Goal: Task Accomplishment & Management: Complete application form

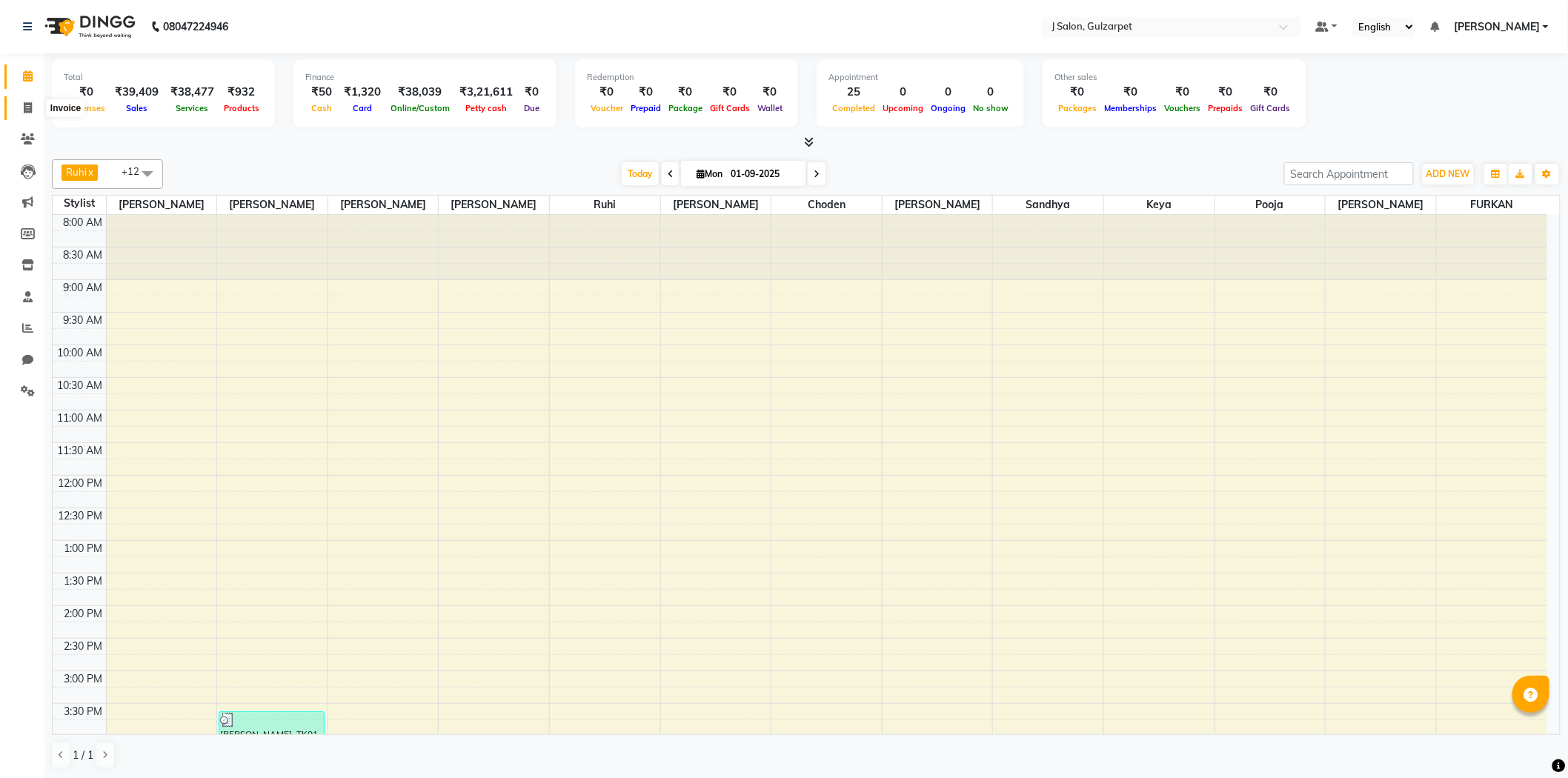
click at [26, 110] on icon at bounding box center [28, 107] width 8 height 11
select select "service"
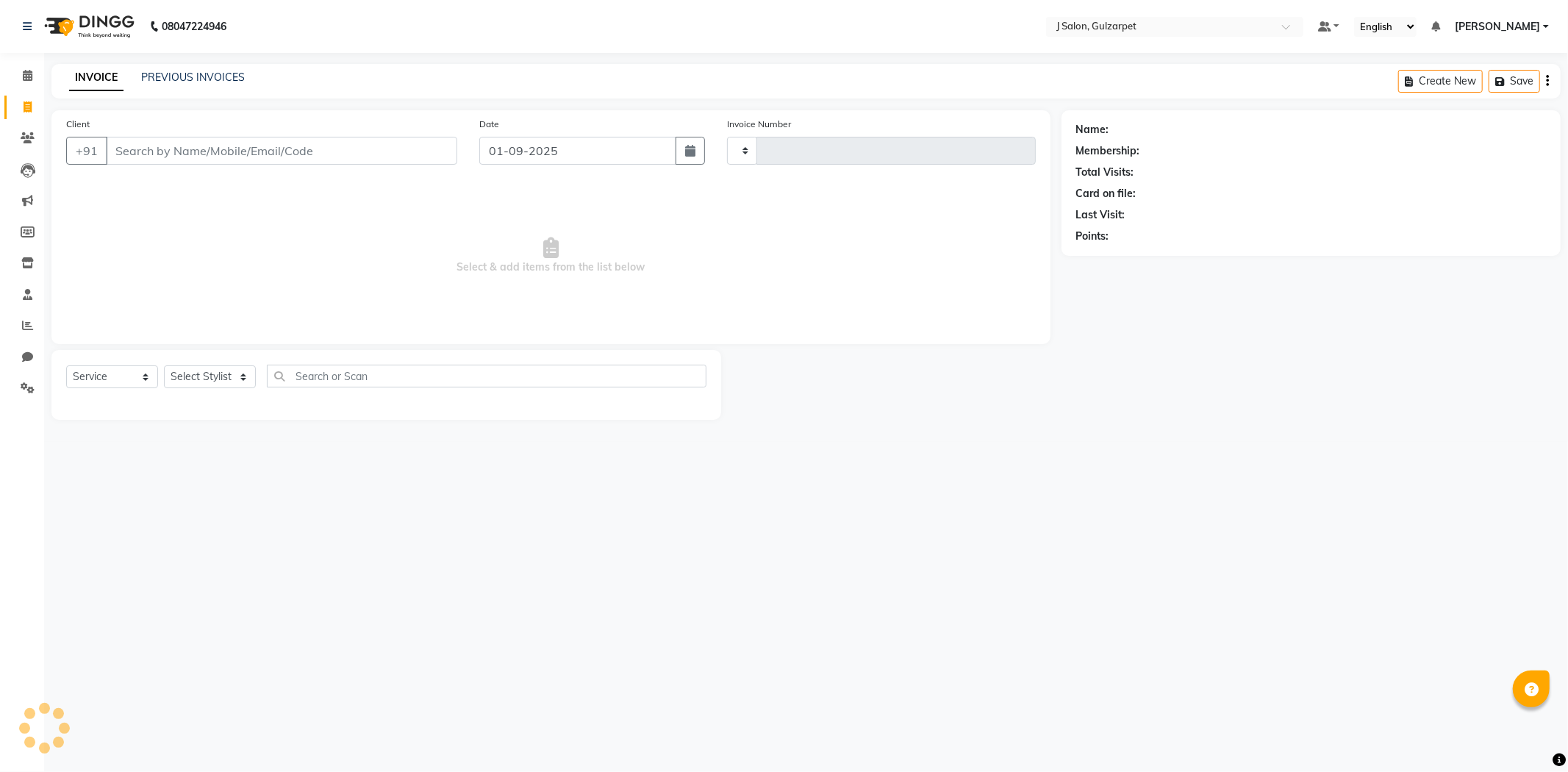
type input "1200"
select select "8558"
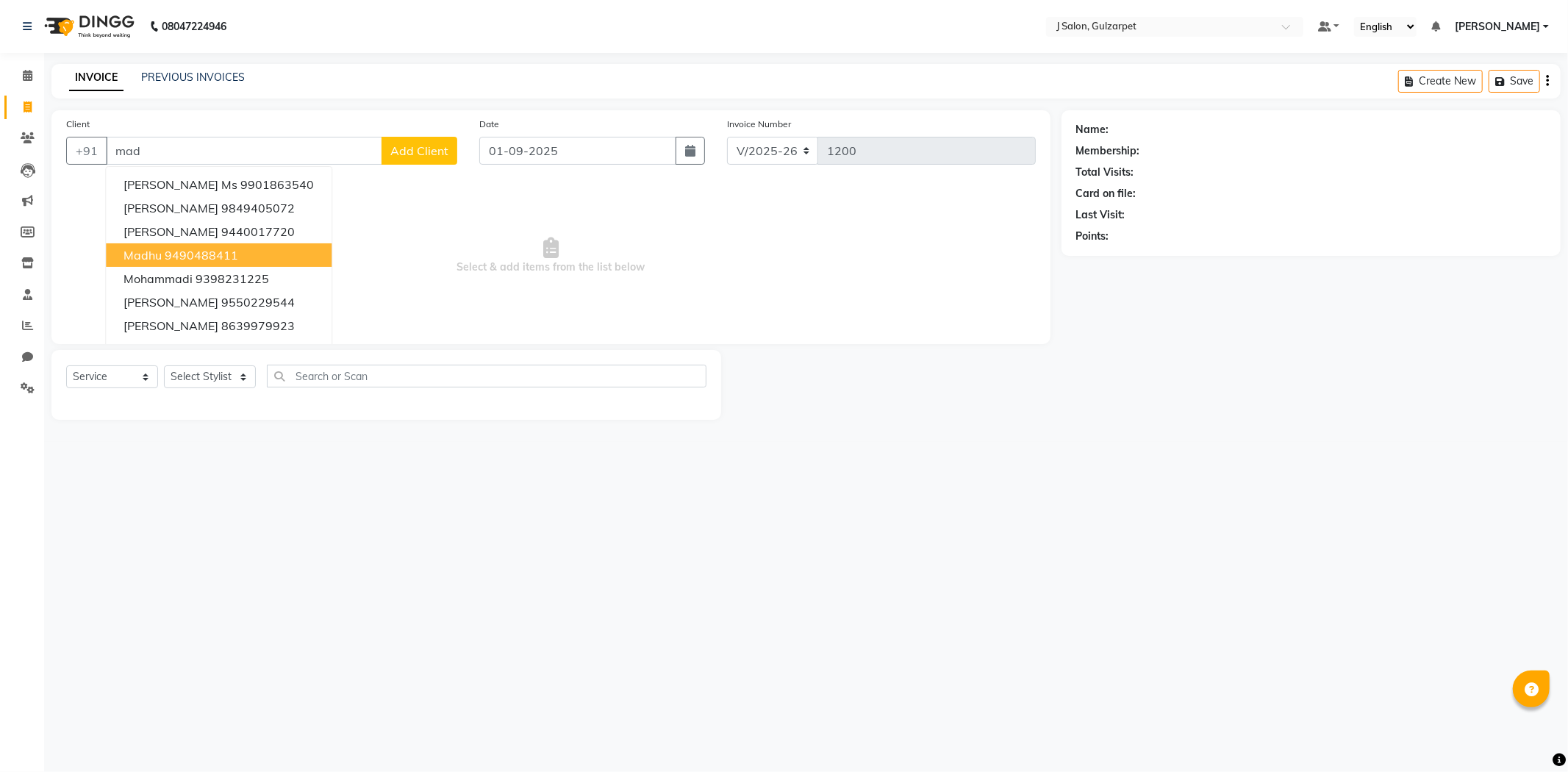
click at [231, 248] on ngb-highlight "9490488411" at bounding box center [201, 256] width 74 height 15
type input "9490488411"
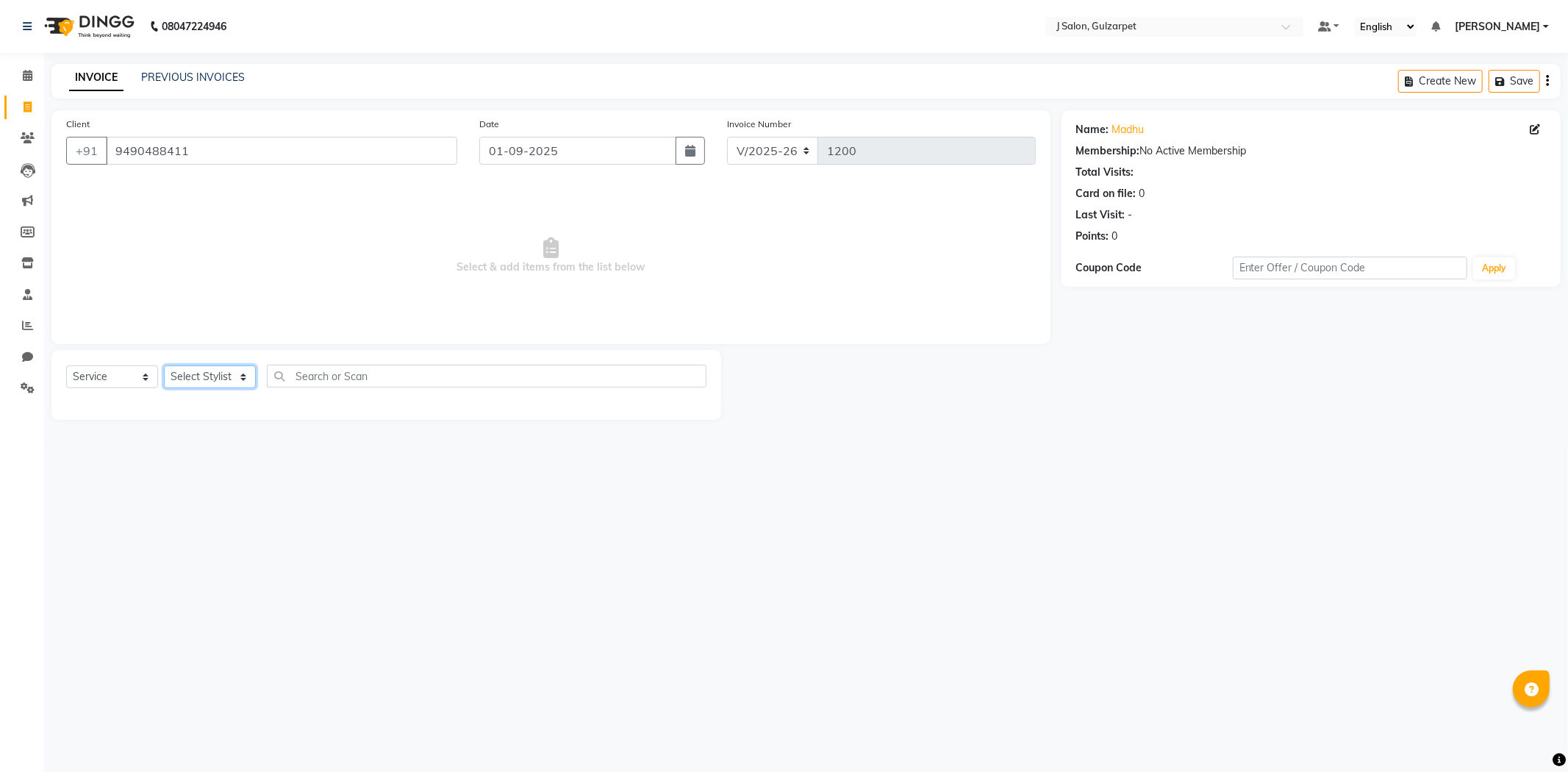
click at [219, 380] on select "Select Stylist Admin [PERSON_NAME] [PERSON_NAME] [PERSON_NAME] [PERSON_NAME] [P…" at bounding box center [210, 376] width 92 height 23
select select "86821"
click at [164, 366] on select "Select Stylist Admin [PERSON_NAME] [PERSON_NAME] [PERSON_NAME] [PERSON_NAME] [P…" at bounding box center [210, 376] width 92 height 23
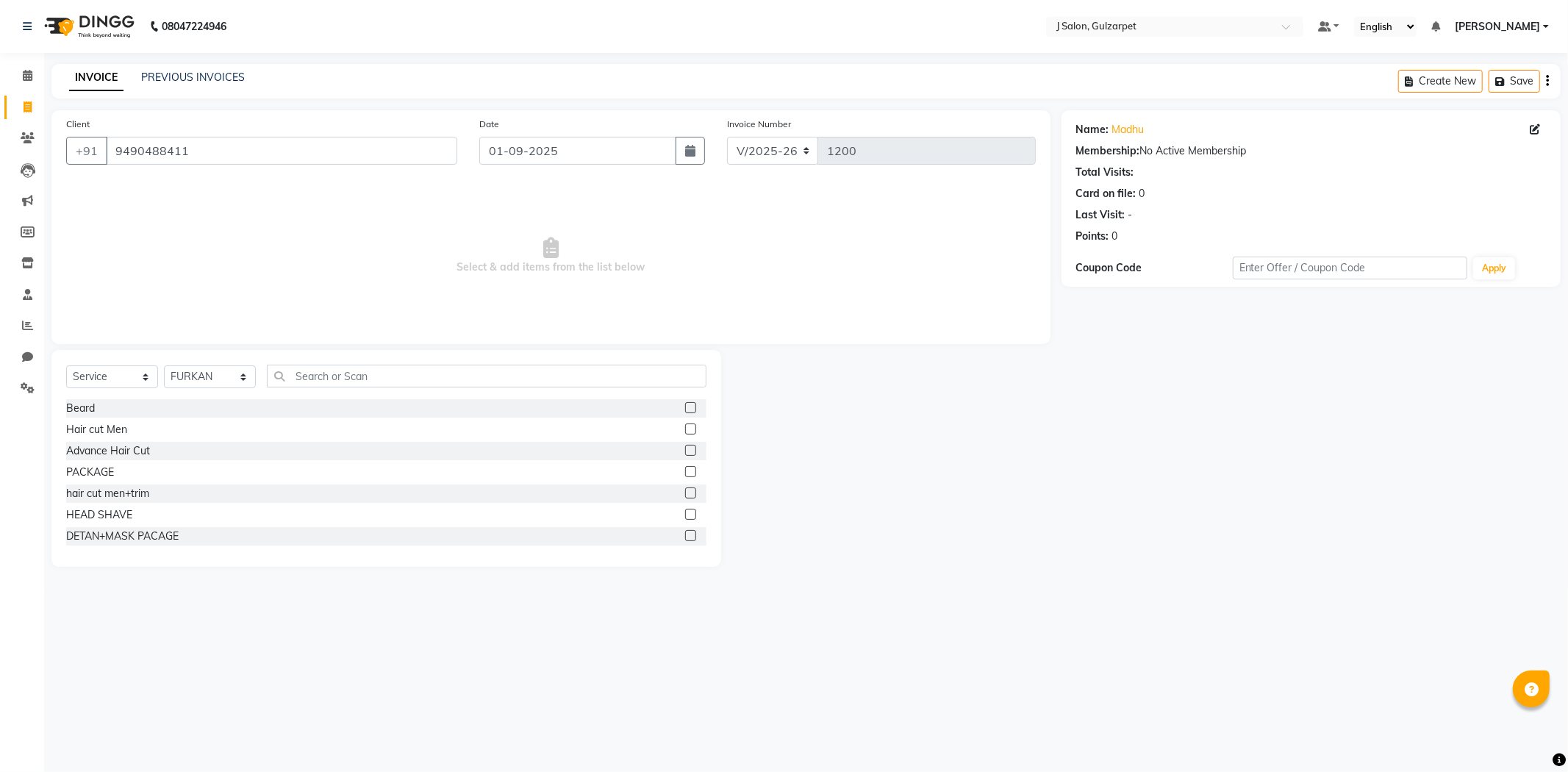
click at [685, 471] on label at bounding box center [690, 471] width 11 height 11
click at [685, 471] on input "checkbox" at bounding box center [689, 472] width 9 height 9
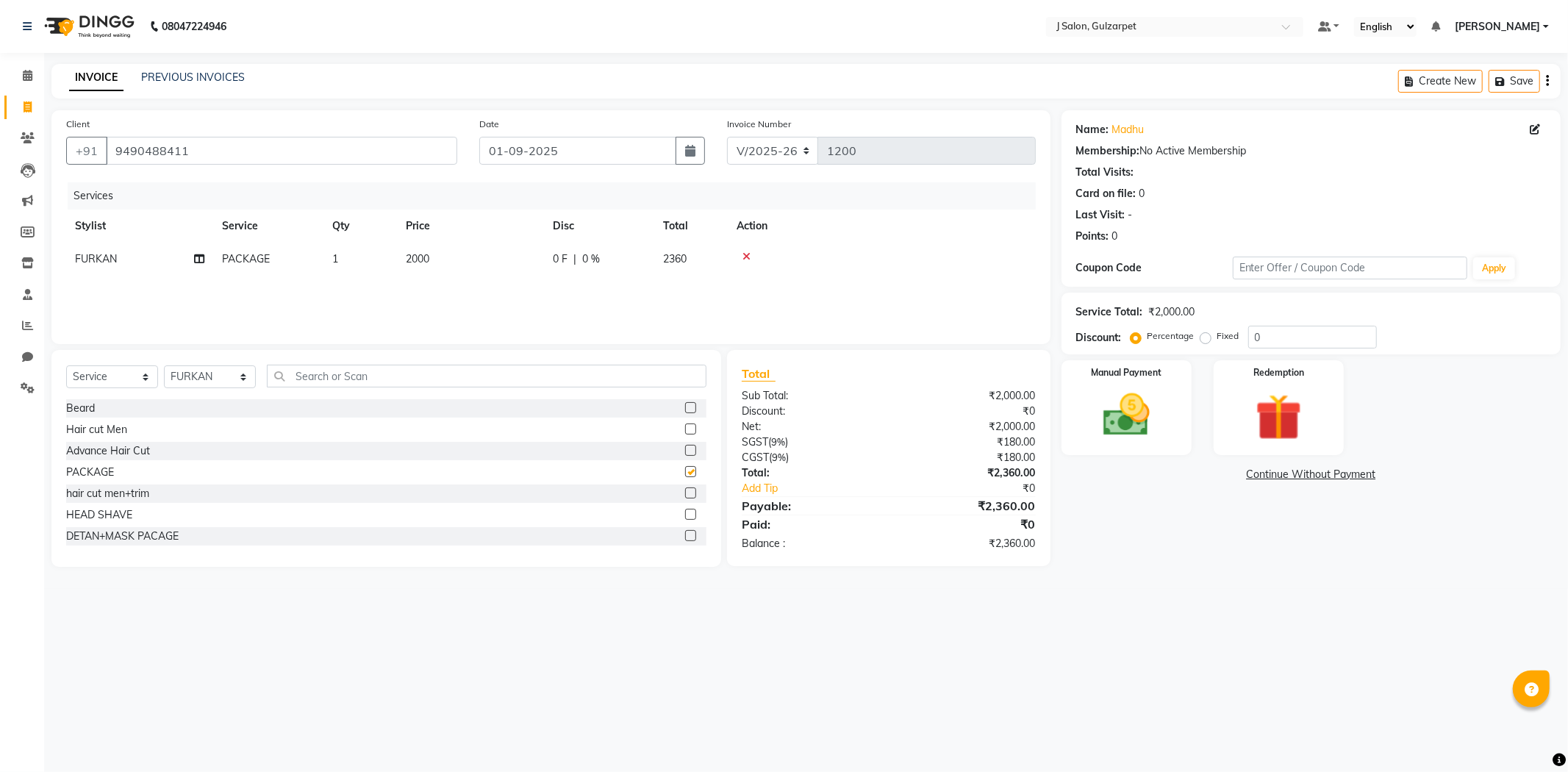
checkbox input "false"
click at [435, 254] on td "2000" at bounding box center [470, 258] width 147 height 33
select select "86821"
click at [525, 267] on input "2000" at bounding box center [540, 262] width 129 height 23
type input "2"
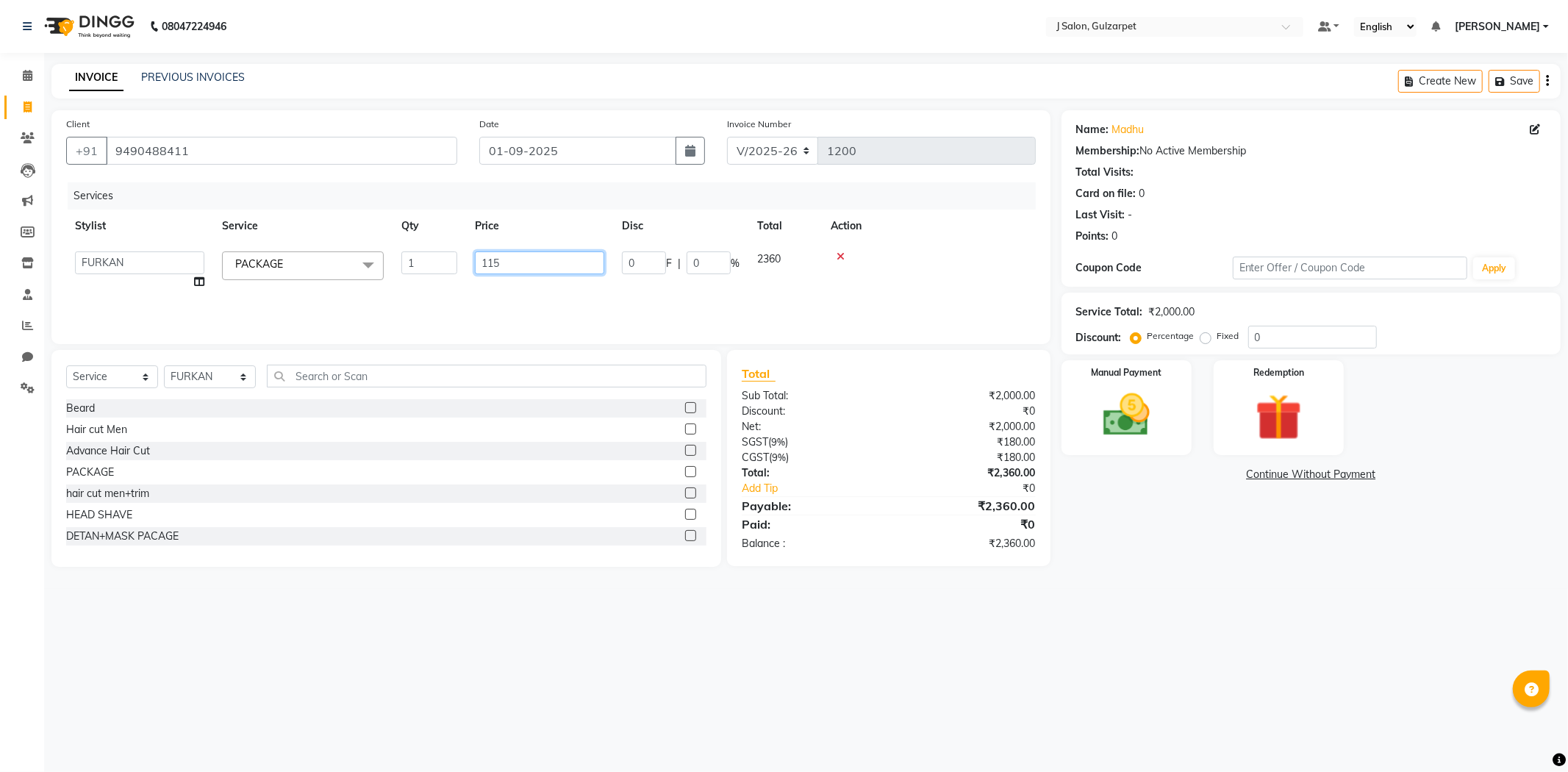
type input "1150"
click at [685, 429] on label at bounding box center [690, 428] width 11 height 11
click at [685, 429] on input "checkbox" at bounding box center [689, 429] width 9 height 9
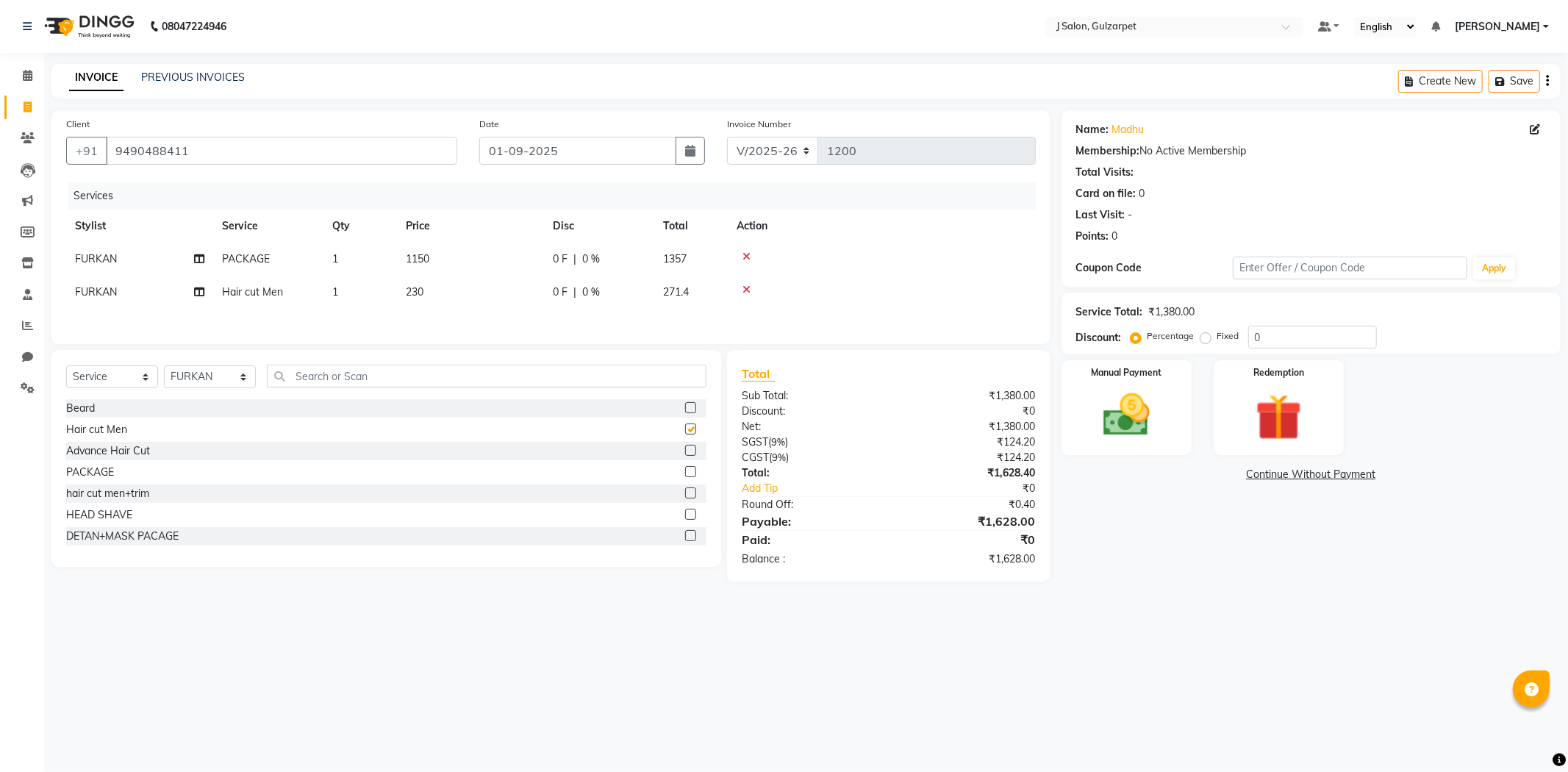
checkbox input "false"
click at [685, 474] on label at bounding box center [690, 471] width 11 height 11
click at [685, 474] on input "checkbox" at bounding box center [689, 472] width 9 height 9
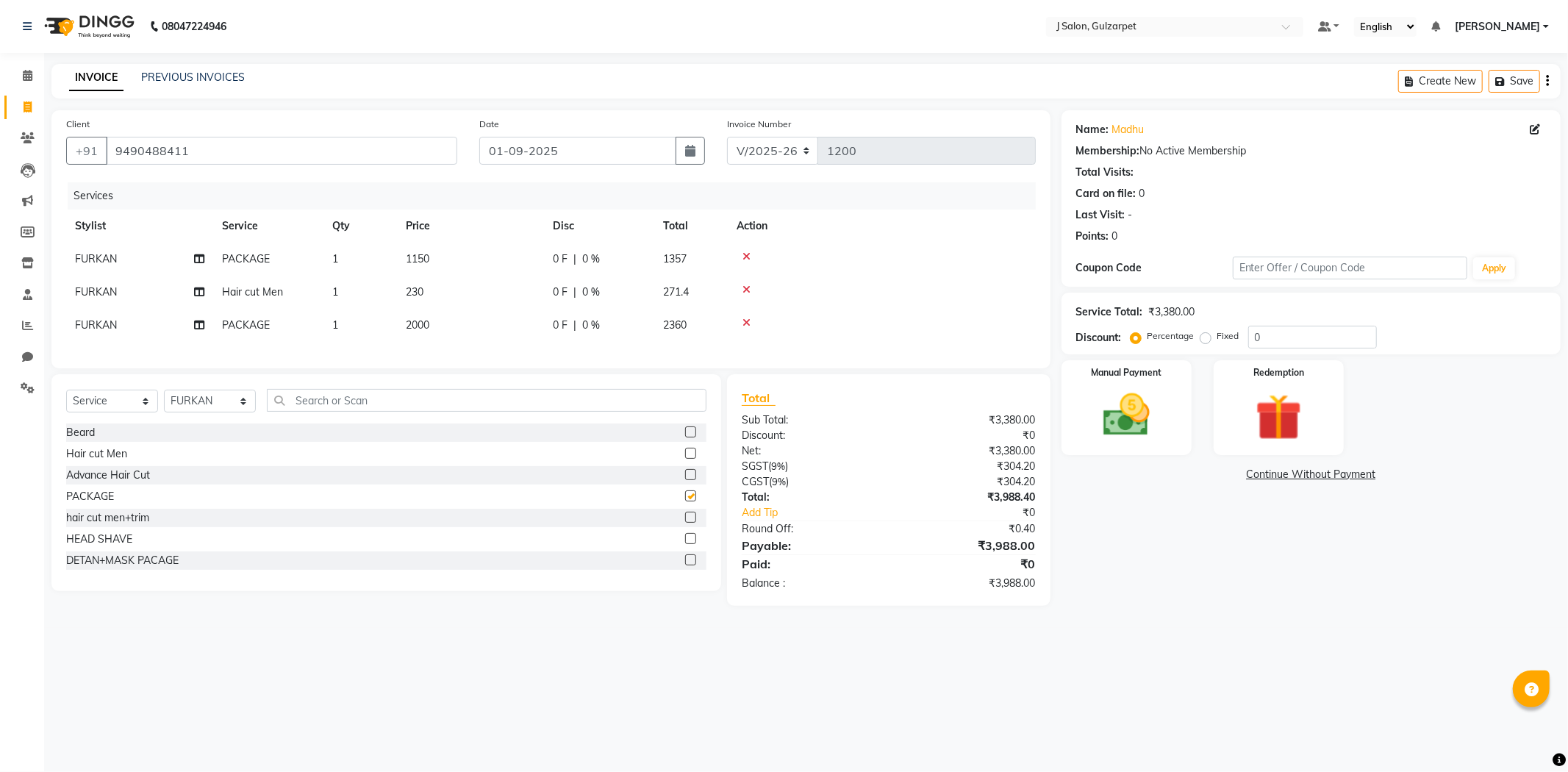
checkbox input "false"
click at [86, 321] on span "FURKAN" at bounding box center [96, 325] width 42 height 13
select select "86821"
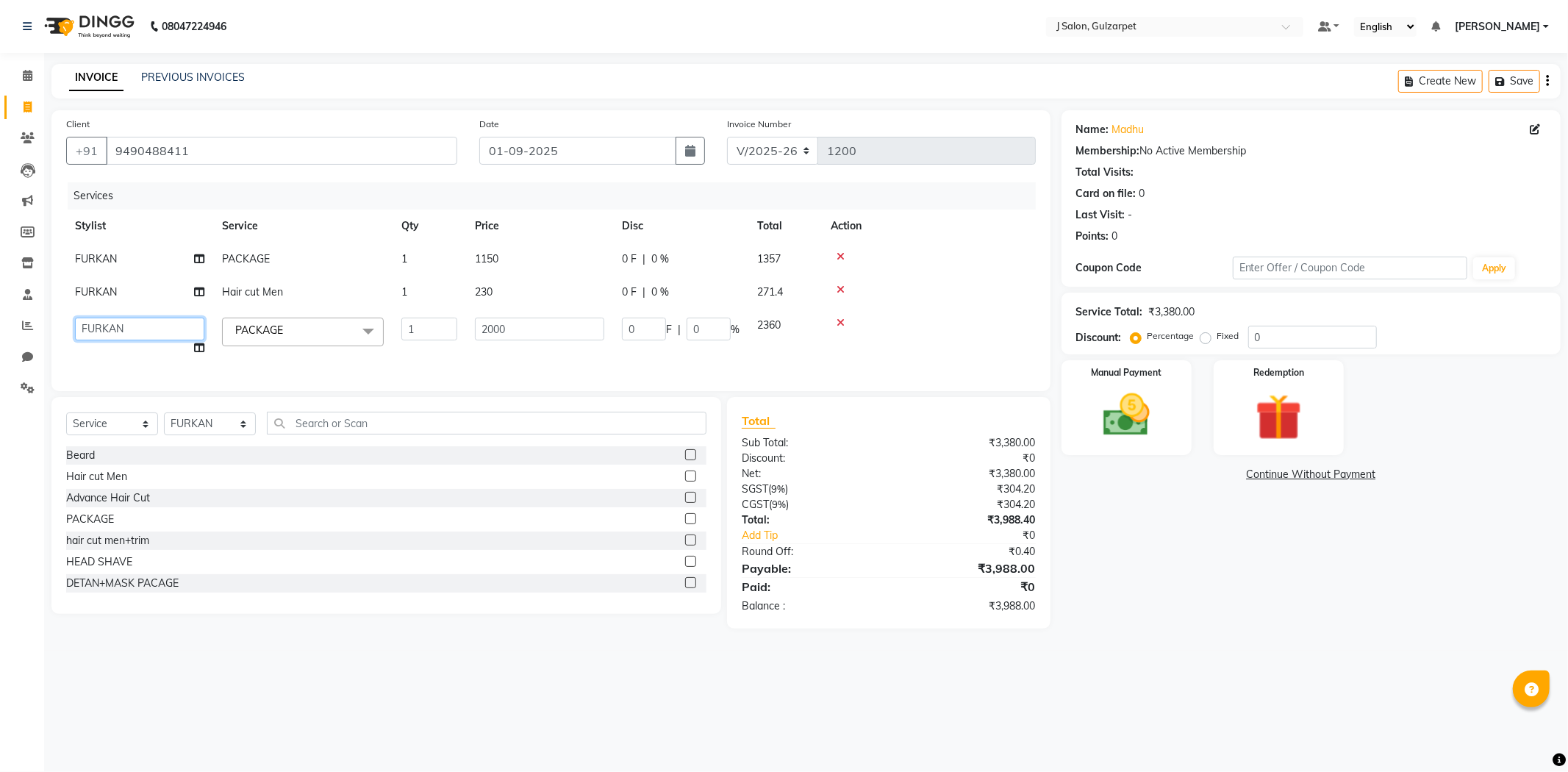
click at [96, 320] on select "Admin [PERSON_NAME] [PERSON_NAME] [PERSON_NAME] [PERSON_NAME] [PERSON_NAME] [PE…" at bounding box center [139, 329] width 129 height 23
select select "84895"
drag, startPoint x: 485, startPoint y: 324, endPoint x: 535, endPoint y: 326, distance: 50.0
click at [494, 324] on input "2000" at bounding box center [540, 329] width 129 height 23
click at [535, 326] on input "2000" at bounding box center [540, 329] width 129 height 23
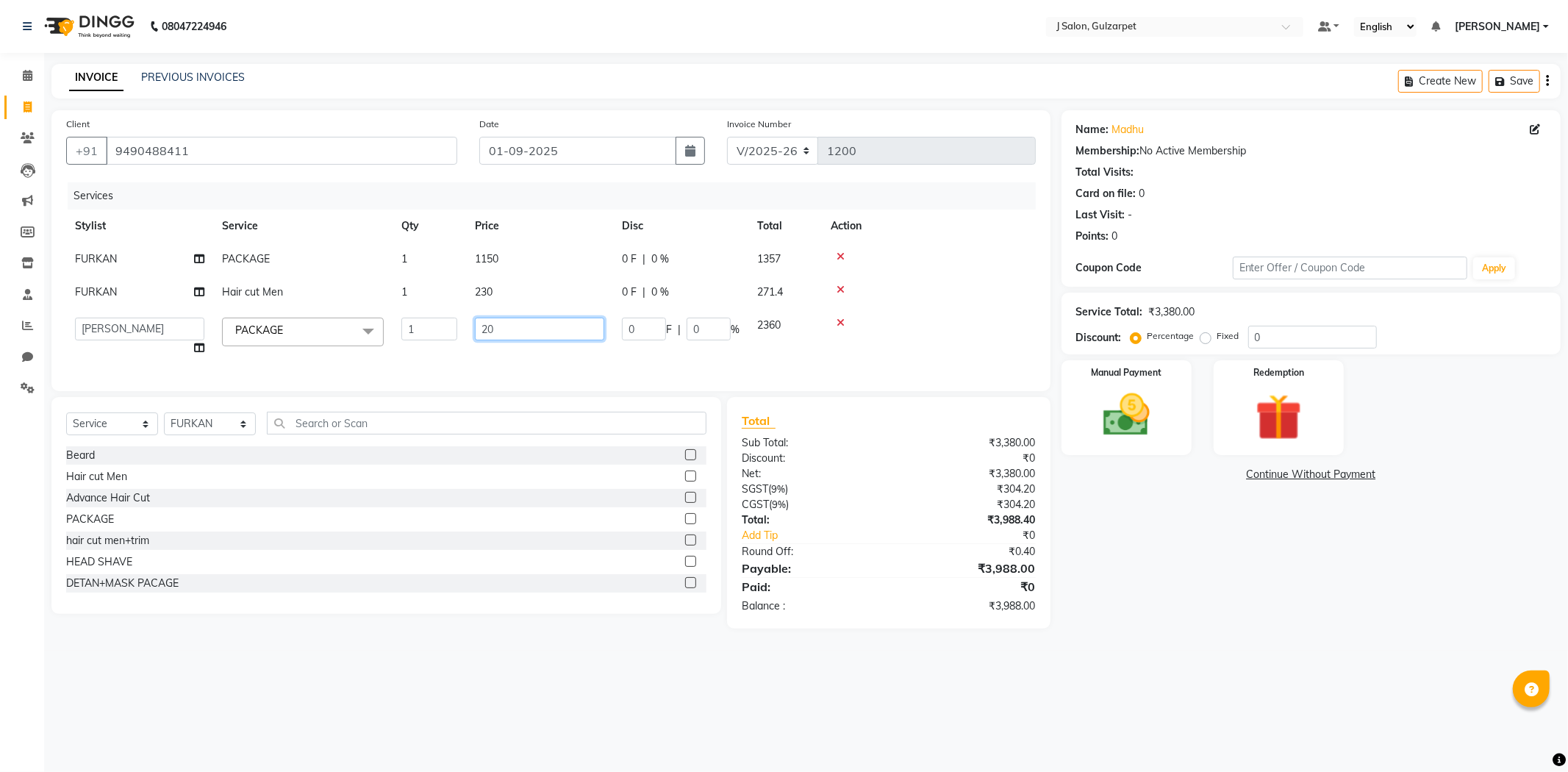
type input "2"
type input "530"
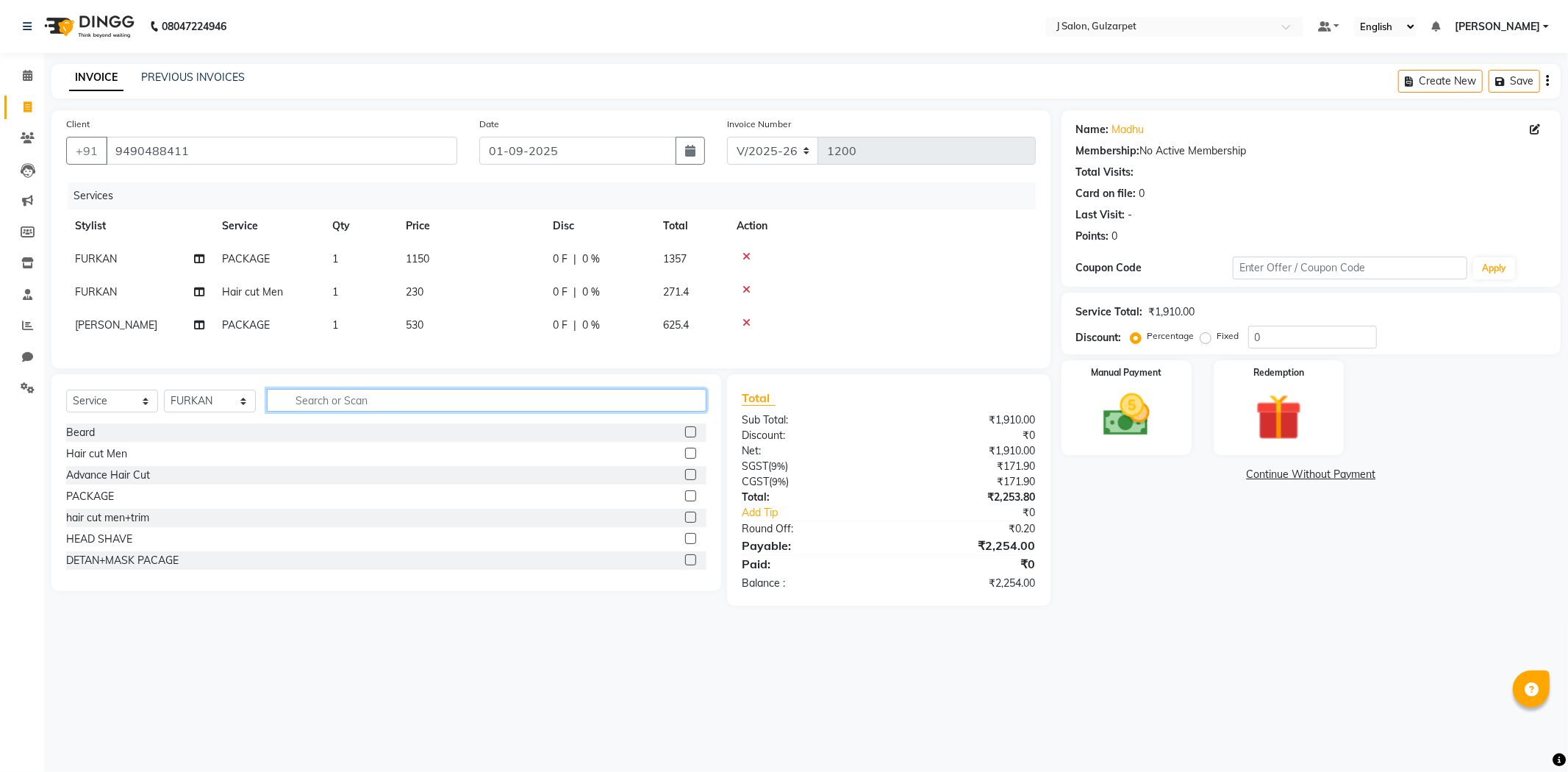
click at [606, 436] on div "Select Service Product Membership Package Voucher Prepaid Gift Card Select Styl…" at bounding box center [386, 482] width 670 height 217
click at [242, 409] on select "Select Stylist Admin [PERSON_NAME] [PERSON_NAME] [PERSON_NAME] [PERSON_NAME] [P…" at bounding box center [210, 401] width 92 height 23
select select "84894"
click at [164, 402] on select "Select Stylist Admin [PERSON_NAME] [PERSON_NAME] [PERSON_NAME] [PERSON_NAME] [P…" at bounding box center [210, 401] width 92 height 23
click at [685, 459] on label at bounding box center [690, 453] width 11 height 11
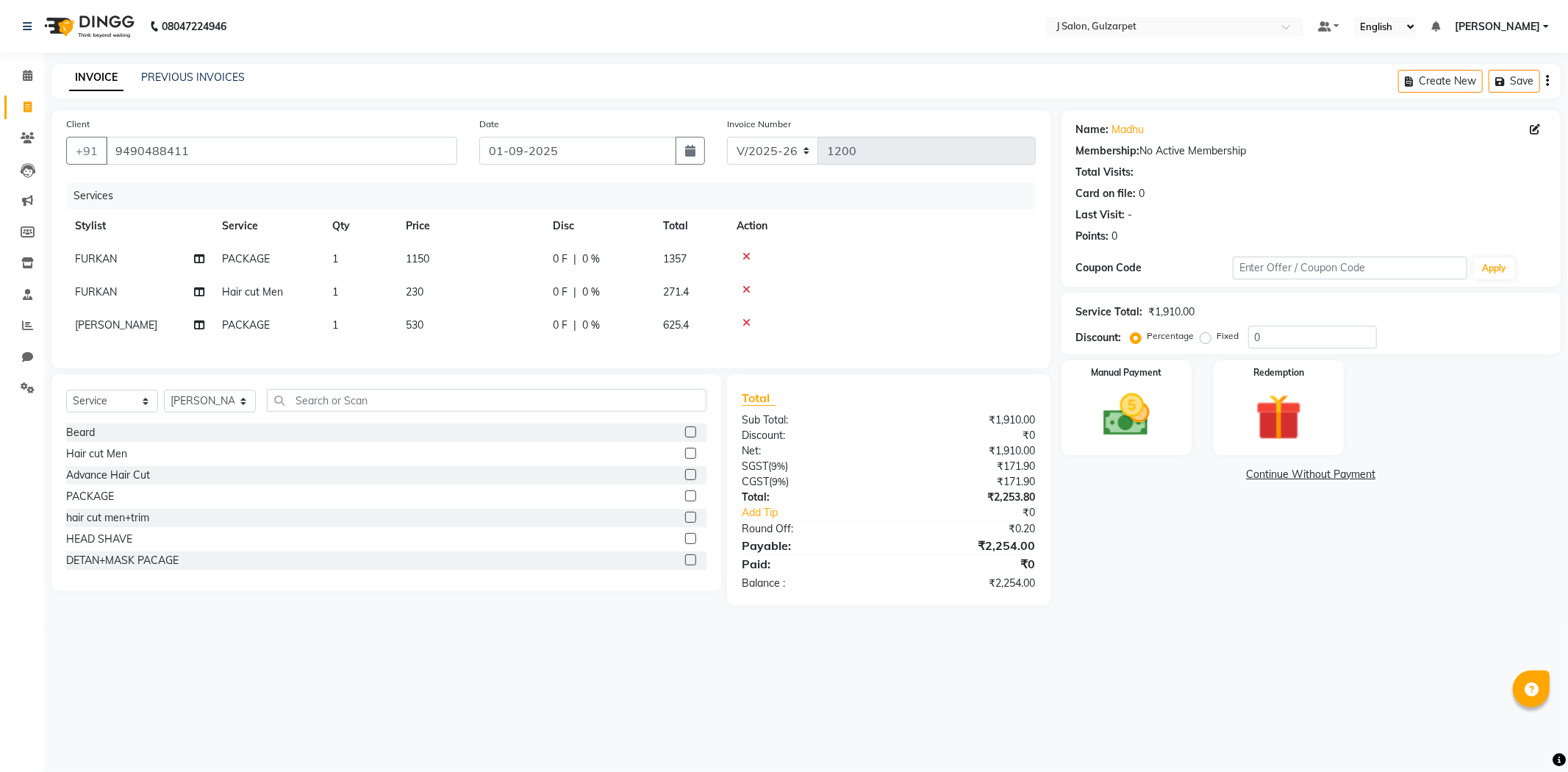
click at [685, 459] on input "checkbox" at bounding box center [689, 453] width 9 height 9
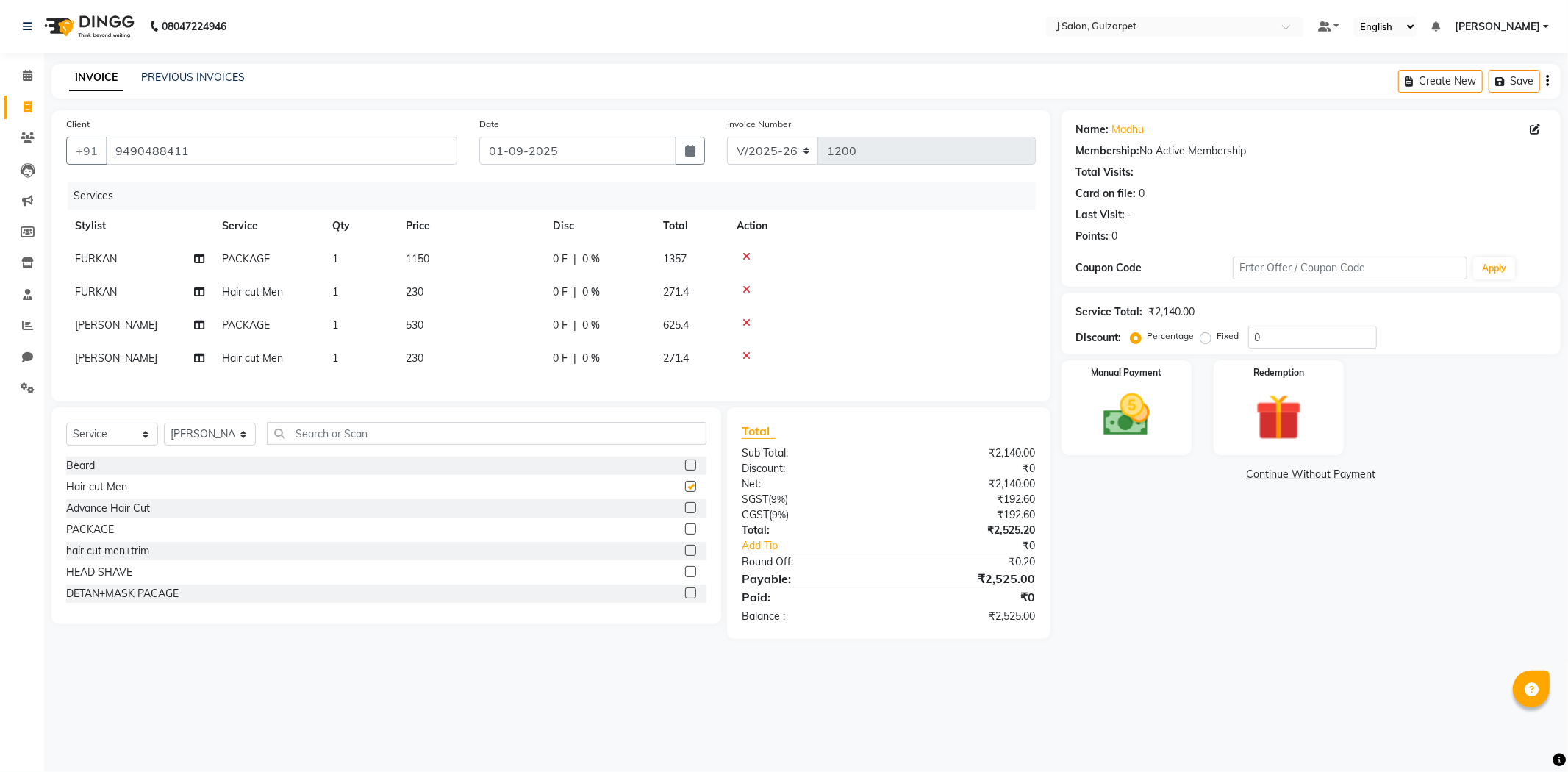
checkbox input "false"
click at [534, 445] on input "text" at bounding box center [486, 433] width 439 height 23
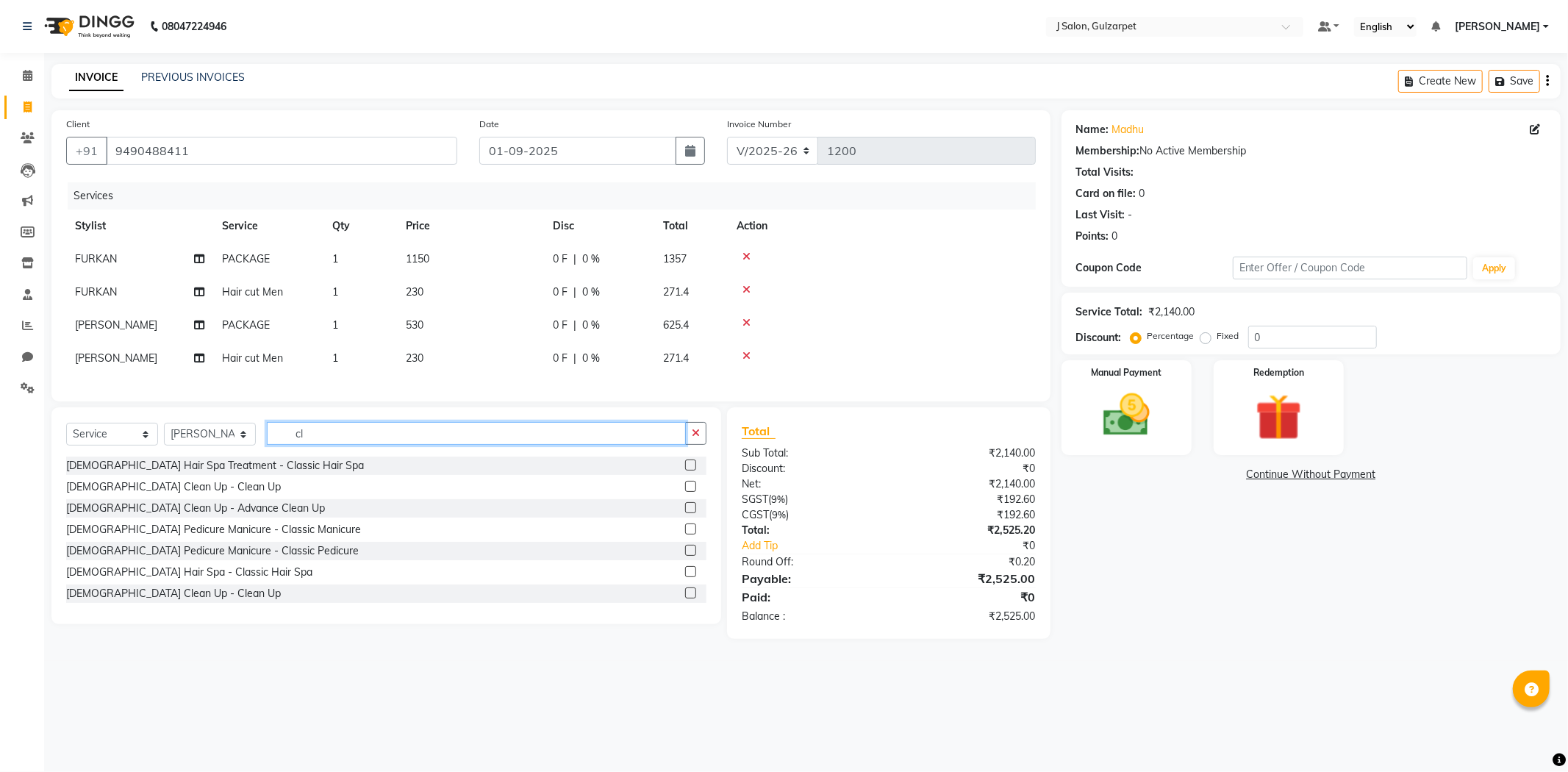
type input "cl"
click at [685, 470] on label at bounding box center [690, 464] width 11 height 11
click at [685, 470] on input "checkbox" at bounding box center [689, 465] width 9 height 9
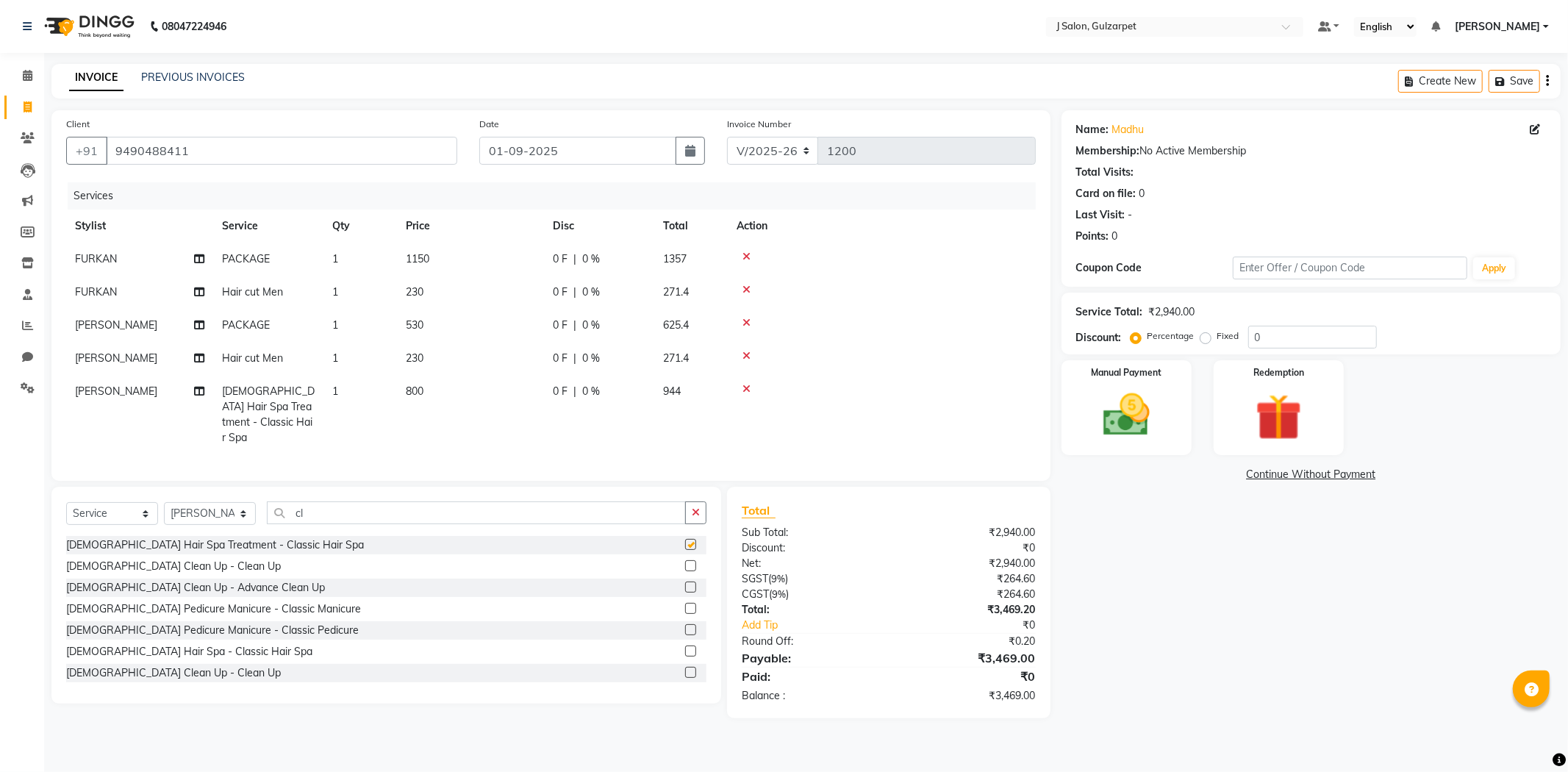
checkbox input "false"
click at [445, 393] on td "800" at bounding box center [470, 414] width 147 height 80
select select "84894"
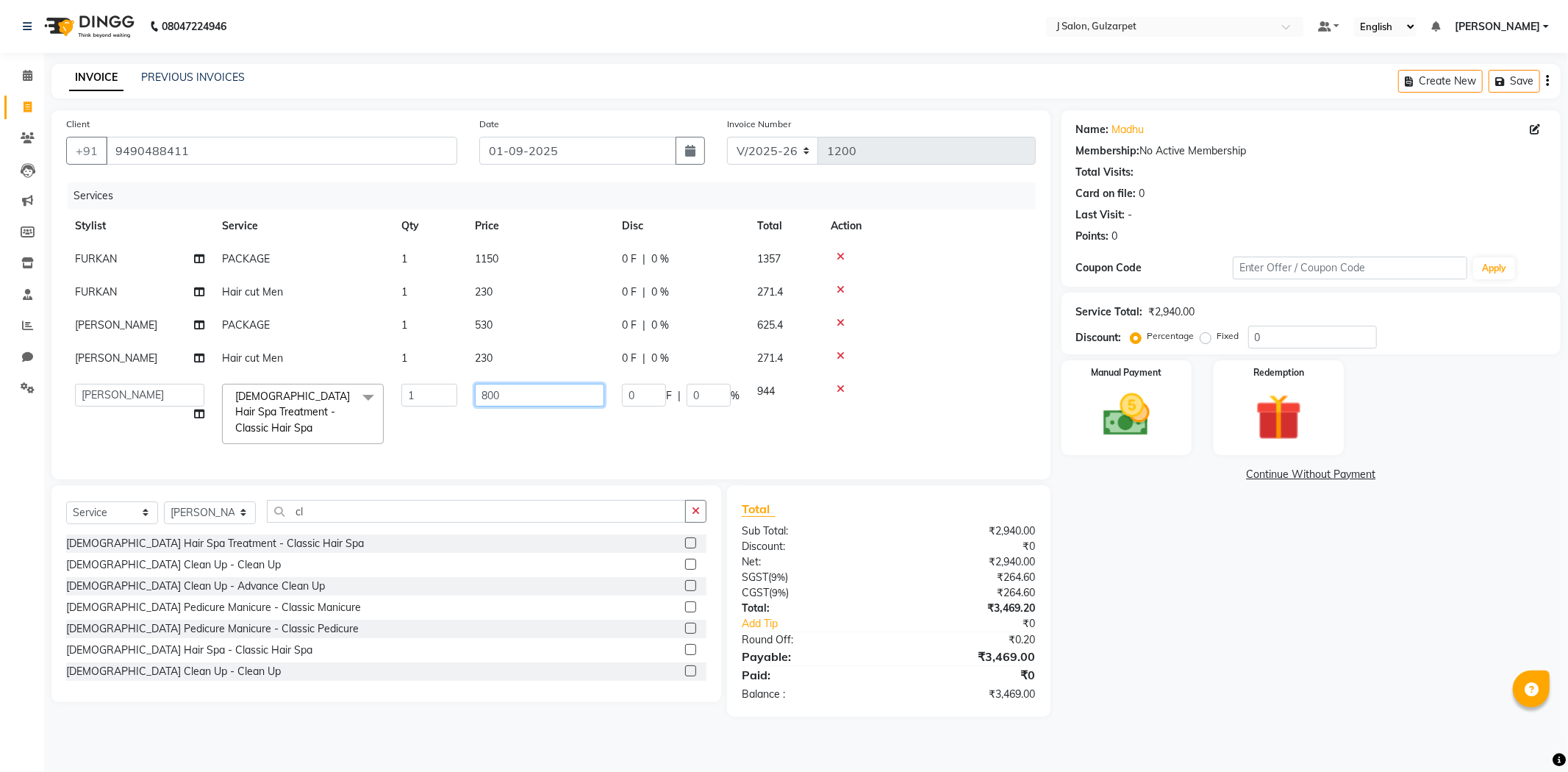
click at [510, 395] on input "800" at bounding box center [540, 395] width 129 height 23
type input "8"
type input "1000"
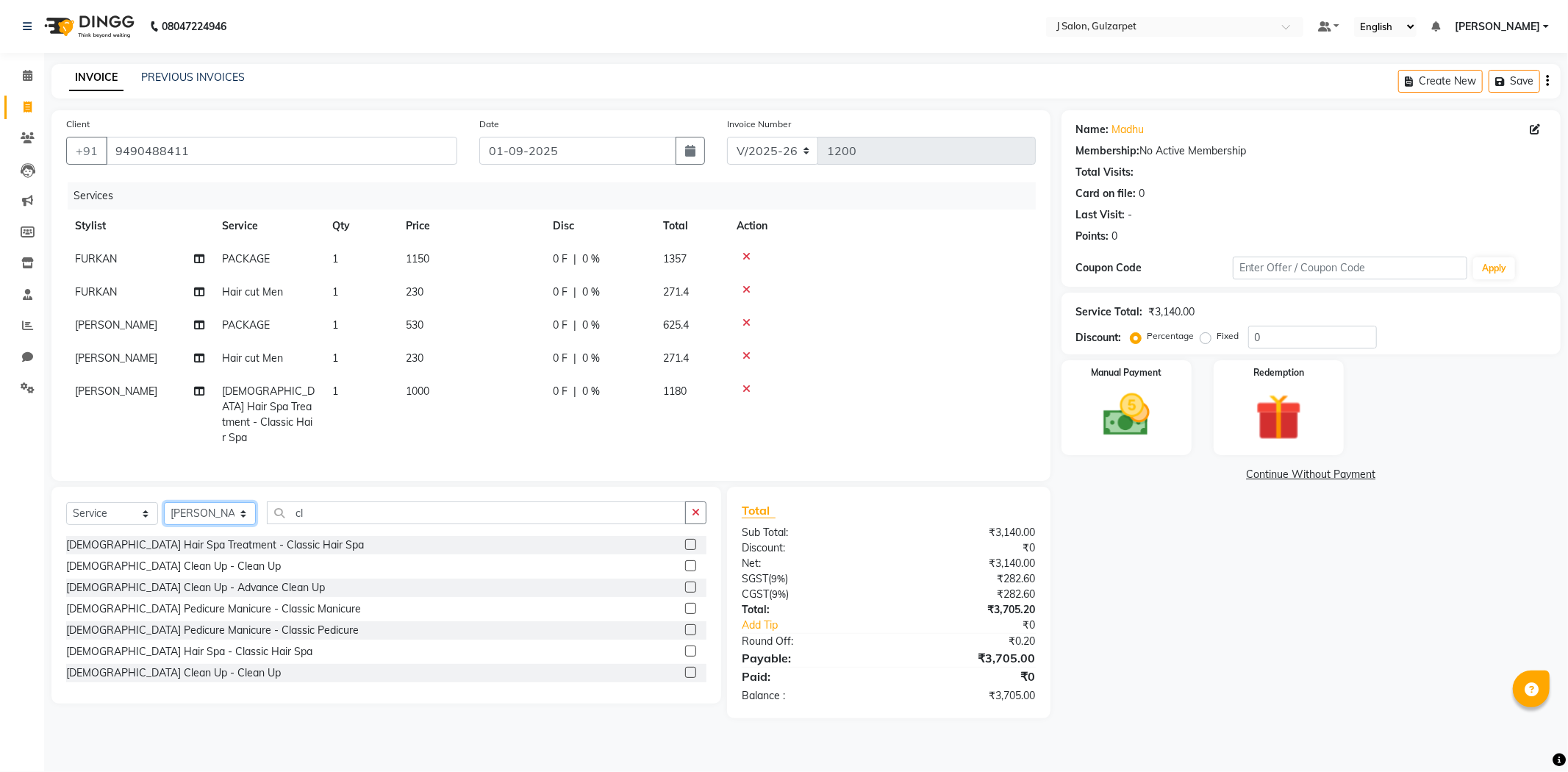
click at [242, 507] on select "Select Stylist Admin [PERSON_NAME] [PERSON_NAME] [PERSON_NAME] [PERSON_NAME] [P…" at bounding box center [210, 513] width 92 height 23
select select "84903"
click at [164, 502] on select "Select Stylist Admin [PERSON_NAME] [PERSON_NAME] [PERSON_NAME] [PERSON_NAME] [P…" at bounding box center [210, 513] width 92 height 23
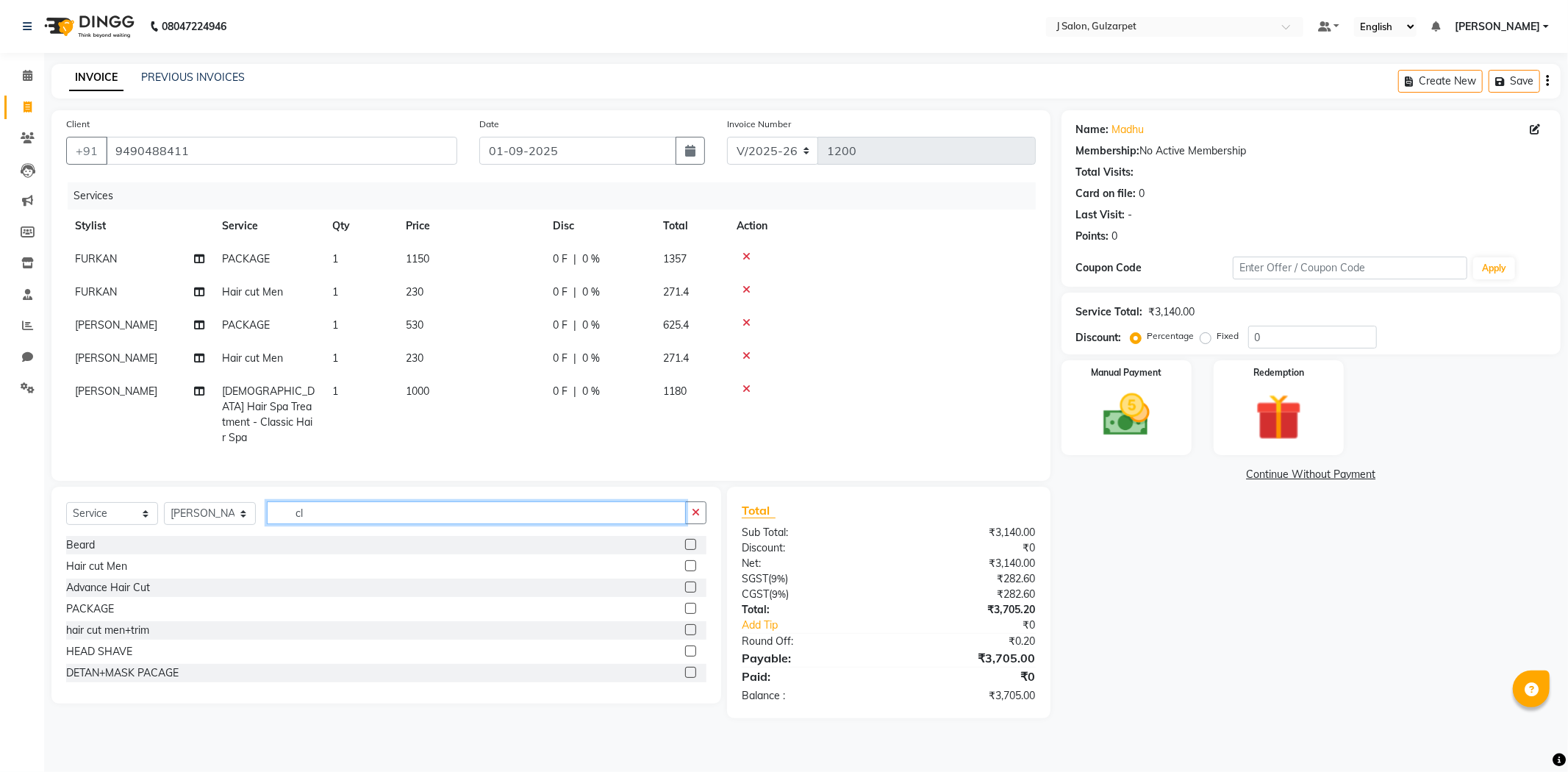
click at [667, 511] on input "cl" at bounding box center [476, 512] width 419 height 23
click at [696, 510] on icon "button" at bounding box center [696, 512] width 8 height 10
click at [475, 507] on input "text" at bounding box center [486, 512] width 439 height 23
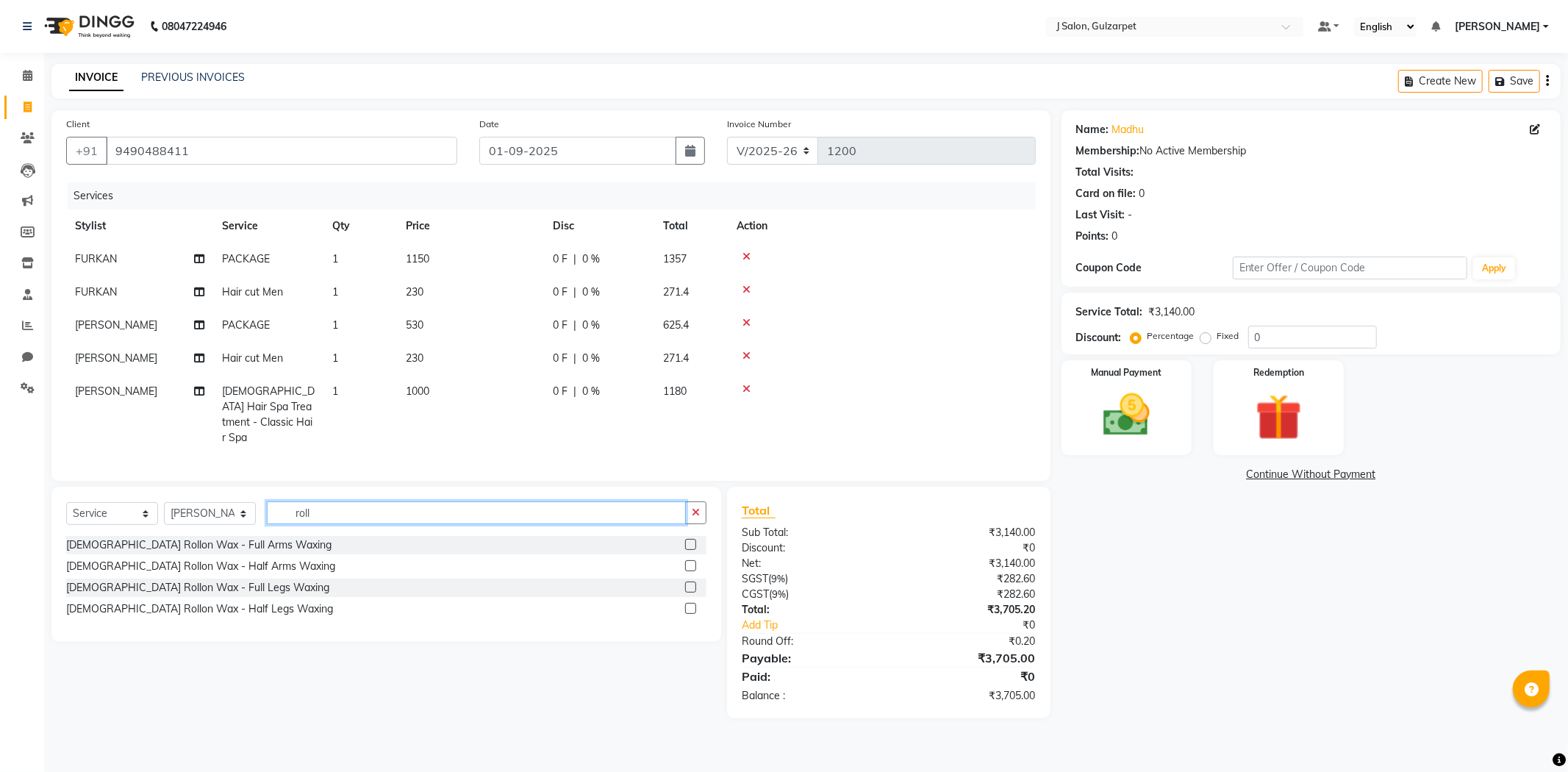
type input "roll"
click at [689, 542] on label at bounding box center [690, 544] width 11 height 11
click at [689, 542] on input "checkbox" at bounding box center [689, 545] width 9 height 9
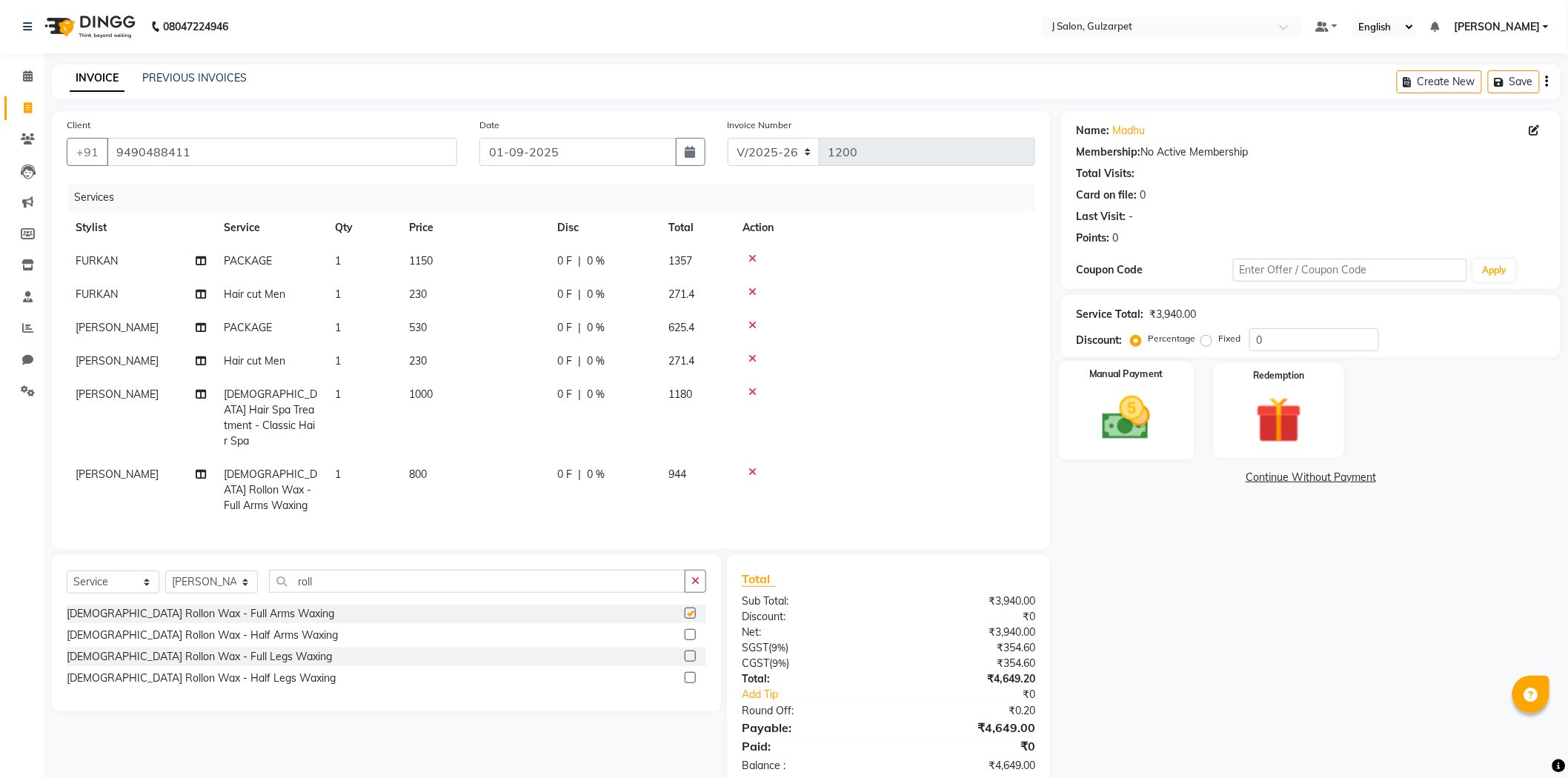
checkbox input "false"
click at [612, 466] on div "0 F | 0 %" at bounding box center [603, 474] width 93 height 15
select select "84903"
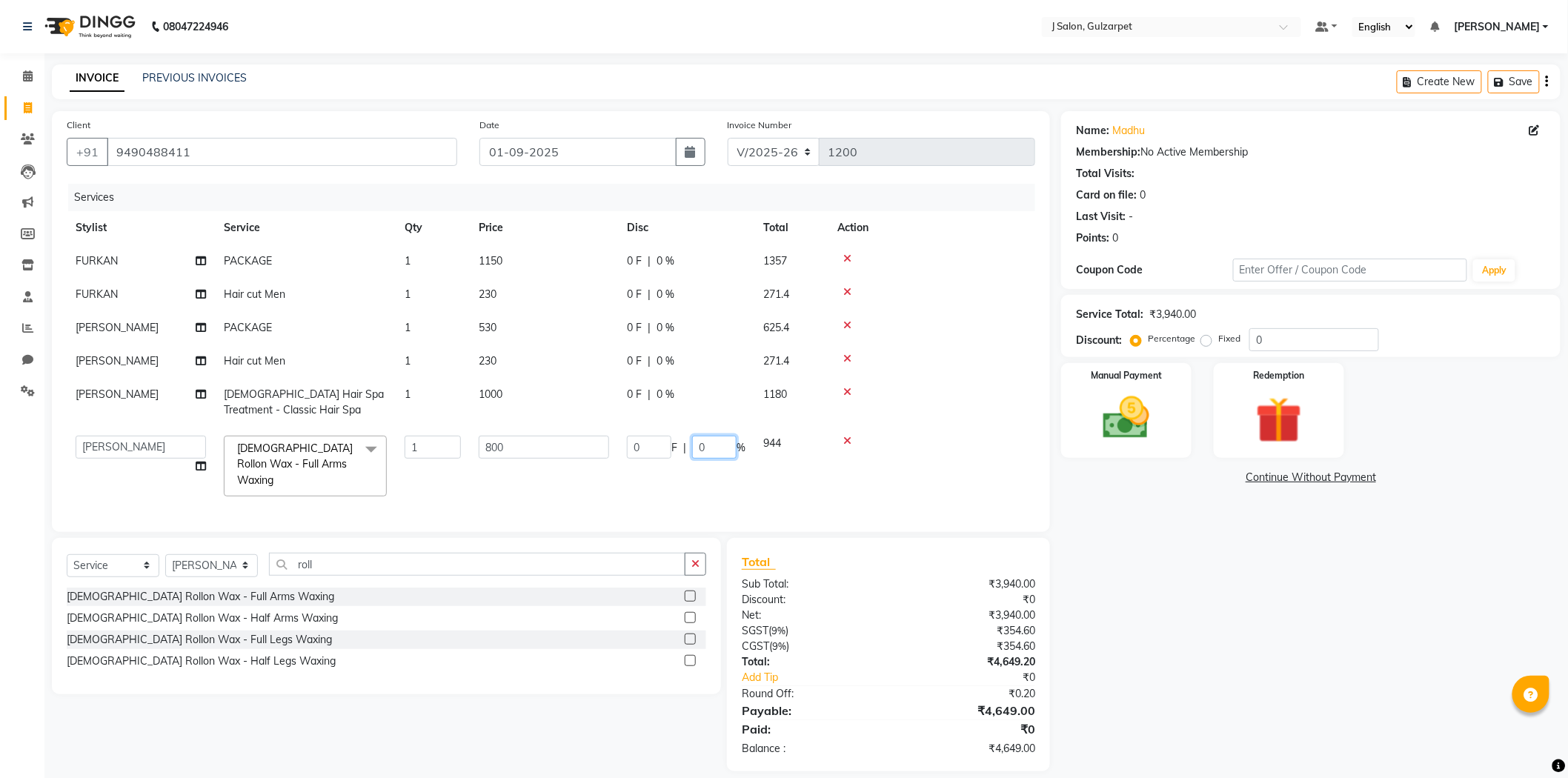
click at [722, 445] on input "0" at bounding box center [714, 447] width 45 height 23
type input "10"
click at [767, 475] on tr "Admin [PERSON_NAME] [PERSON_NAME] FURKAN [PERSON_NAME] [PERSON_NAME] [PERSON_NA…" at bounding box center [551, 465] width 968 height 79
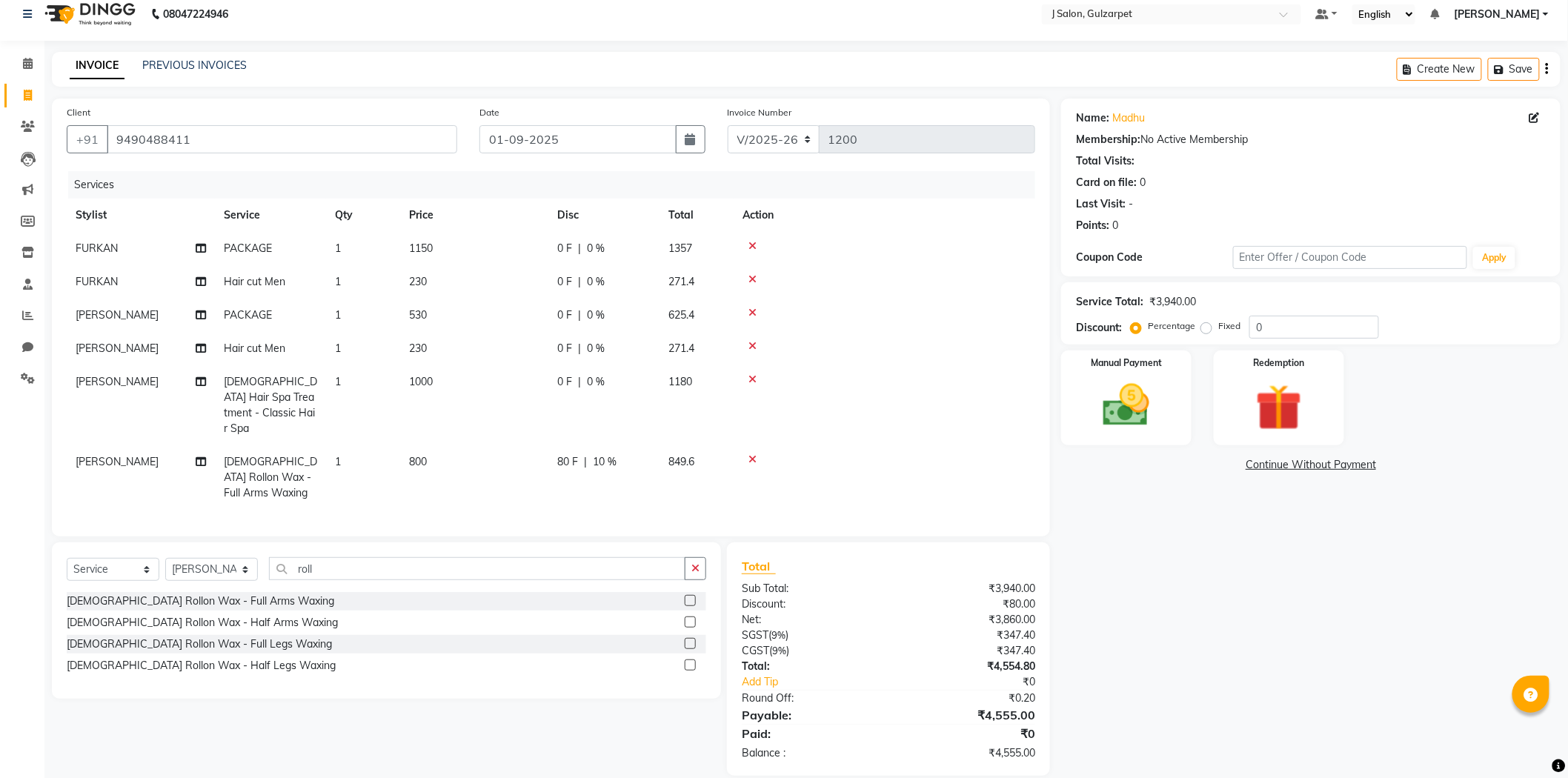
scroll to position [14, 0]
click at [611, 350] on div "0 F | 0 %" at bounding box center [603, 348] width 93 height 15
select select "84894"
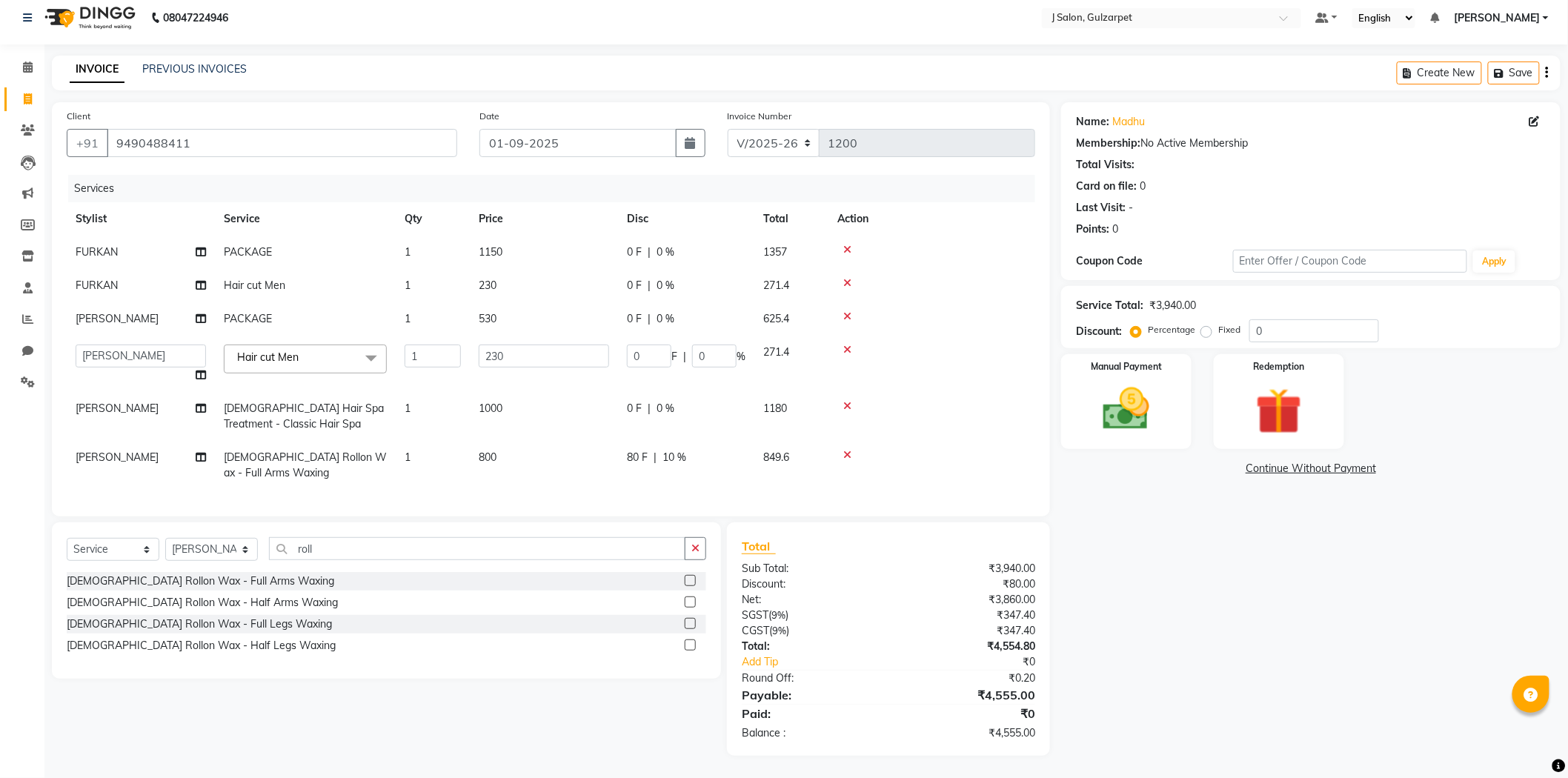
click at [741, 358] on span "%" at bounding box center [741, 356] width 9 height 15
click at [708, 351] on input "0" at bounding box center [714, 356] width 45 height 23
type input "15"
click at [1327, 319] on input "0" at bounding box center [1314, 330] width 129 height 23
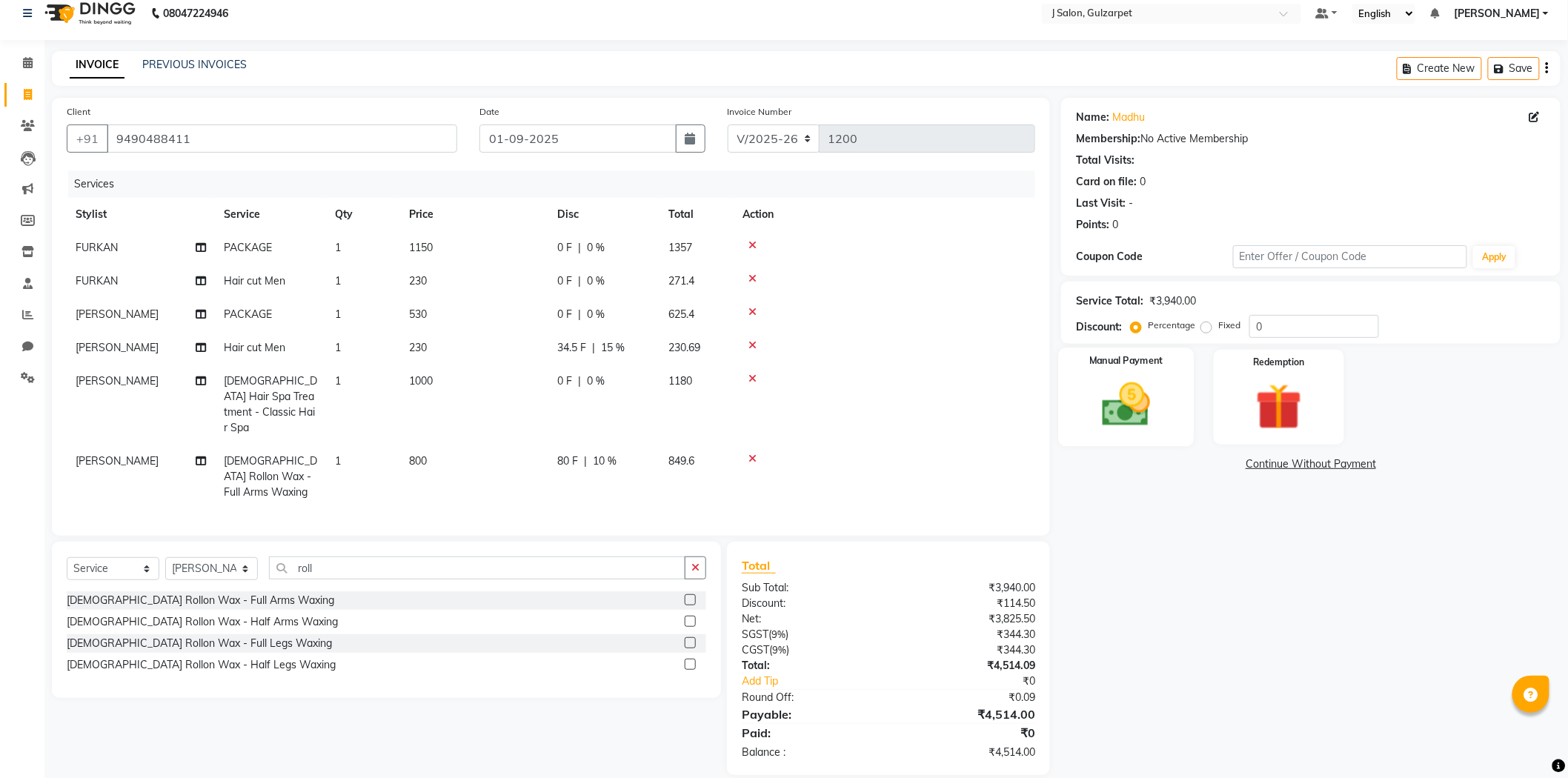
click at [1120, 408] on img at bounding box center [1125, 405] width 79 height 56
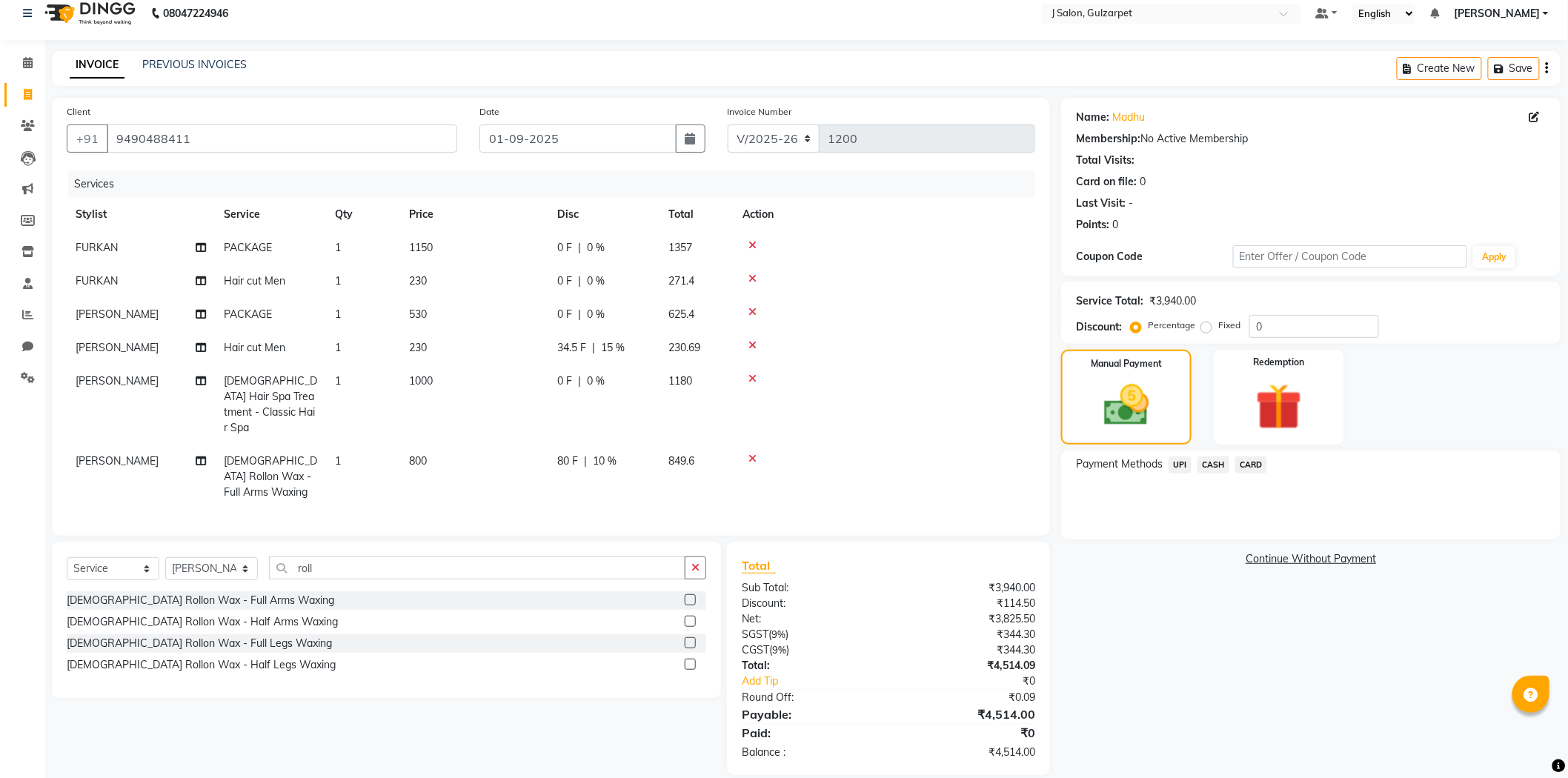
click at [1219, 463] on span "CASH" at bounding box center [1213, 465] width 32 height 17
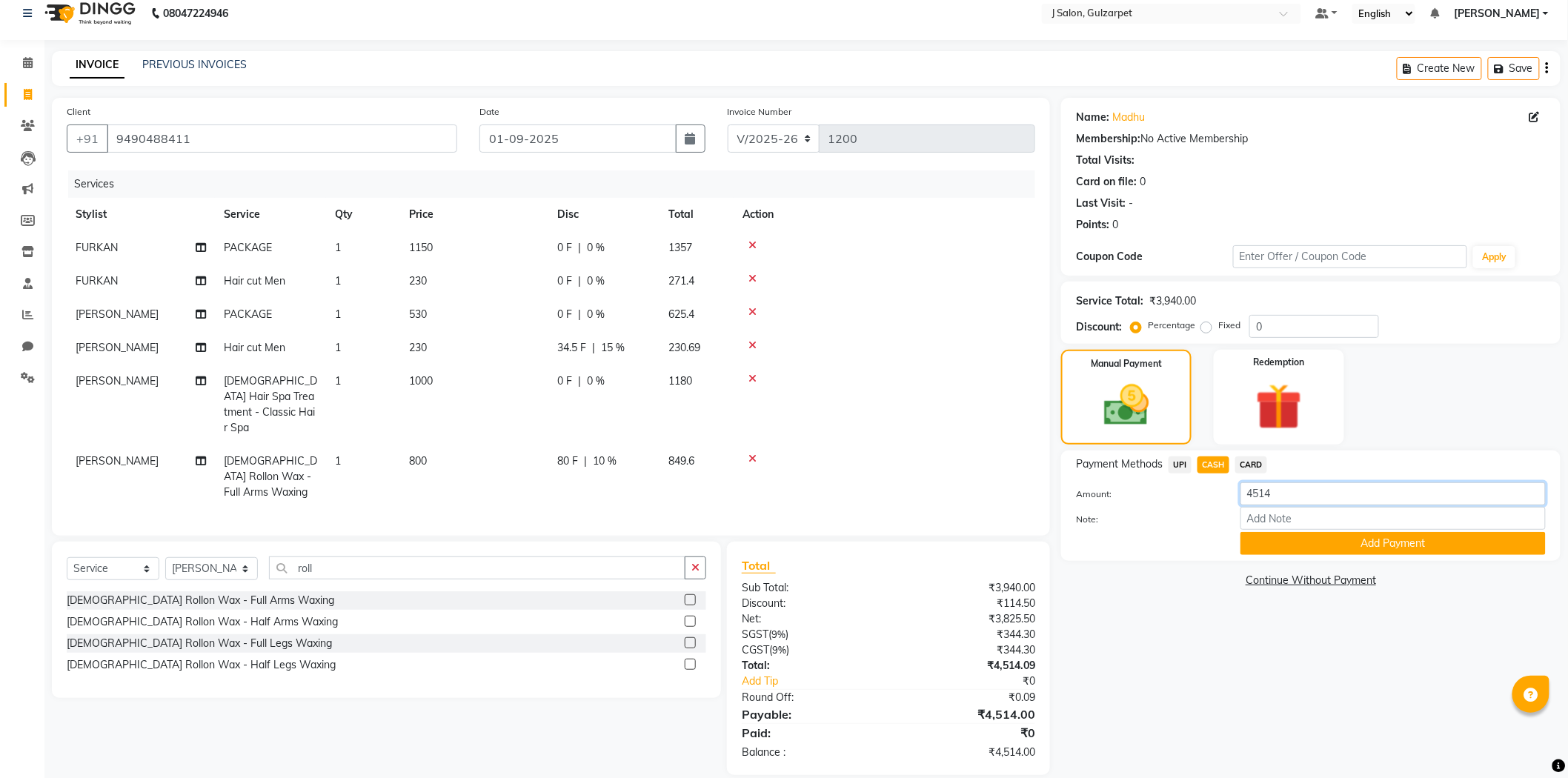
click at [1334, 489] on input "4514" at bounding box center [1392, 493] width 305 height 23
type input "4"
type input "760"
click at [1364, 537] on button "Add Payment" at bounding box center [1392, 543] width 305 height 23
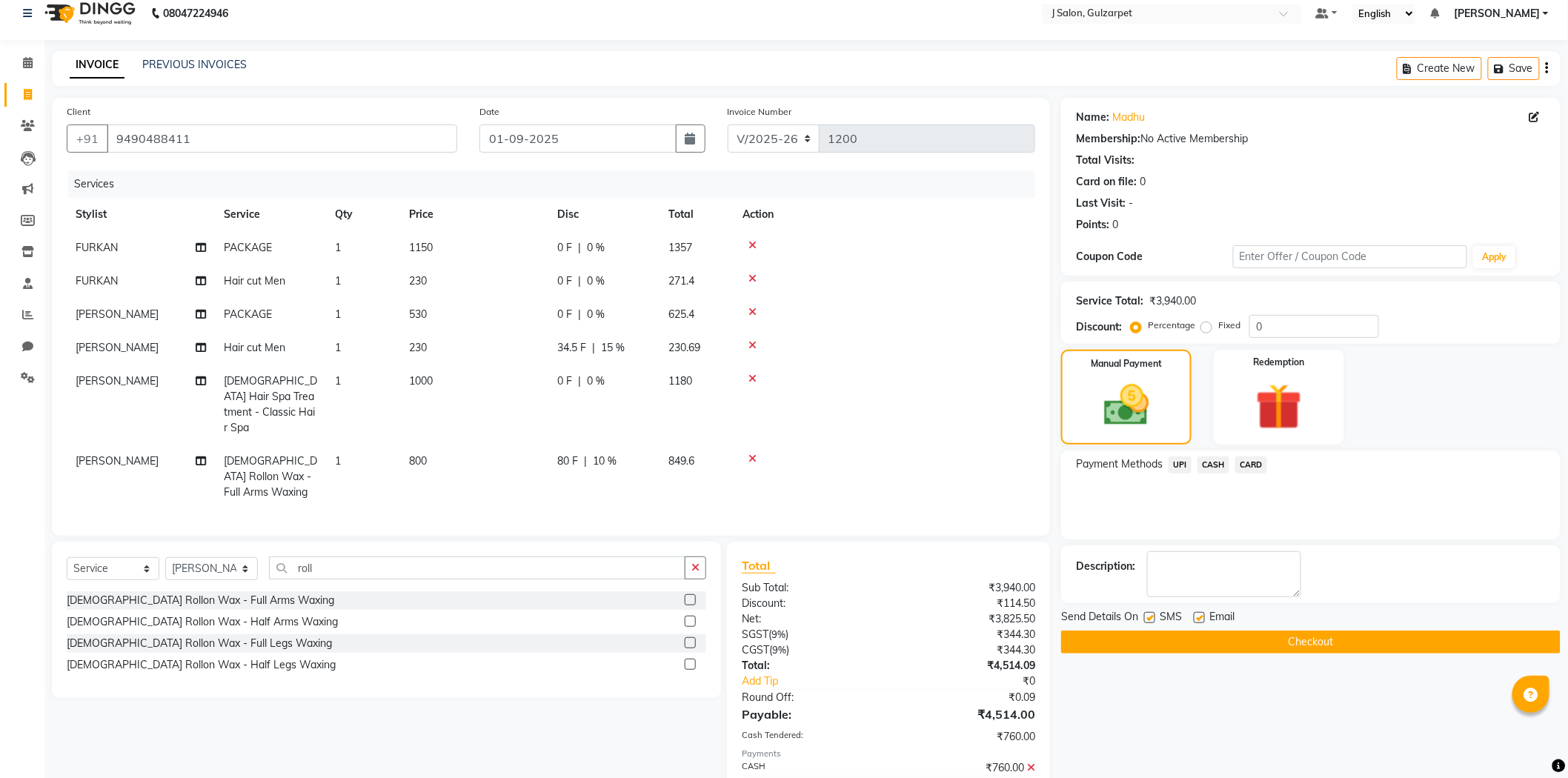
click at [1173, 463] on span "UPI" at bounding box center [1179, 465] width 23 height 17
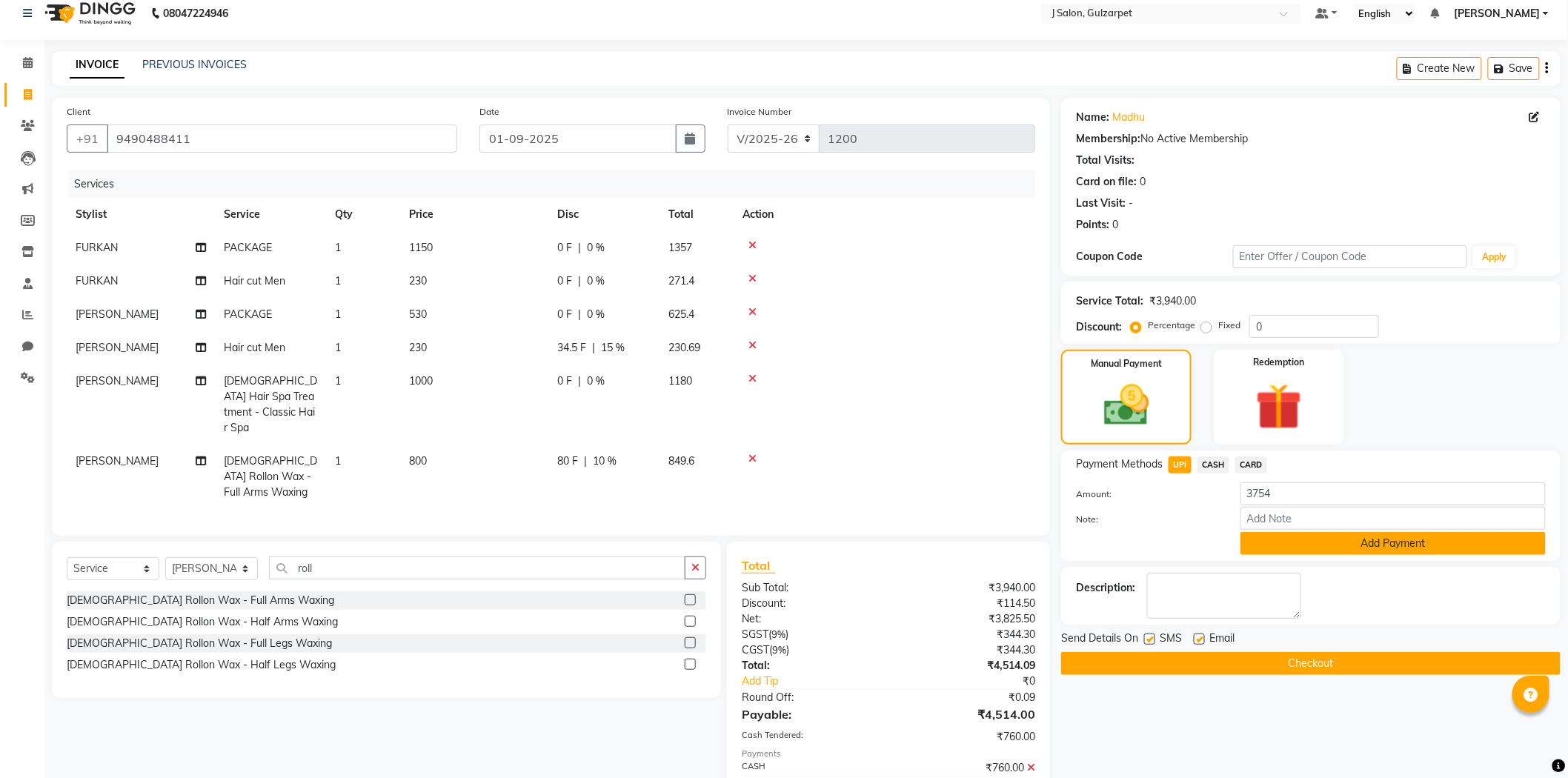
click at [1442, 549] on button "Add Payment" at bounding box center [1392, 543] width 305 height 23
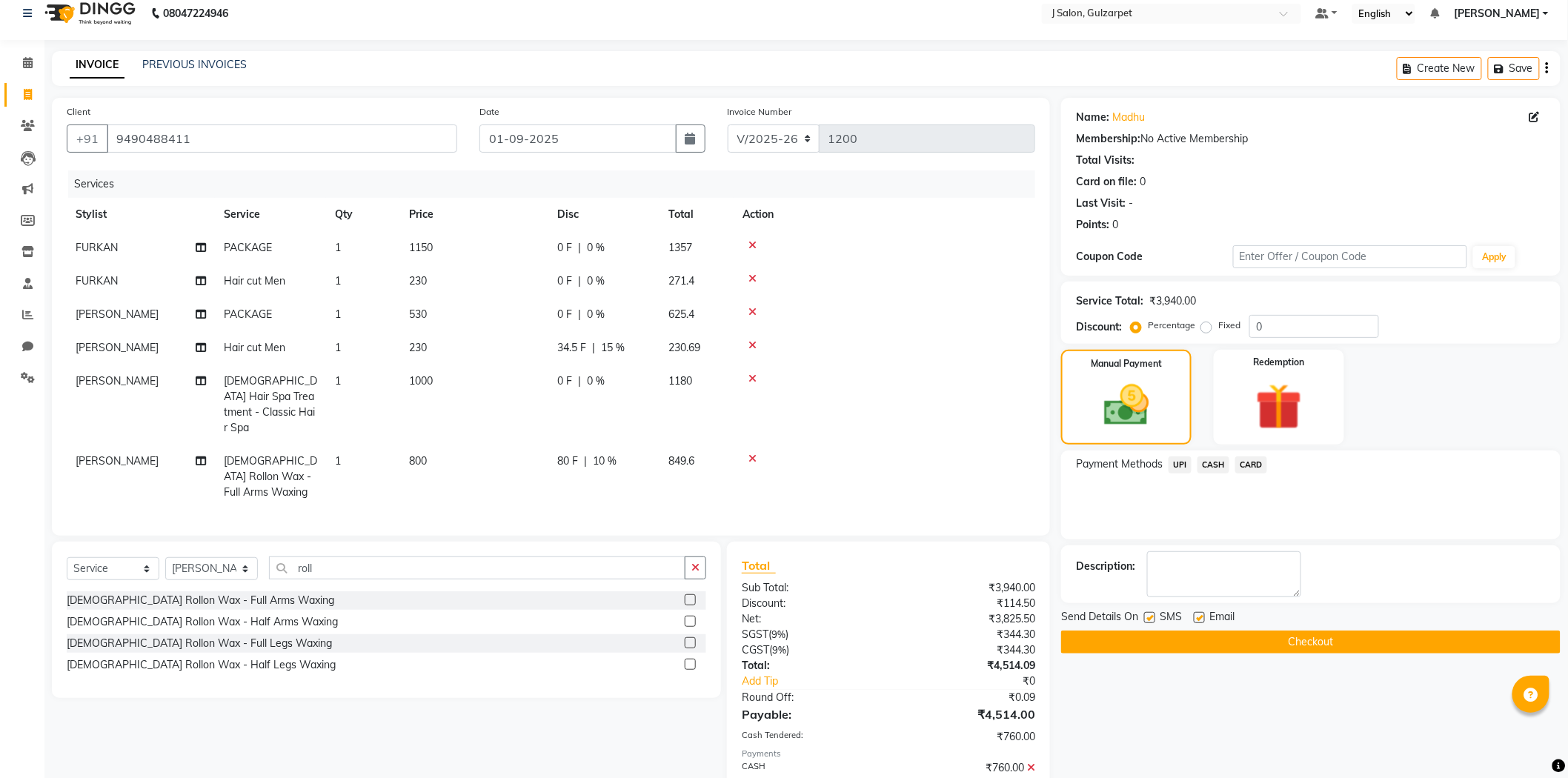
click at [1403, 641] on button "Checkout" at bounding box center [1310, 641] width 499 height 23
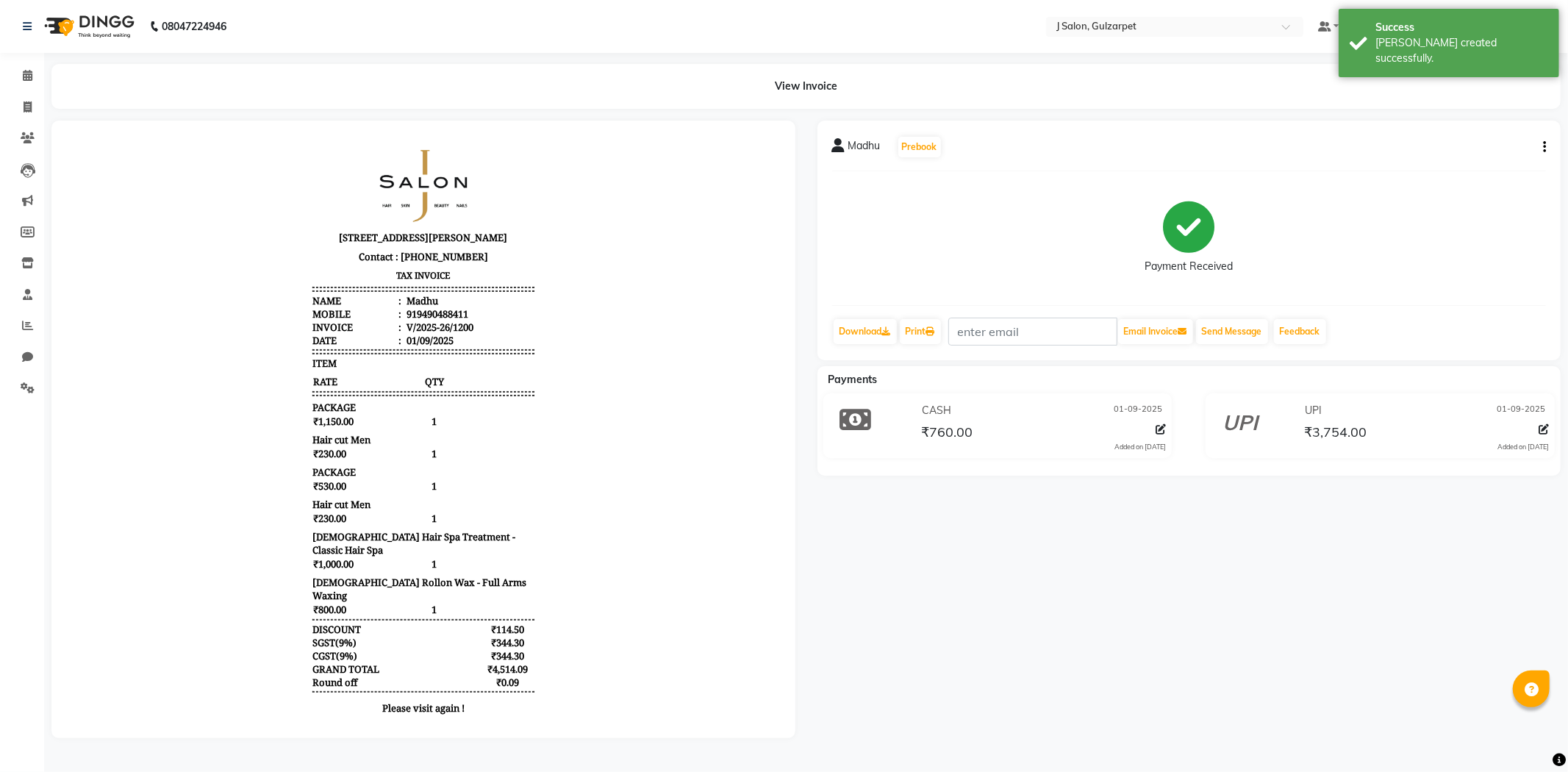
select select "service"
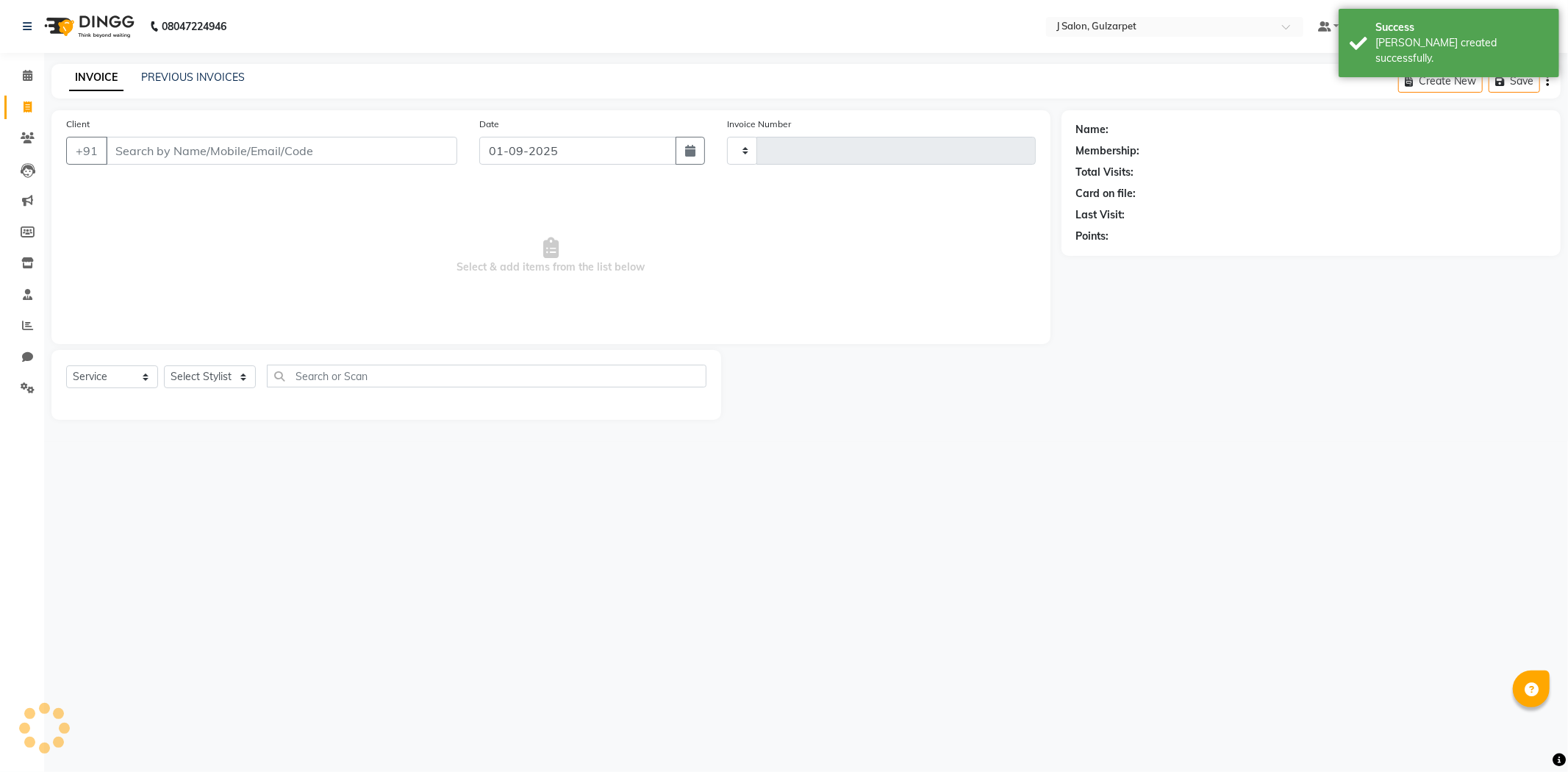
type input "1201"
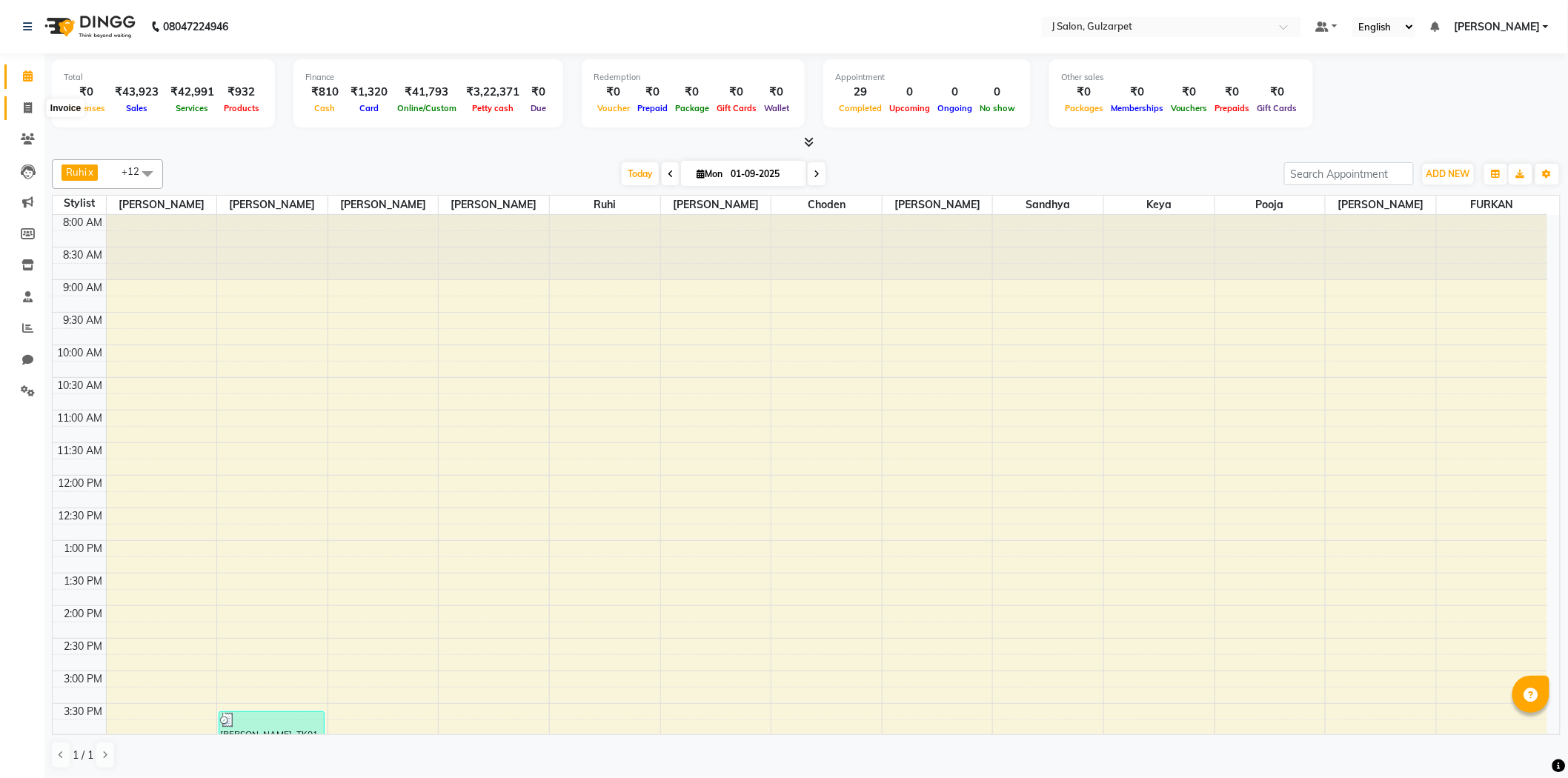
drag, startPoint x: 37, startPoint y: 112, endPoint x: 48, endPoint y: 112, distance: 11.0
click at [37, 112] on span at bounding box center [28, 108] width 26 height 17
select select "service"
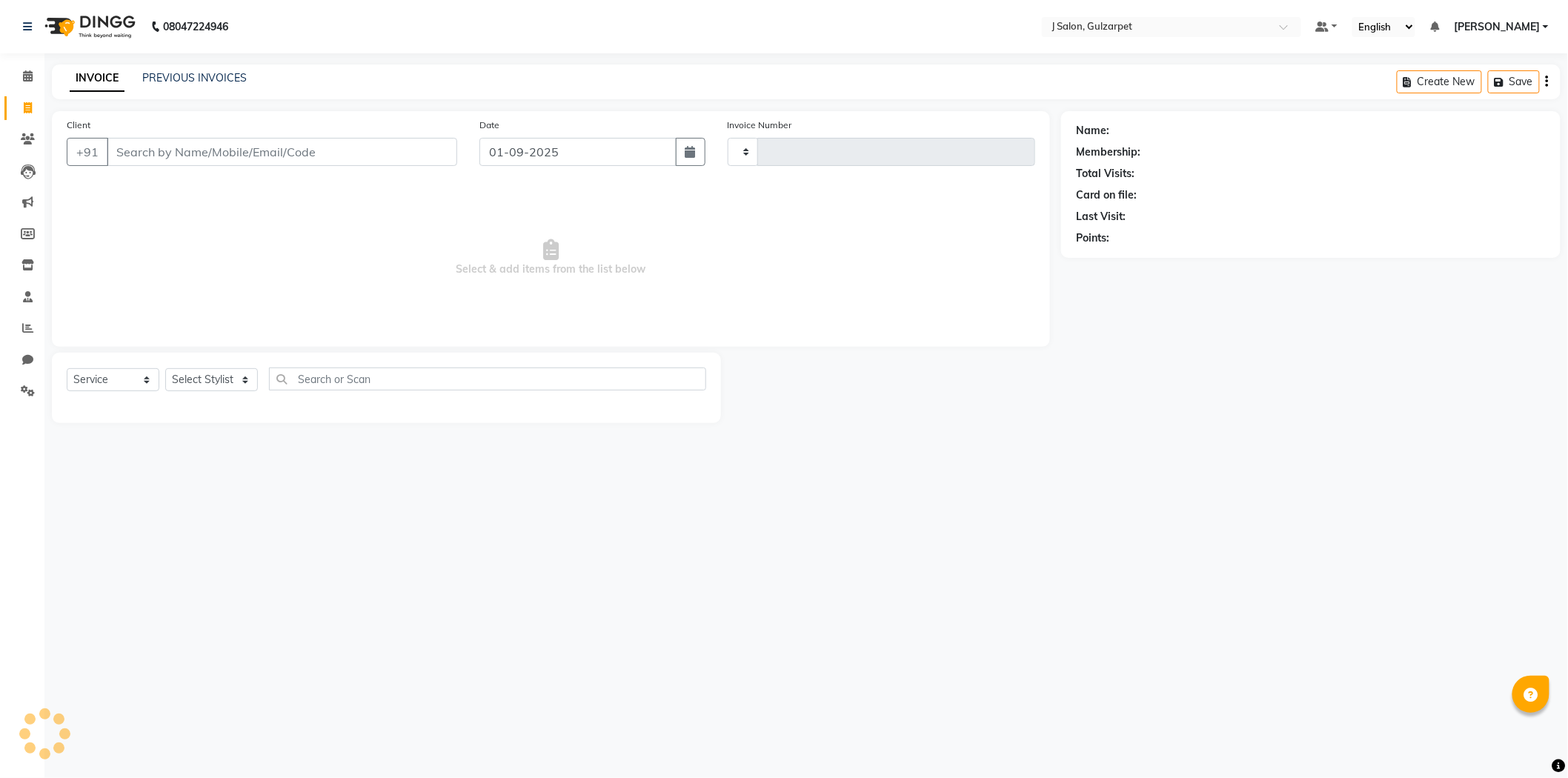
type input "1201"
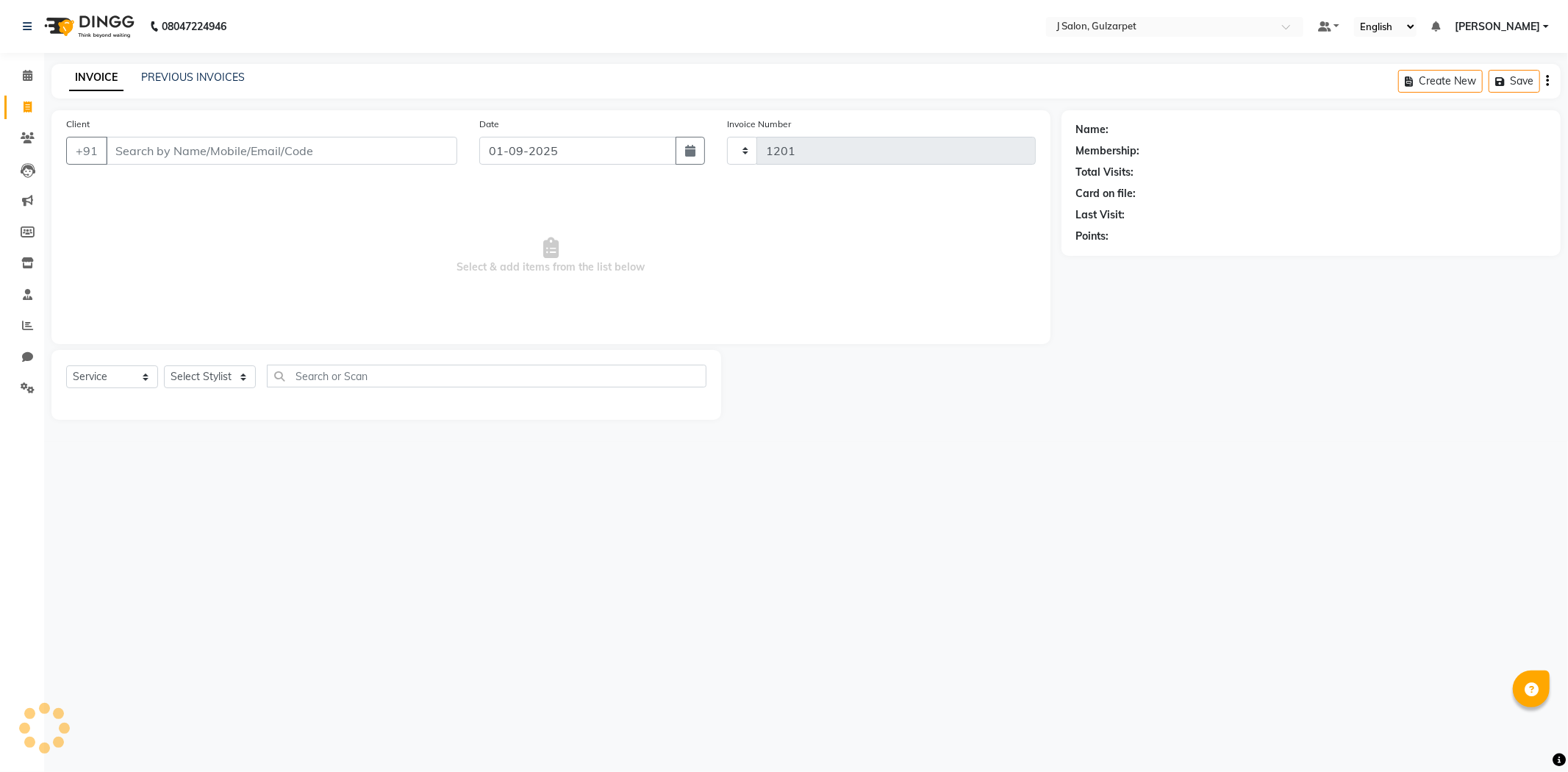
select select "8558"
click at [226, 164] on input "Client" at bounding box center [281, 150] width 351 height 28
click at [230, 163] on input "Client" at bounding box center [281, 150] width 351 height 28
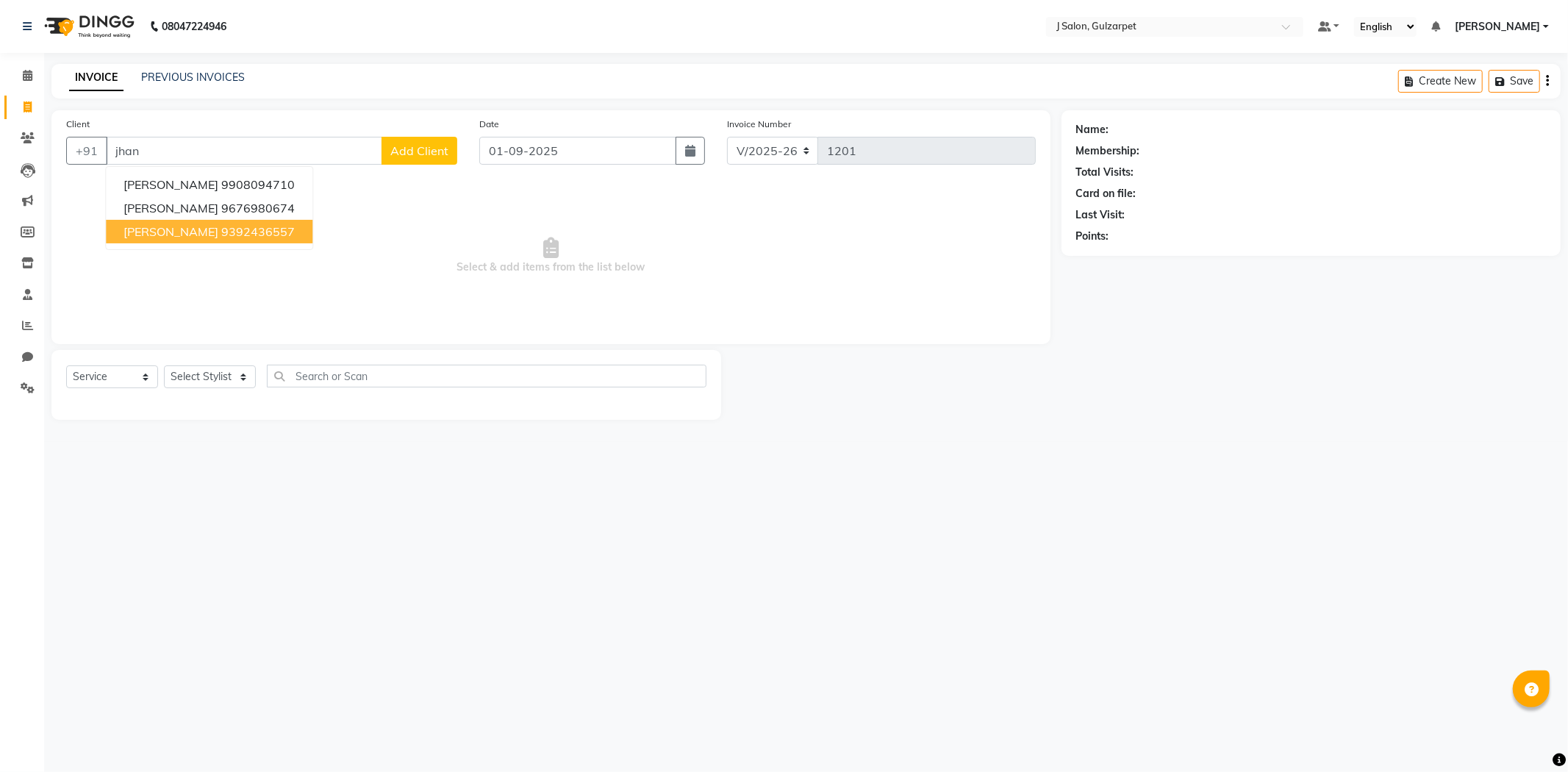
click at [228, 224] on ngb-highlight "9392436557" at bounding box center [258, 231] width 74 height 15
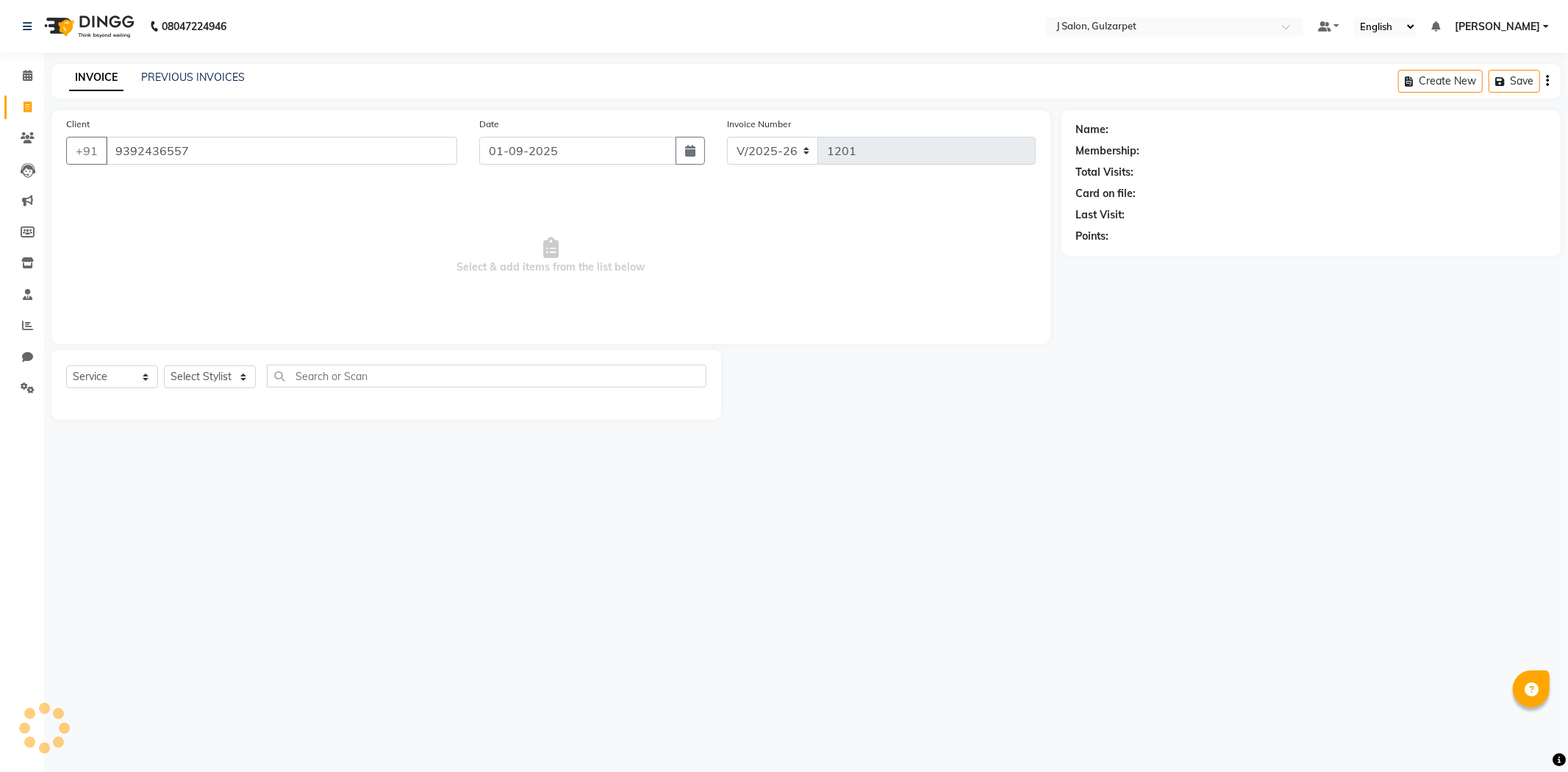
type input "9392436557"
drag, startPoint x: 233, startPoint y: 373, endPoint x: 245, endPoint y: 386, distance: 17.7
click at [233, 373] on select "Select Stylist Admin [PERSON_NAME] [PERSON_NAME] [PERSON_NAME] [PERSON_NAME] [P…" at bounding box center [210, 376] width 92 height 23
select select "84905"
click at [164, 366] on select "Select Stylist Admin [PERSON_NAME] [PERSON_NAME] [PERSON_NAME] [PERSON_NAME] [P…" at bounding box center [210, 376] width 92 height 23
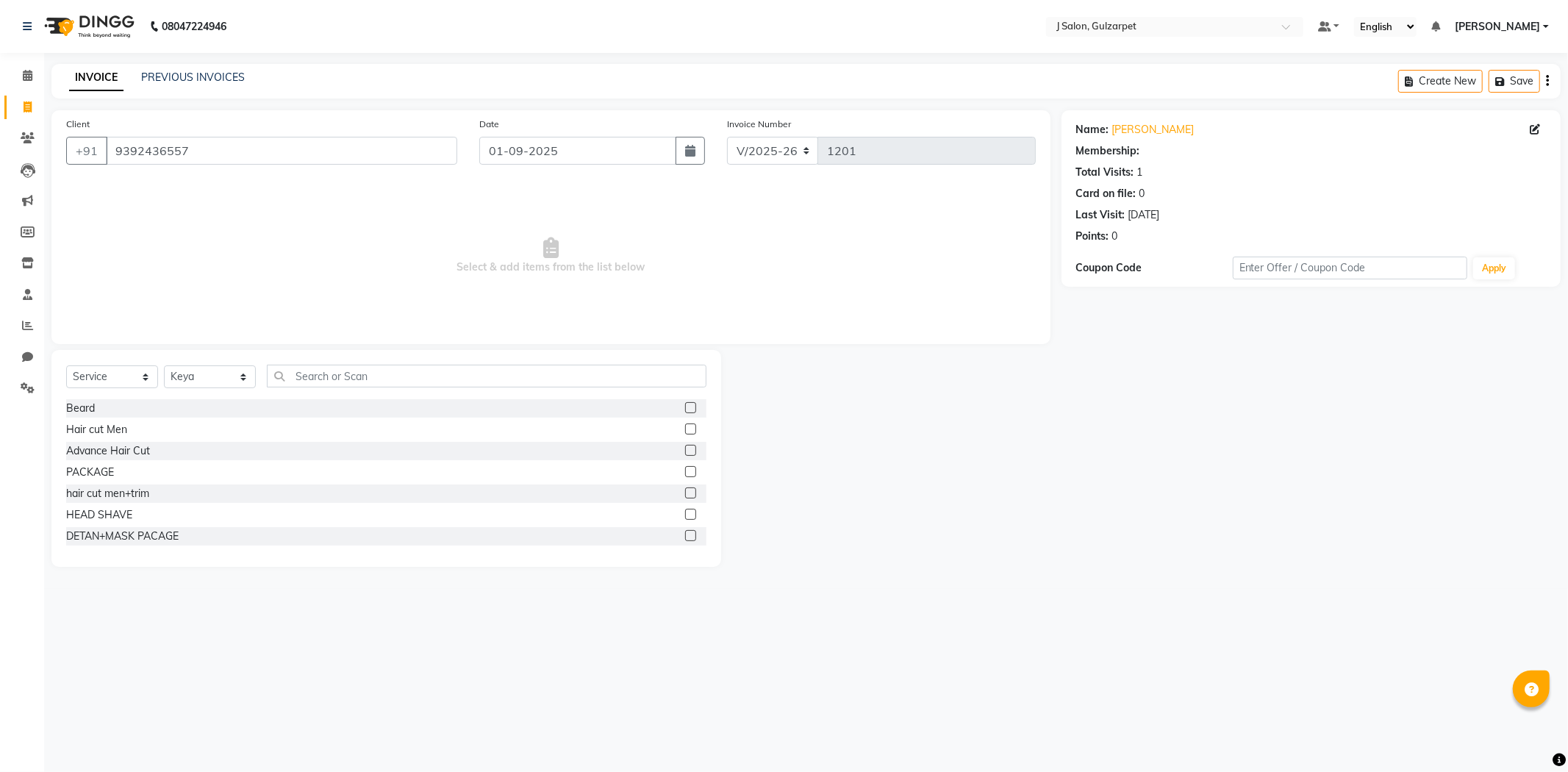
click at [685, 471] on label at bounding box center [690, 471] width 11 height 11
click at [685, 471] on input "checkbox" at bounding box center [689, 472] width 9 height 9
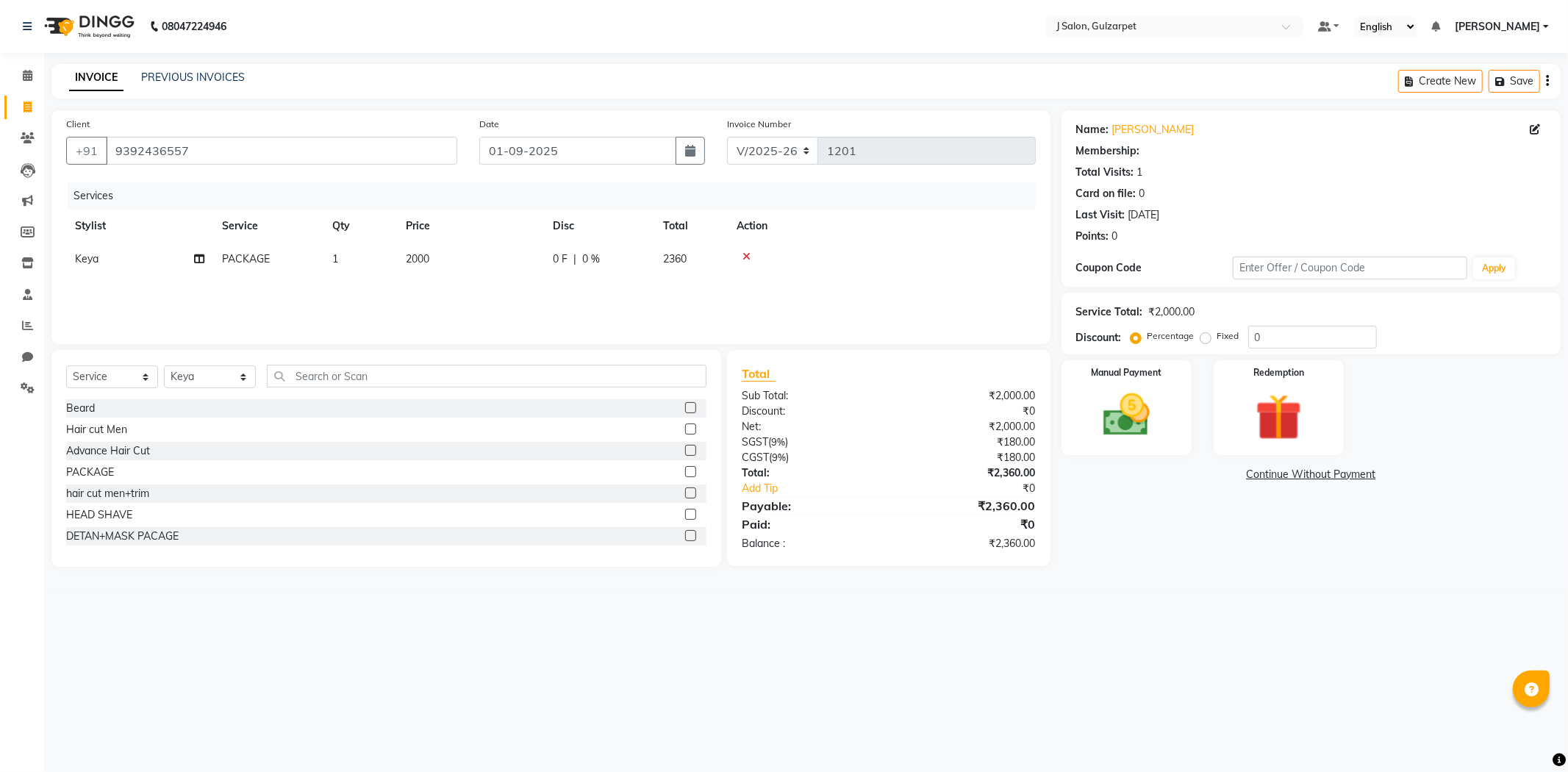
checkbox input "false"
click at [433, 242] on td "2000" at bounding box center [470, 258] width 147 height 33
select select "84905"
click at [510, 261] on input "2000" at bounding box center [540, 262] width 129 height 23
click at [491, 266] on input "2000" at bounding box center [540, 262] width 129 height 23
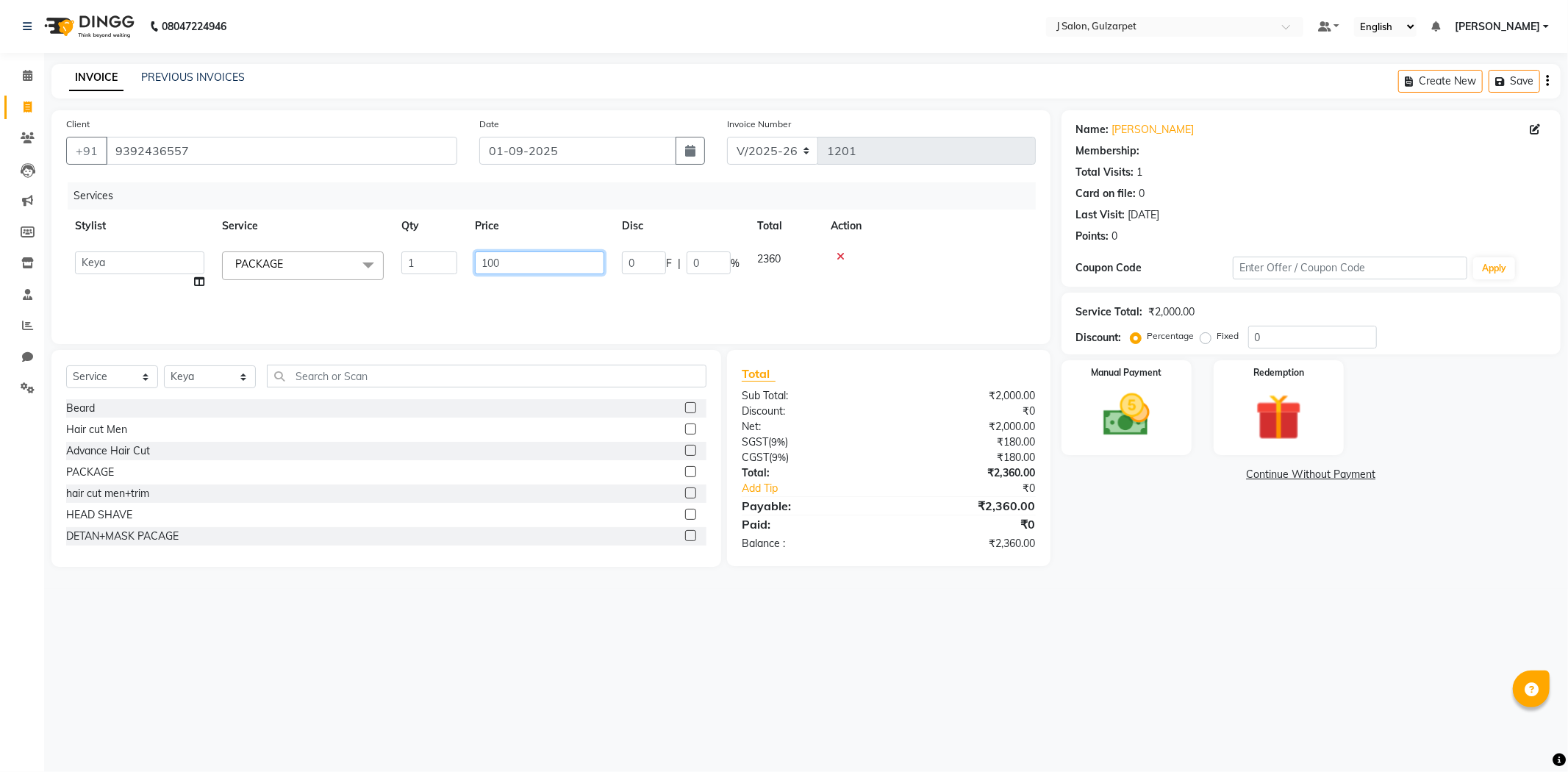
type input "1500"
click at [1326, 336] on input "0" at bounding box center [1312, 336] width 128 height 23
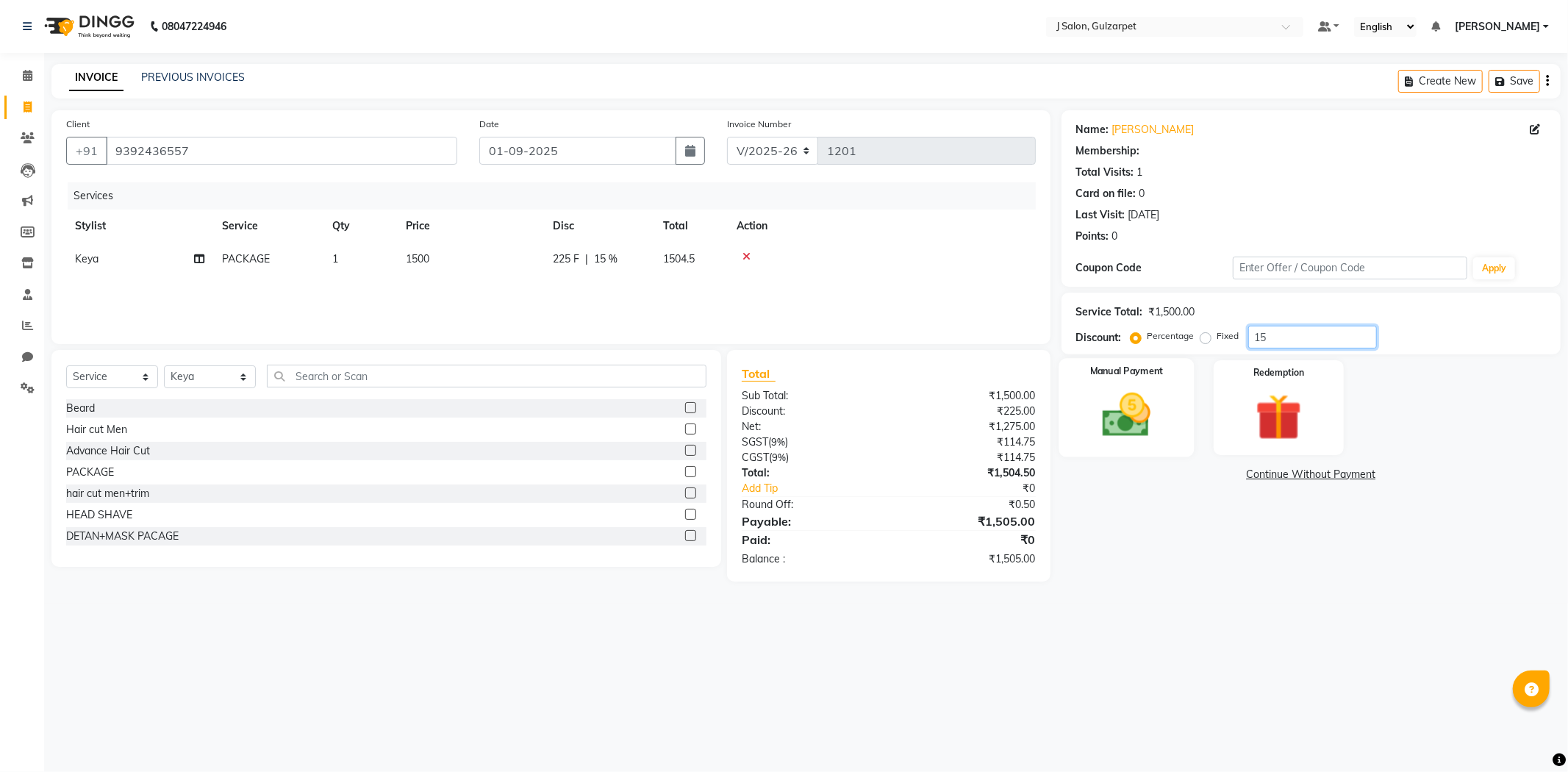
type input "15"
click at [1157, 400] on img at bounding box center [1126, 415] width 79 height 56
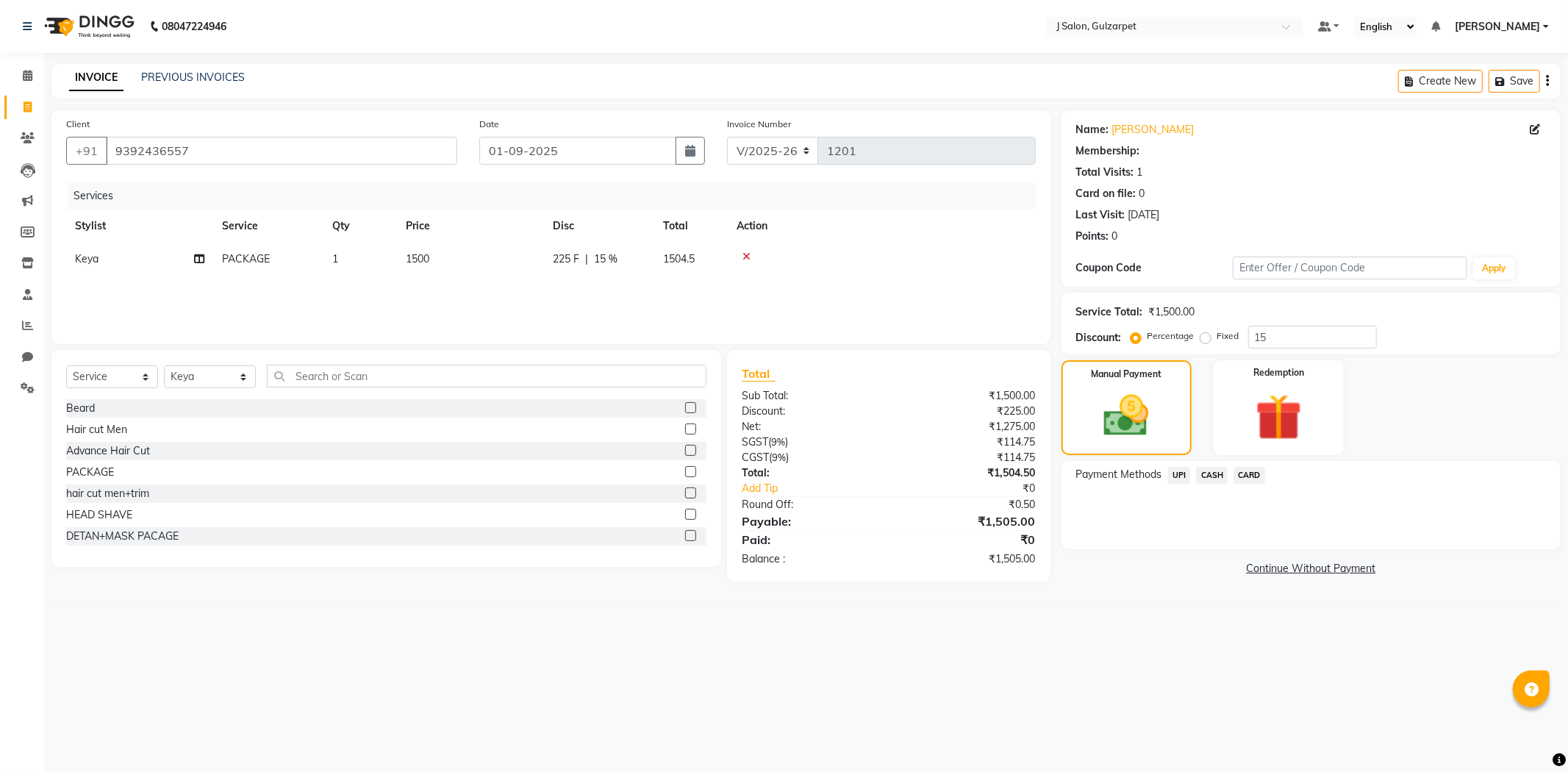
click at [1215, 483] on div "CASH" at bounding box center [1208, 477] width 38 height 20
click at [1222, 472] on span "CASH" at bounding box center [1212, 475] width 32 height 17
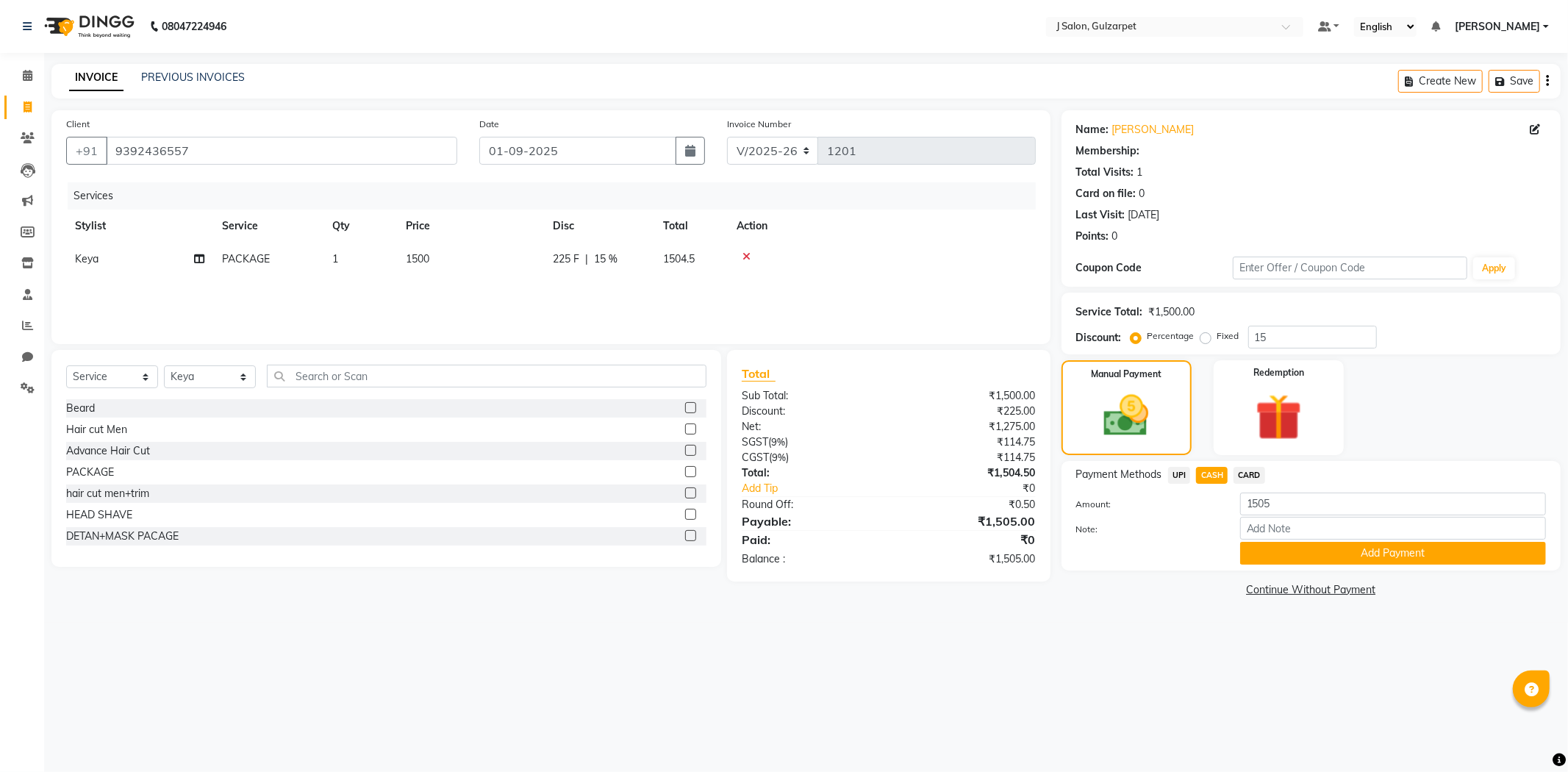
click at [1401, 565] on div "Payment Methods UPI CASH CARD Amount: 1505 Note: Add Payment" at bounding box center [1310, 516] width 499 height 110
click at [1443, 556] on button "Add Payment" at bounding box center [1392, 552] width 306 height 23
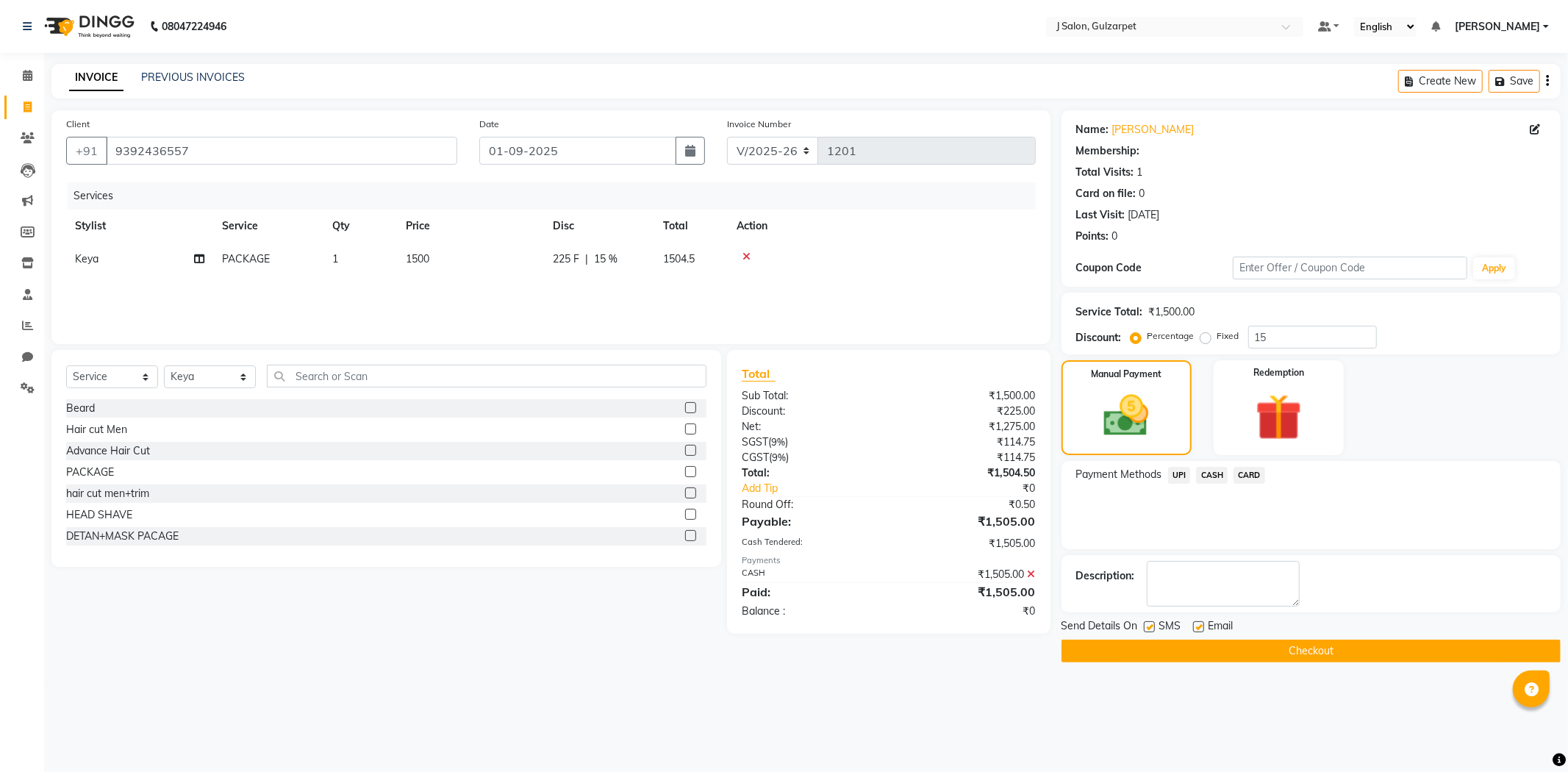
click at [1314, 649] on button "Checkout" at bounding box center [1310, 650] width 499 height 23
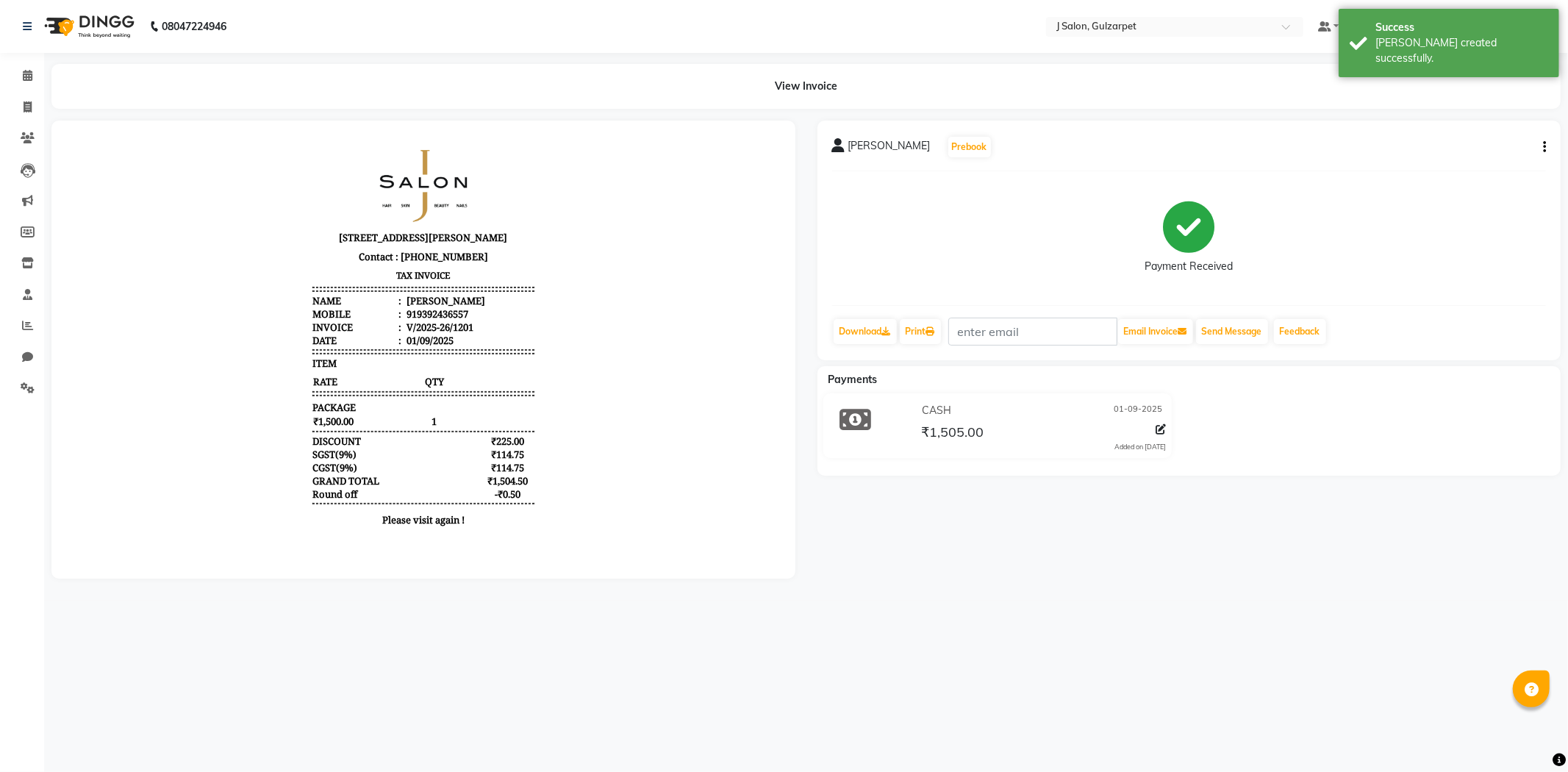
select select "8558"
select select "service"
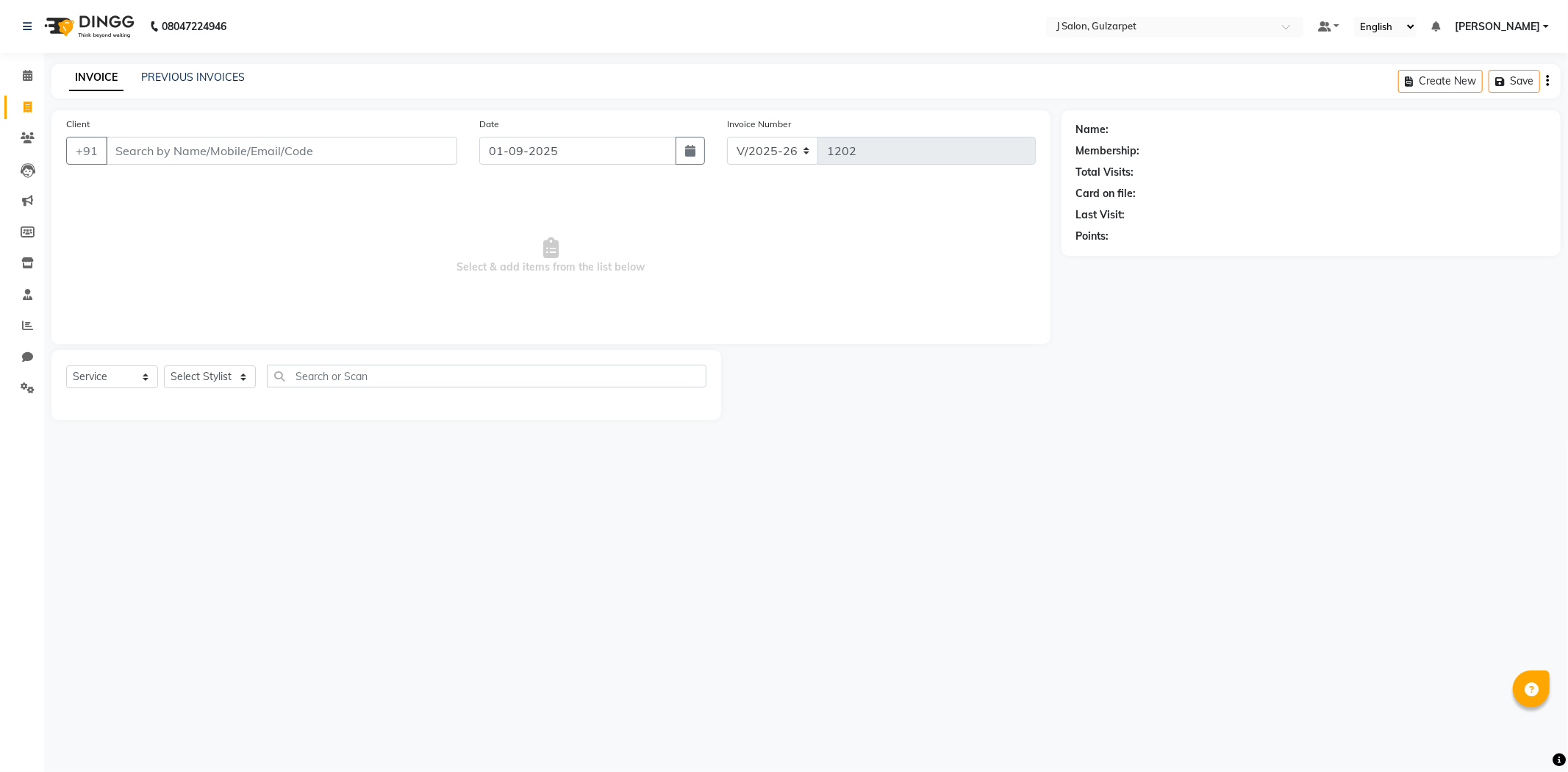
click at [225, 153] on input "Client" at bounding box center [281, 150] width 351 height 28
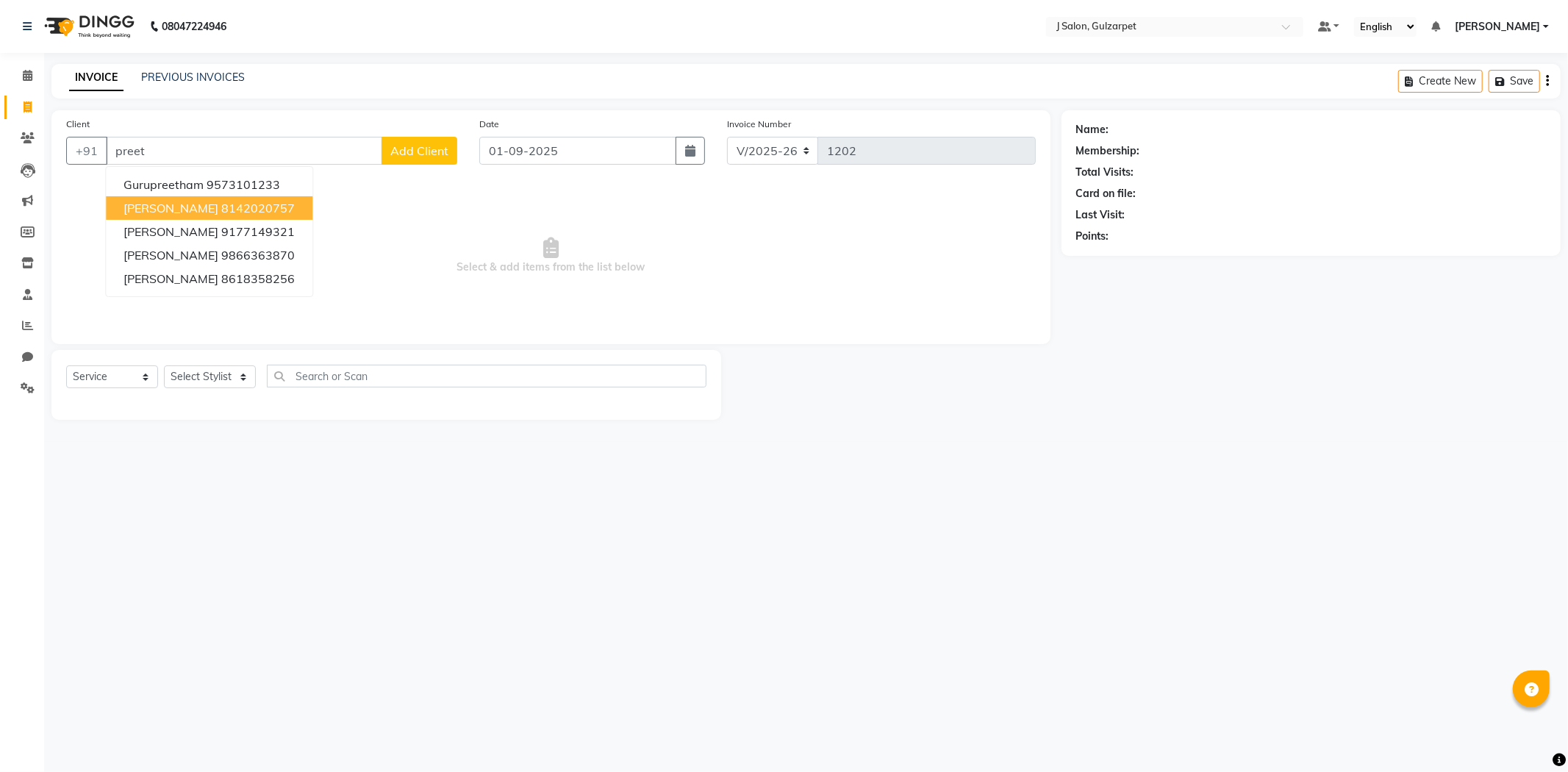
click at [225, 196] on button "[PERSON_NAME] 8142020757" at bounding box center [209, 208] width 206 height 23
type input "8142020757"
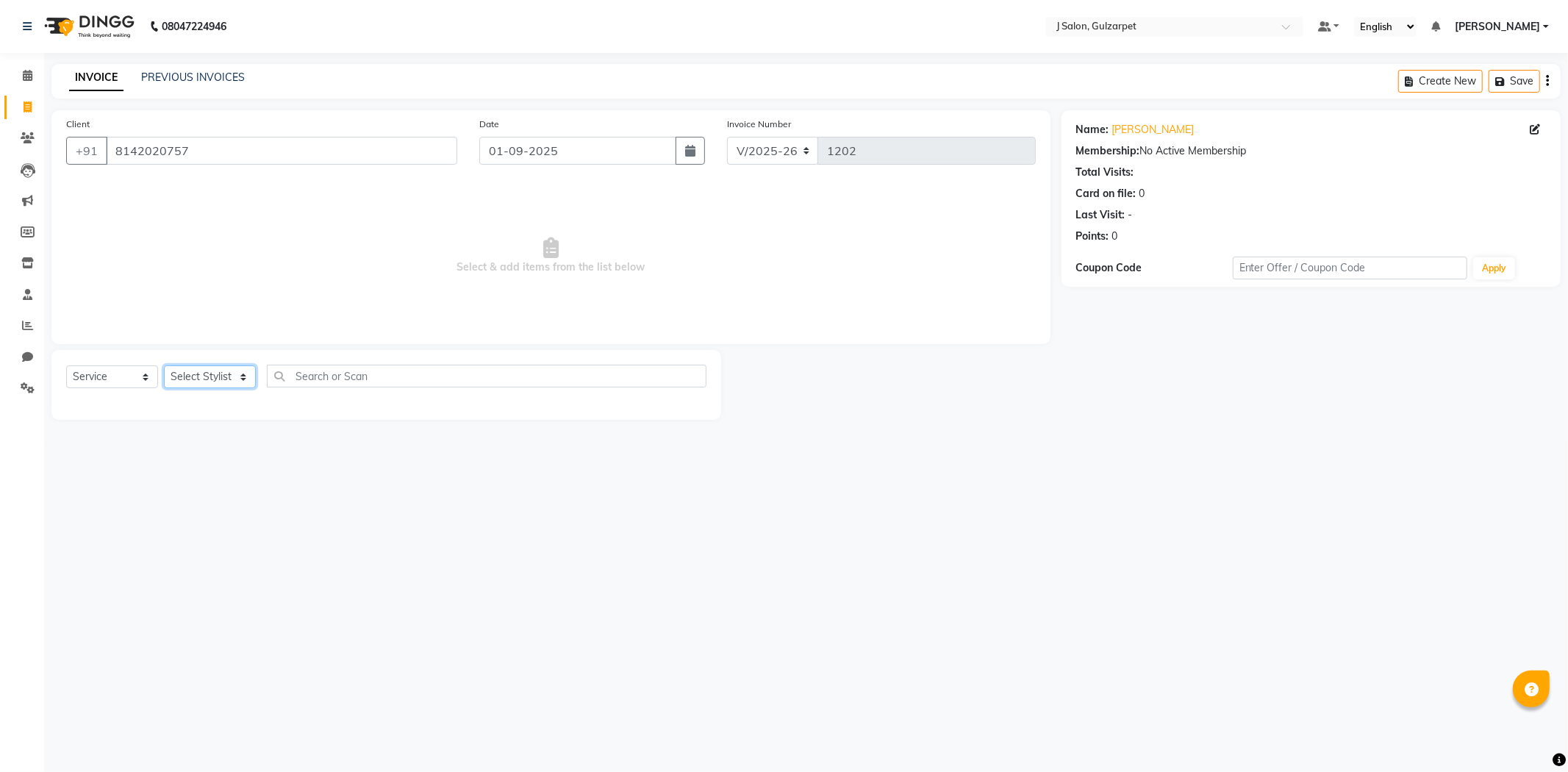
click at [238, 385] on select "Select Stylist Admin [PERSON_NAME] [PERSON_NAME] [PERSON_NAME] [PERSON_NAME] [P…" at bounding box center [210, 376] width 92 height 23
select select "84900"
click at [164, 366] on select "Select Stylist Admin [PERSON_NAME] [PERSON_NAME] [PERSON_NAME] [PERSON_NAME] [P…" at bounding box center [210, 376] width 92 height 23
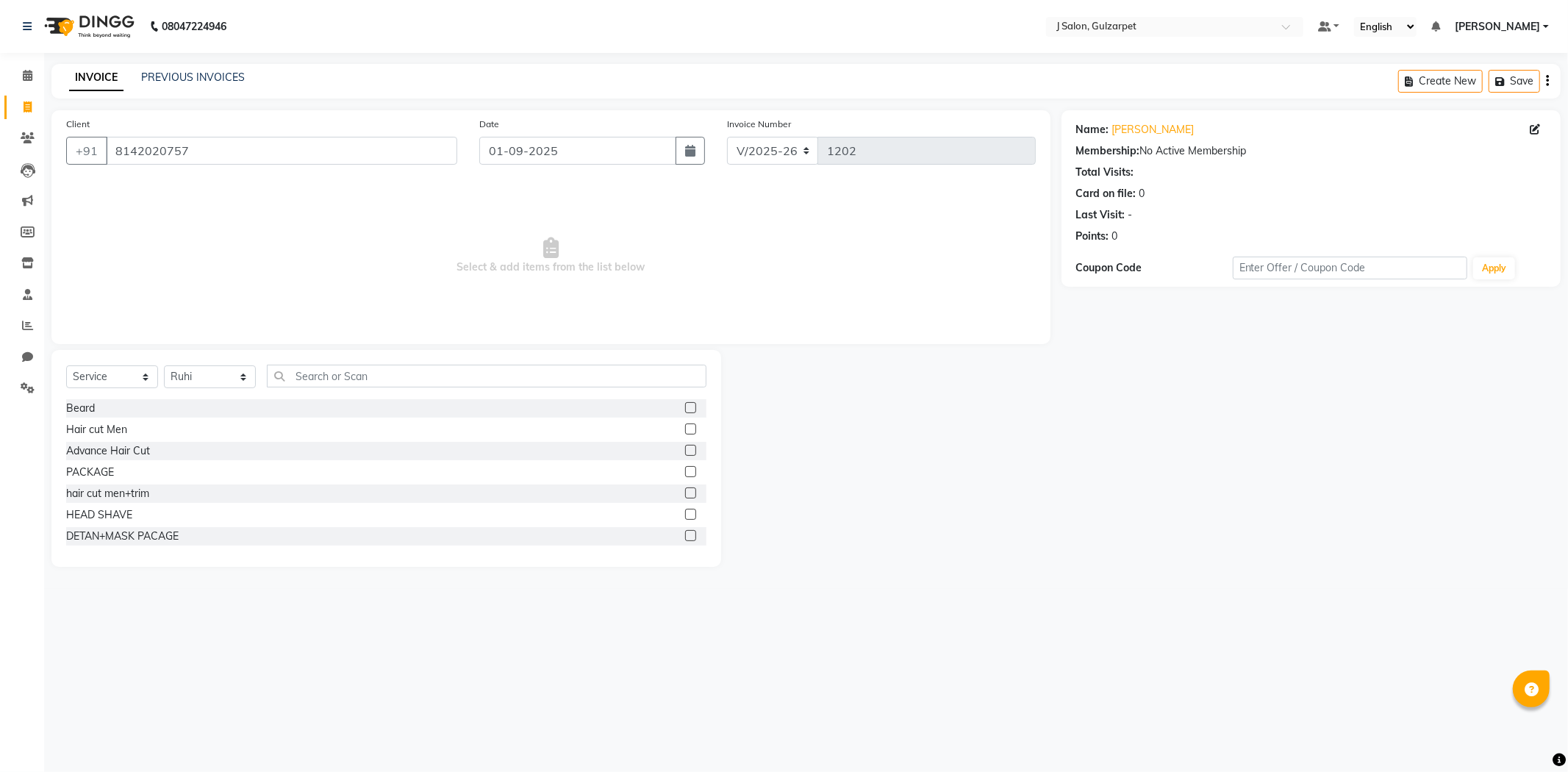
click at [685, 469] on label at bounding box center [690, 471] width 11 height 11
click at [685, 469] on input "checkbox" at bounding box center [689, 472] width 9 height 9
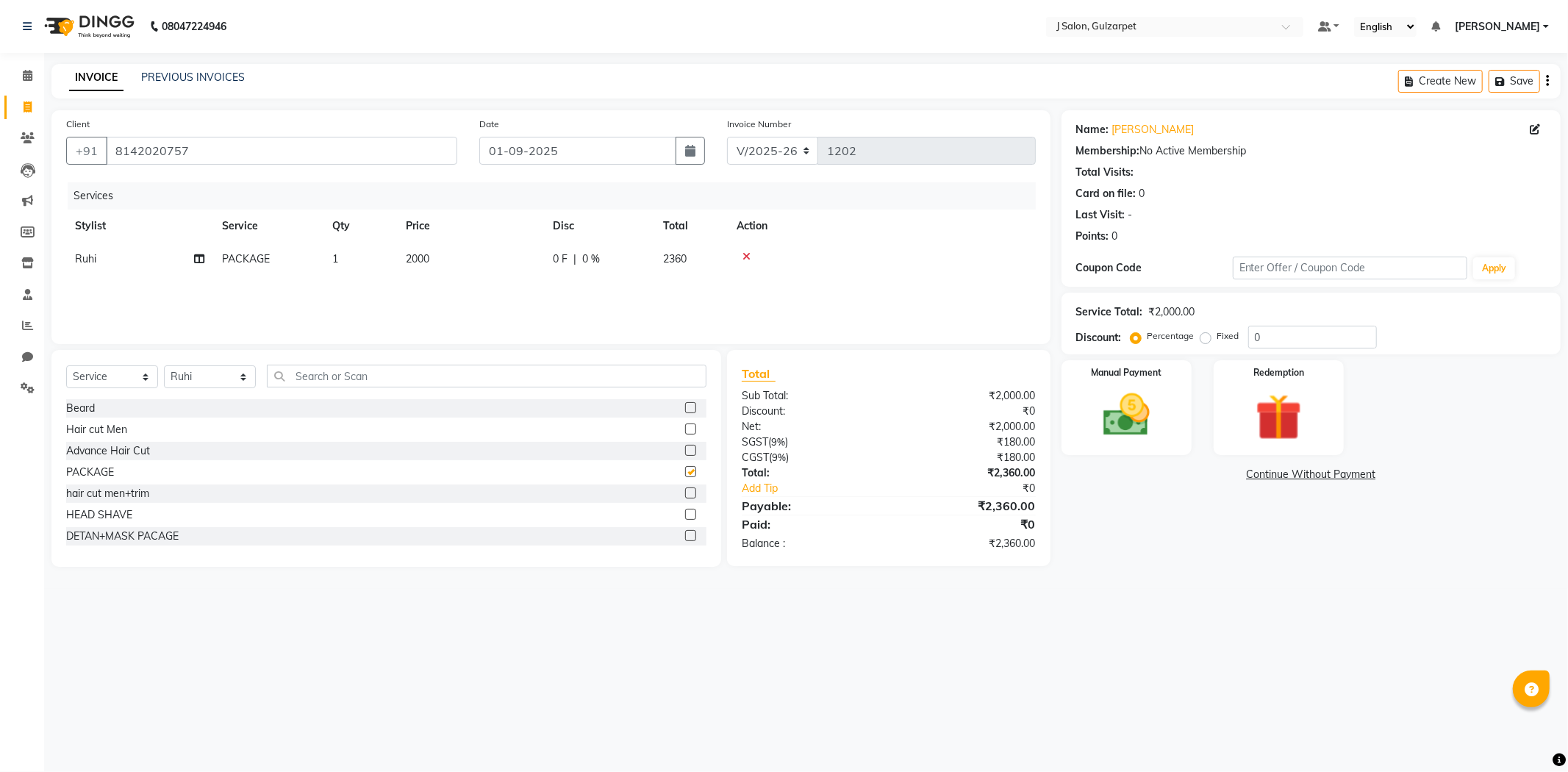
checkbox input "false"
click at [401, 259] on td "2000" at bounding box center [470, 258] width 147 height 33
select select "84900"
drag, startPoint x: 488, startPoint y: 261, endPoint x: 535, endPoint y: 263, distance: 47.0
click at [489, 261] on input "2000" at bounding box center [540, 262] width 129 height 23
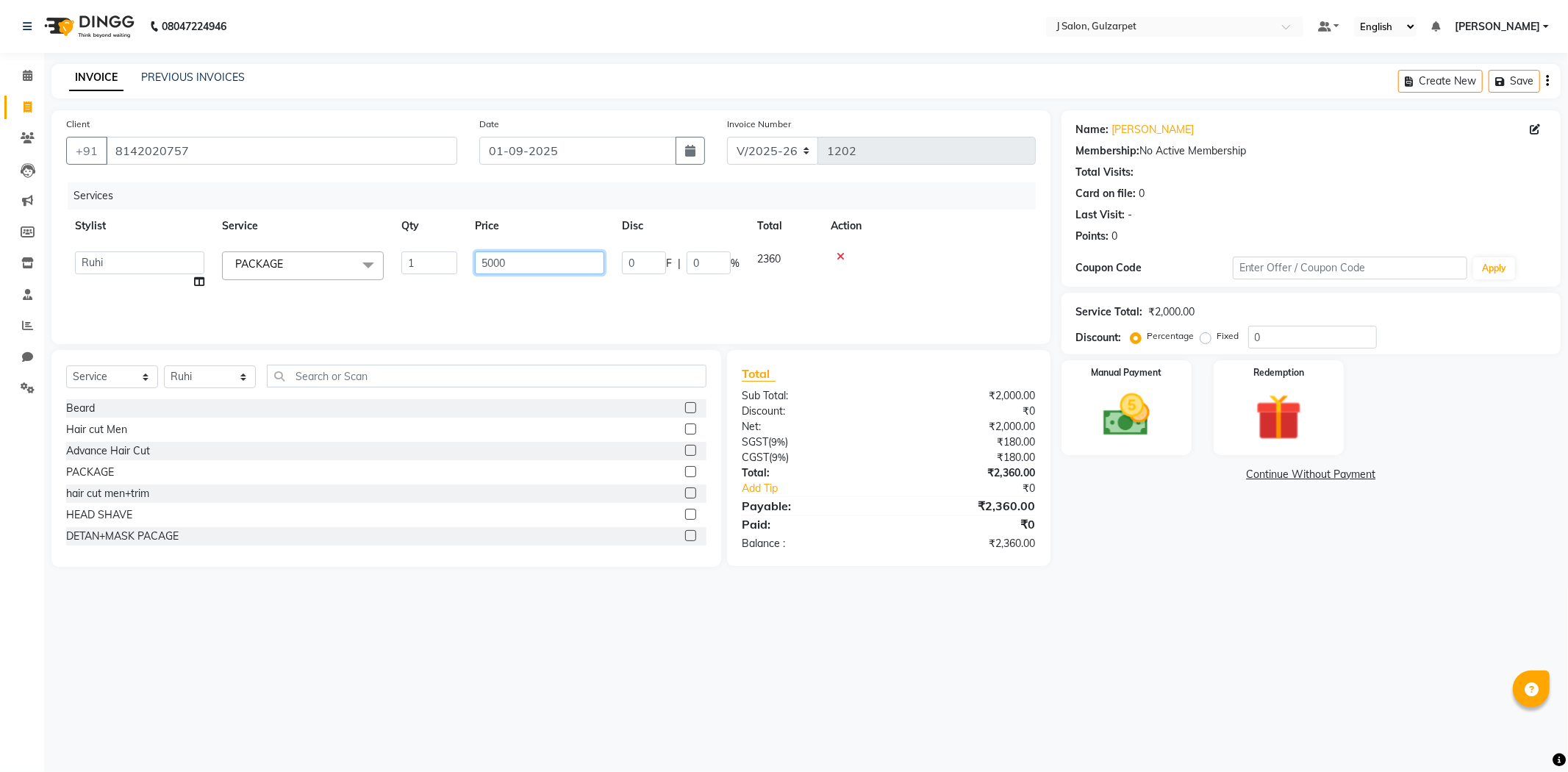
type input "55000"
click at [1287, 335] on input "0" at bounding box center [1312, 336] width 128 height 23
drag, startPoint x: 423, startPoint y: 247, endPoint x: 468, endPoint y: 260, distance: 46.8
click at [430, 247] on td "55000" at bounding box center [470, 258] width 147 height 33
select select "84900"
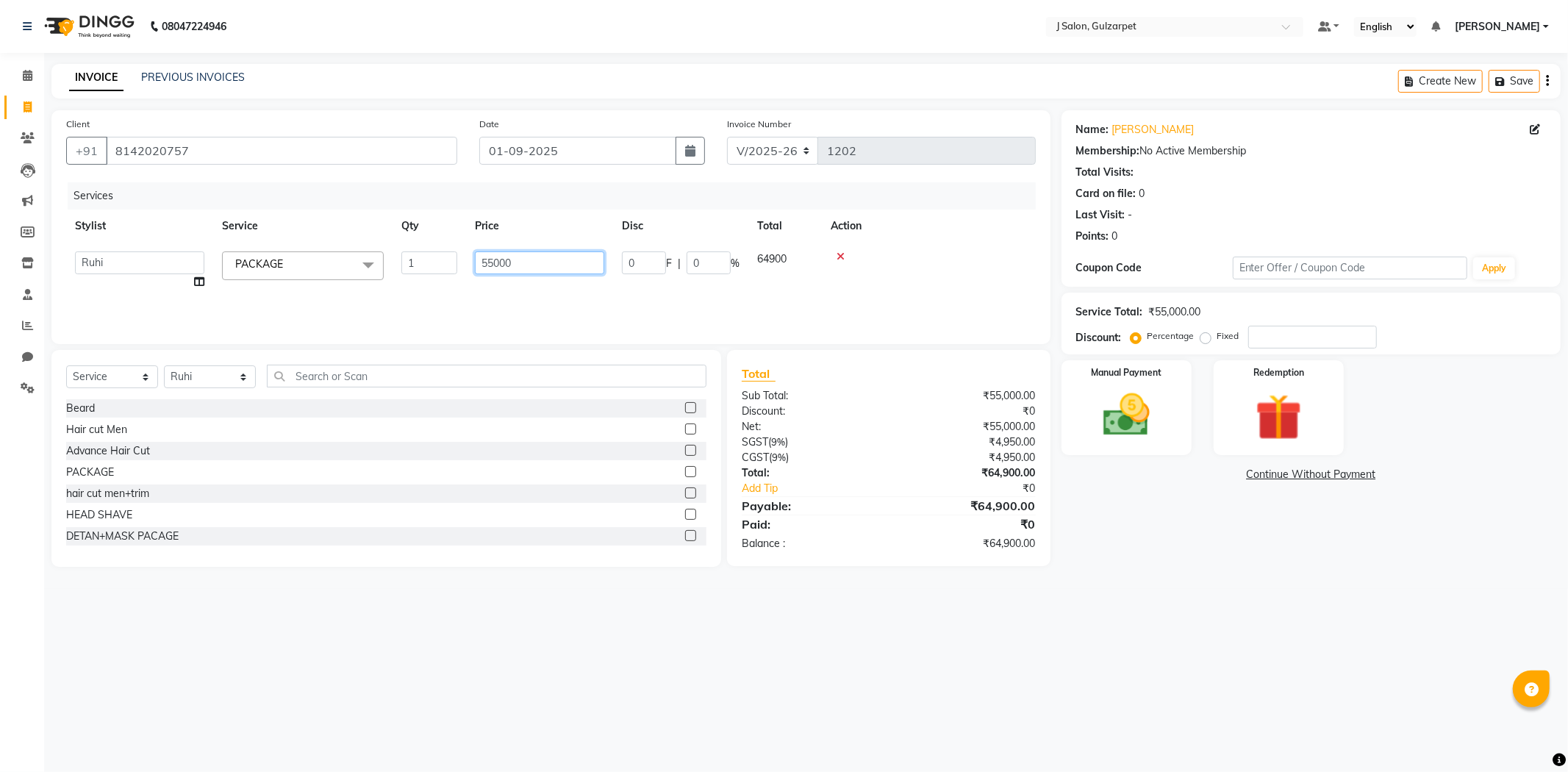
drag, startPoint x: 491, startPoint y: 267, endPoint x: 503, endPoint y: 266, distance: 12.0
click at [493, 267] on input "55000" at bounding box center [540, 262] width 129 height 23
type input "5000"
click at [1245, 309] on div "Service Total: ₹5,000.00" at bounding box center [1311, 312] width 469 height 15
click at [1257, 335] on input "number" at bounding box center [1312, 336] width 128 height 23
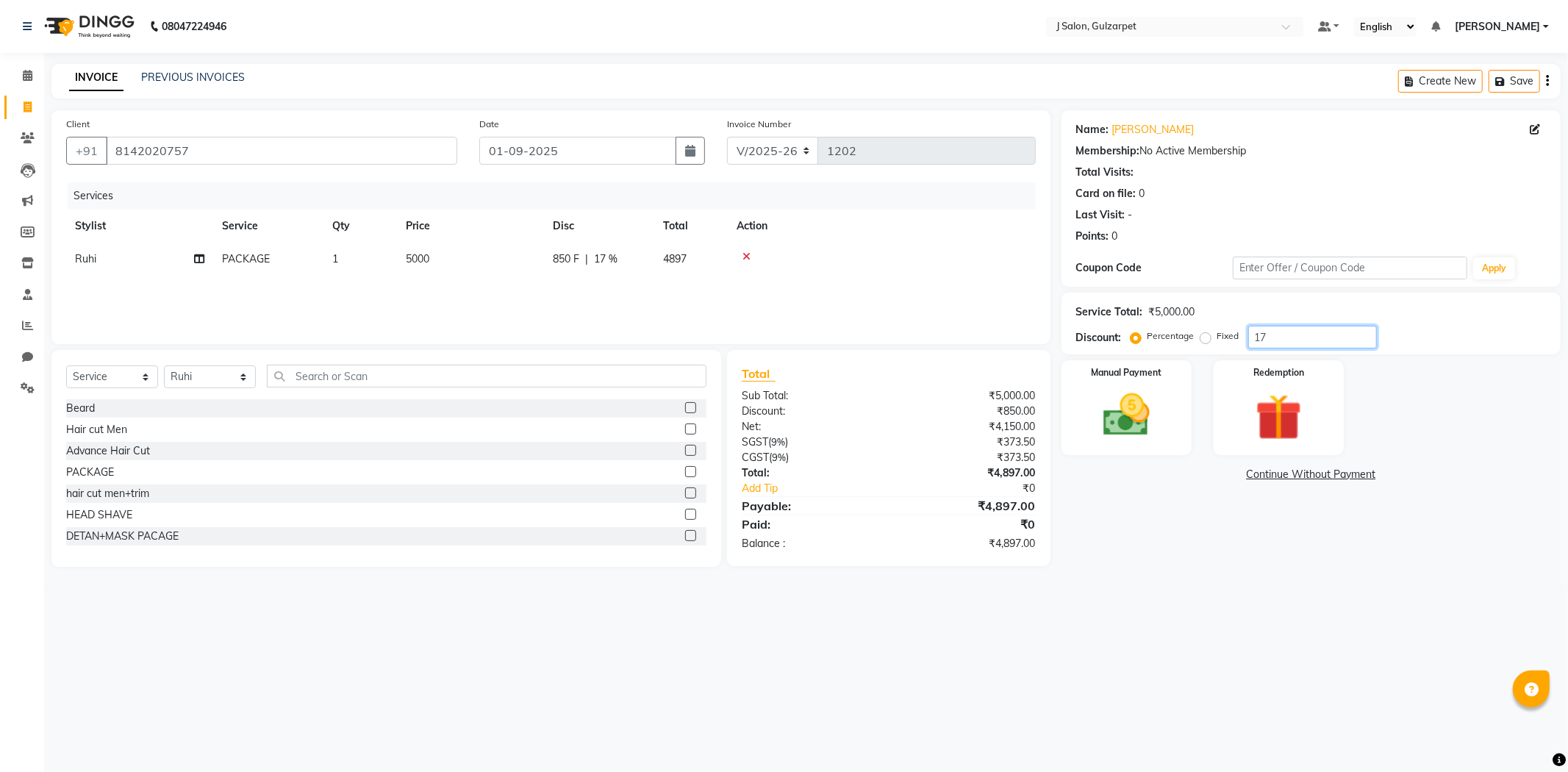
type input "1"
type input "7"
type input "6.7"
click at [1141, 421] on img at bounding box center [1126, 415] width 79 height 56
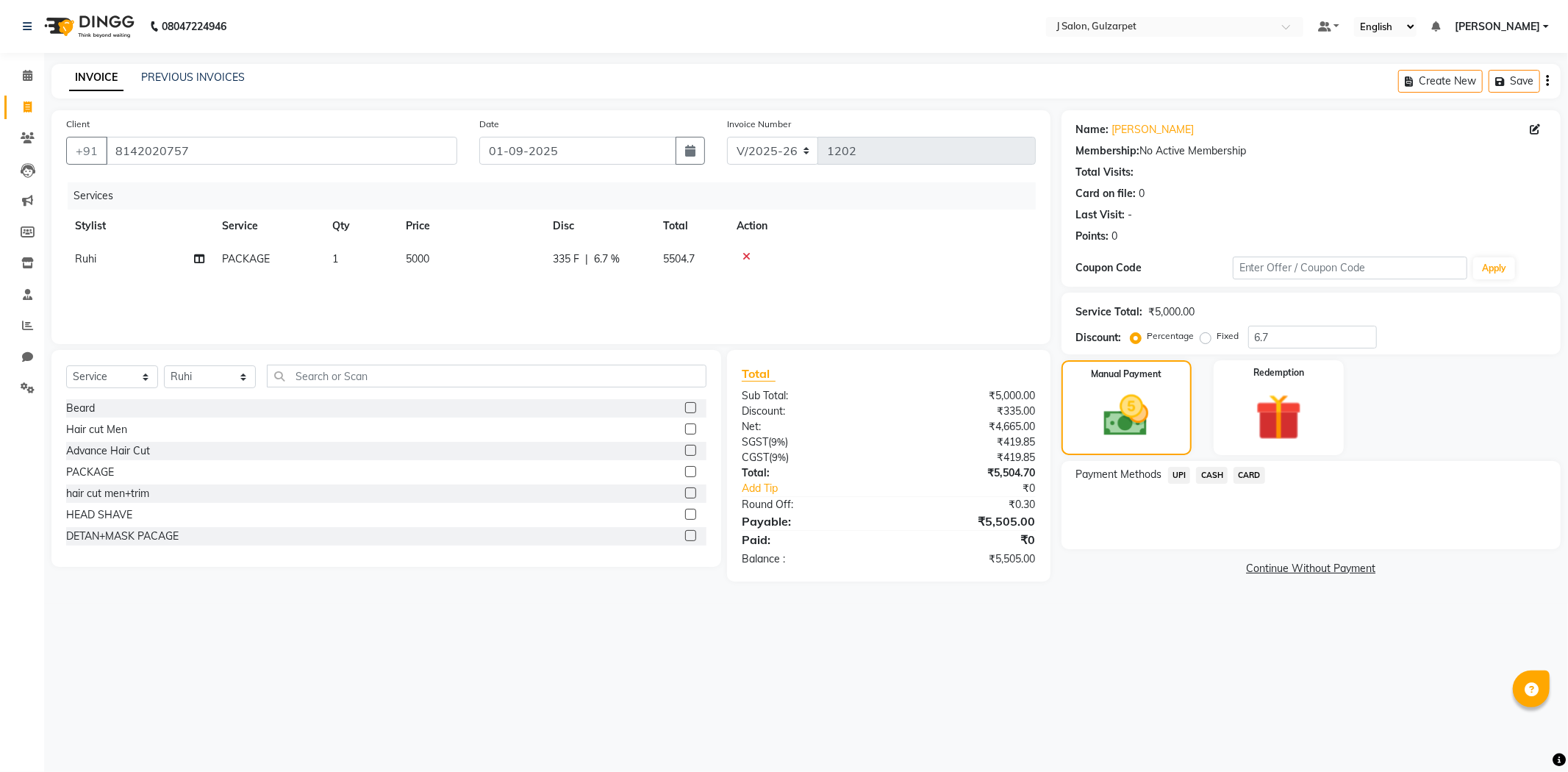
drag, startPoint x: 1239, startPoint y: 472, endPoint x: 1272, endPoint y: 482, distance: 34.5
click at [1244, 479] on span "CARD" at bounding box center [1250, 475] width 32 height 17
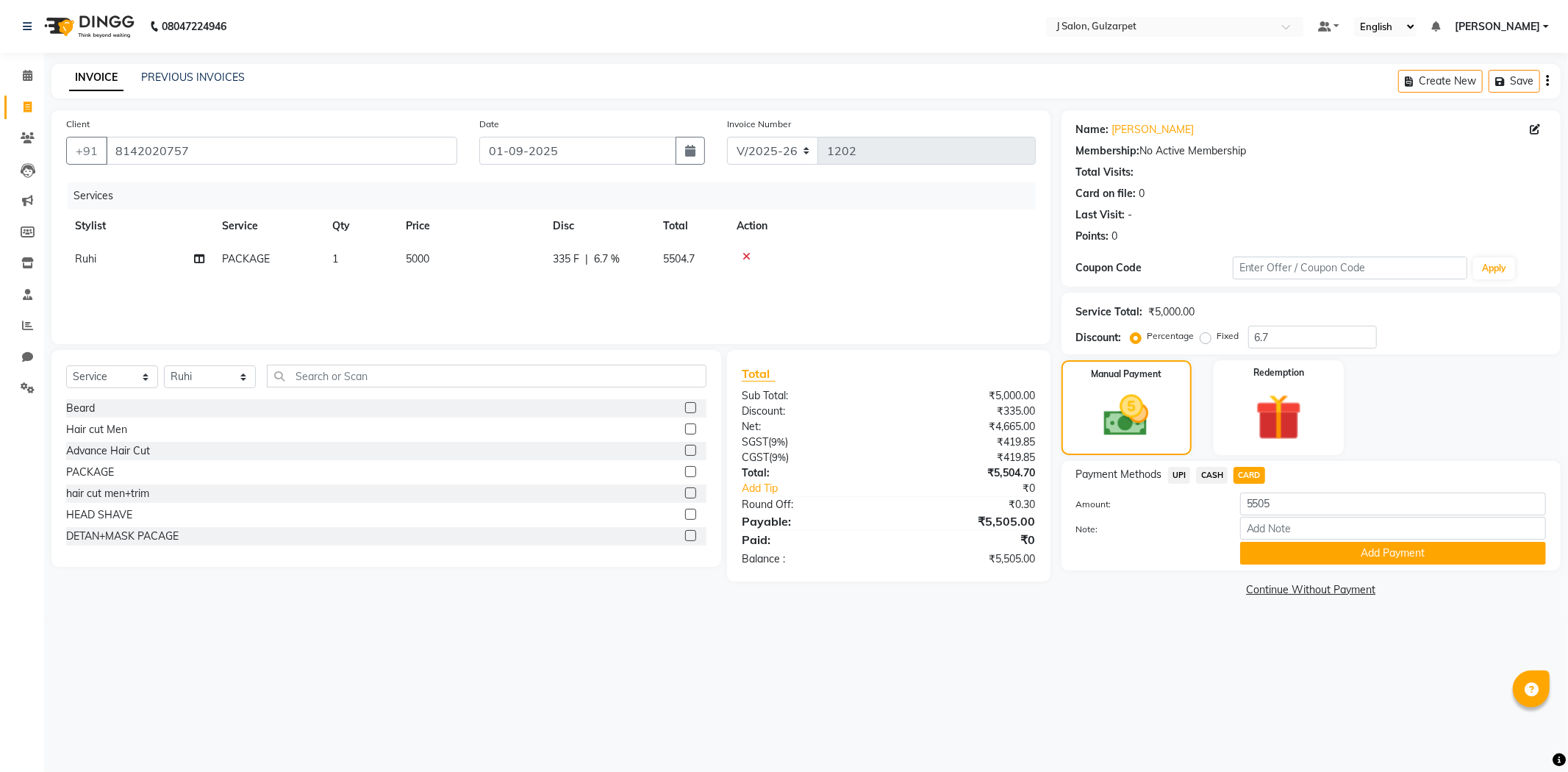
click at [1318, 541] on div "Note:" at bounding box center [1311, 530] width 492 height 25
click at [1348, 561] on button "Add Payment" at bounding box center [1392, 552] width 306 height 23
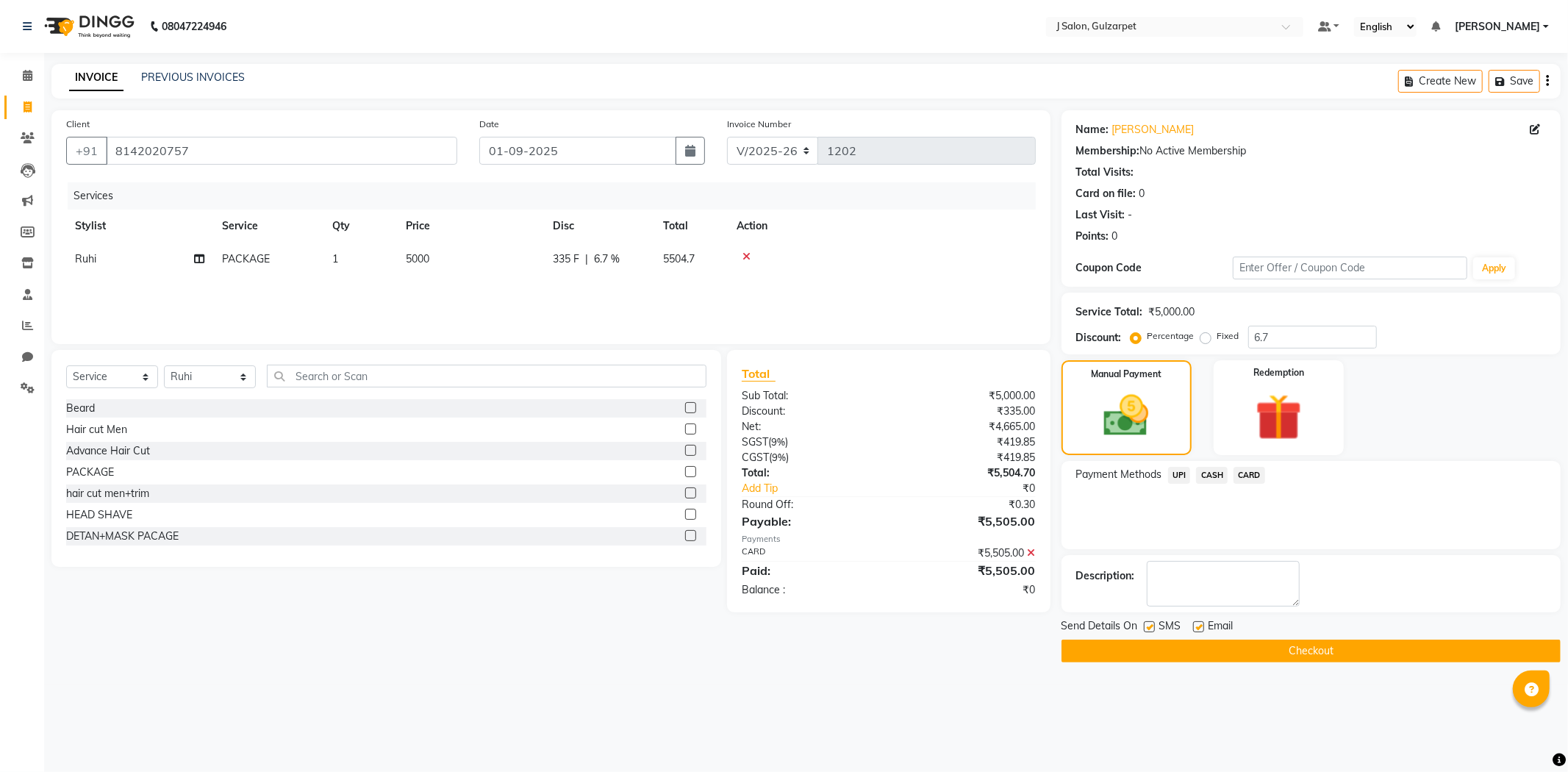
click at [1323, 659] on button "Checkout" at bounding box center [1310, 650] width 499 height 23
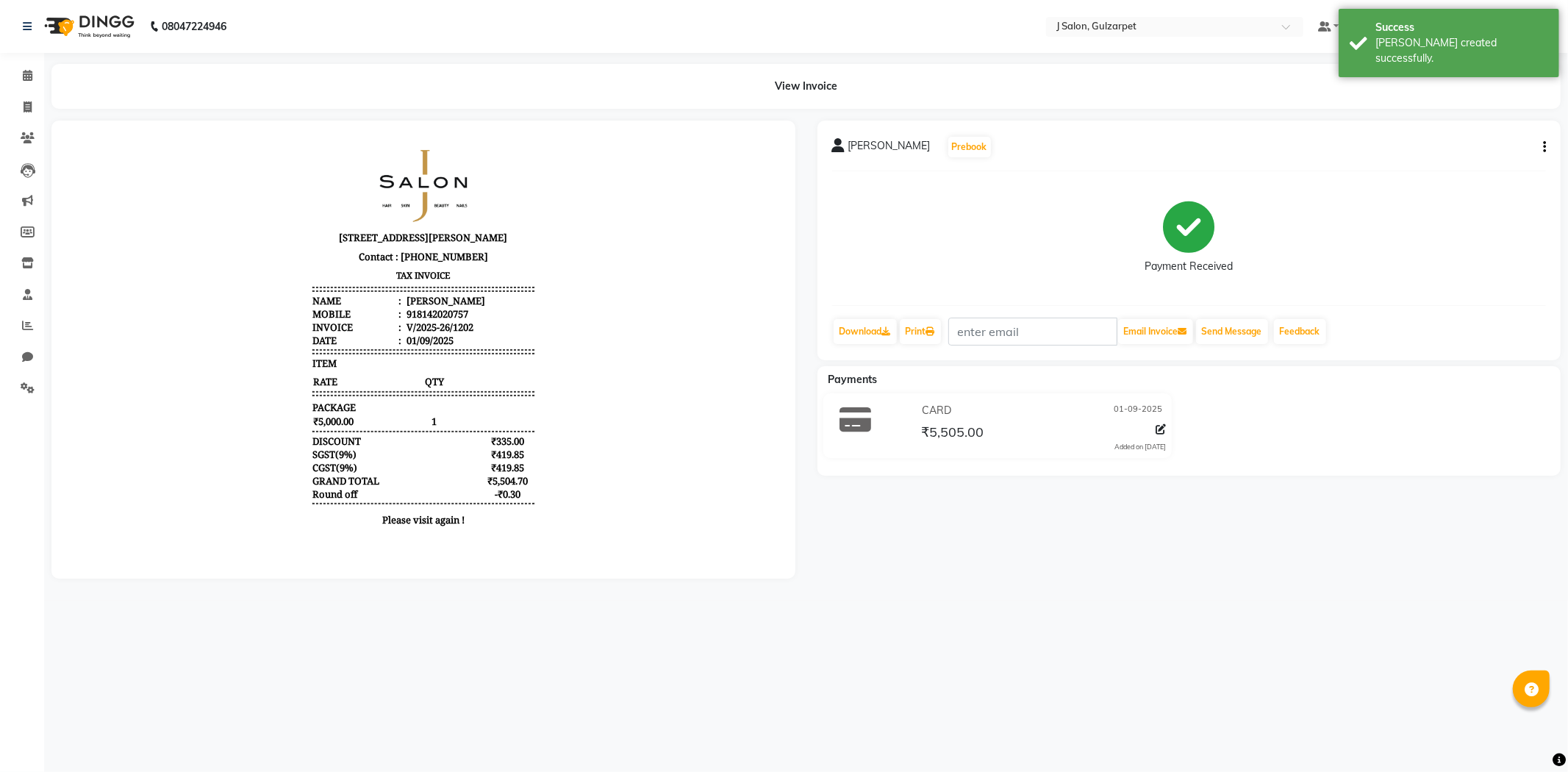
select select "service"
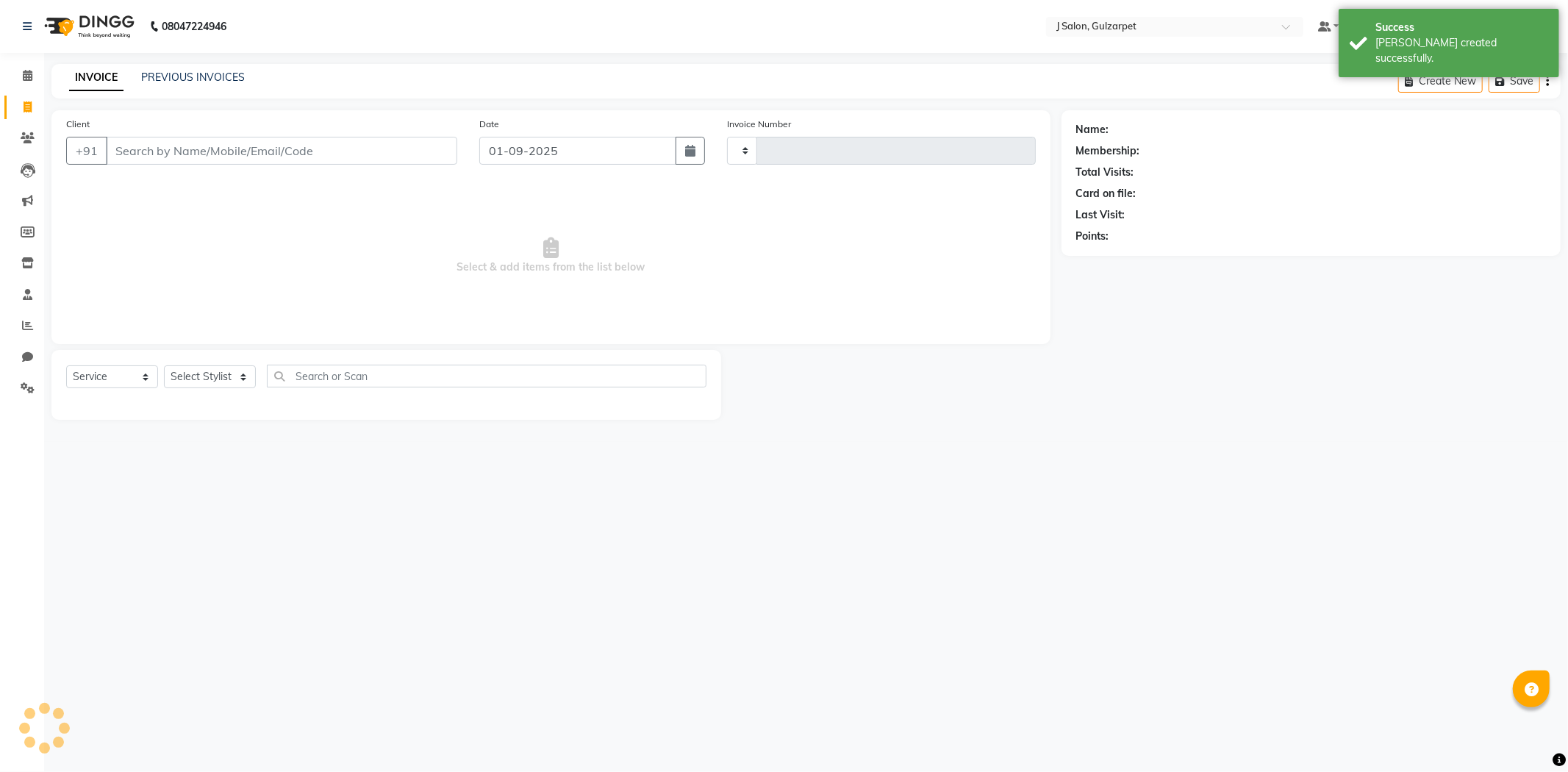
type input "1203"
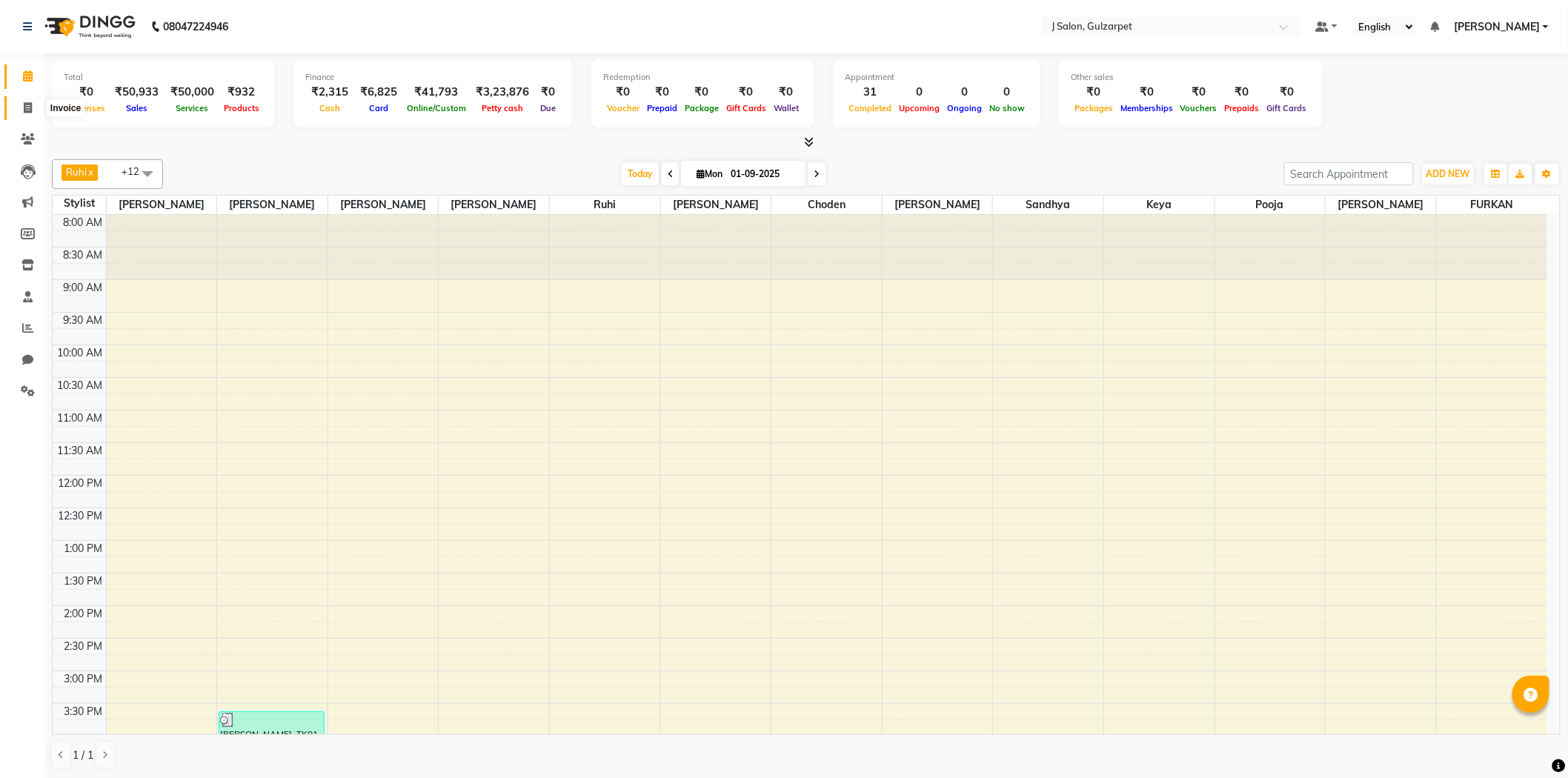
click at [32, 101] on span at bounding box center [28, 108] width 26 height 17
select select "service"
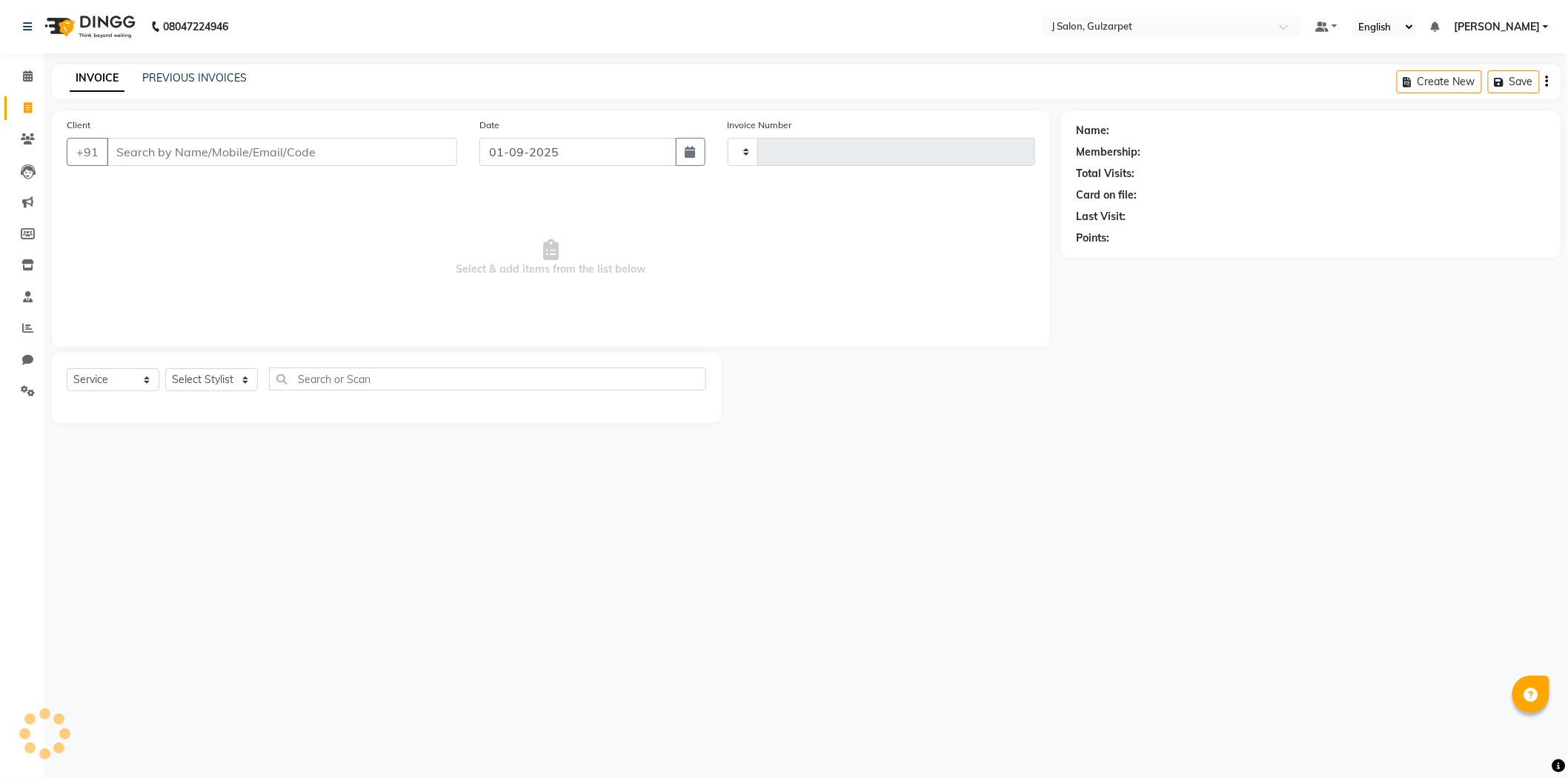
type input "1203"
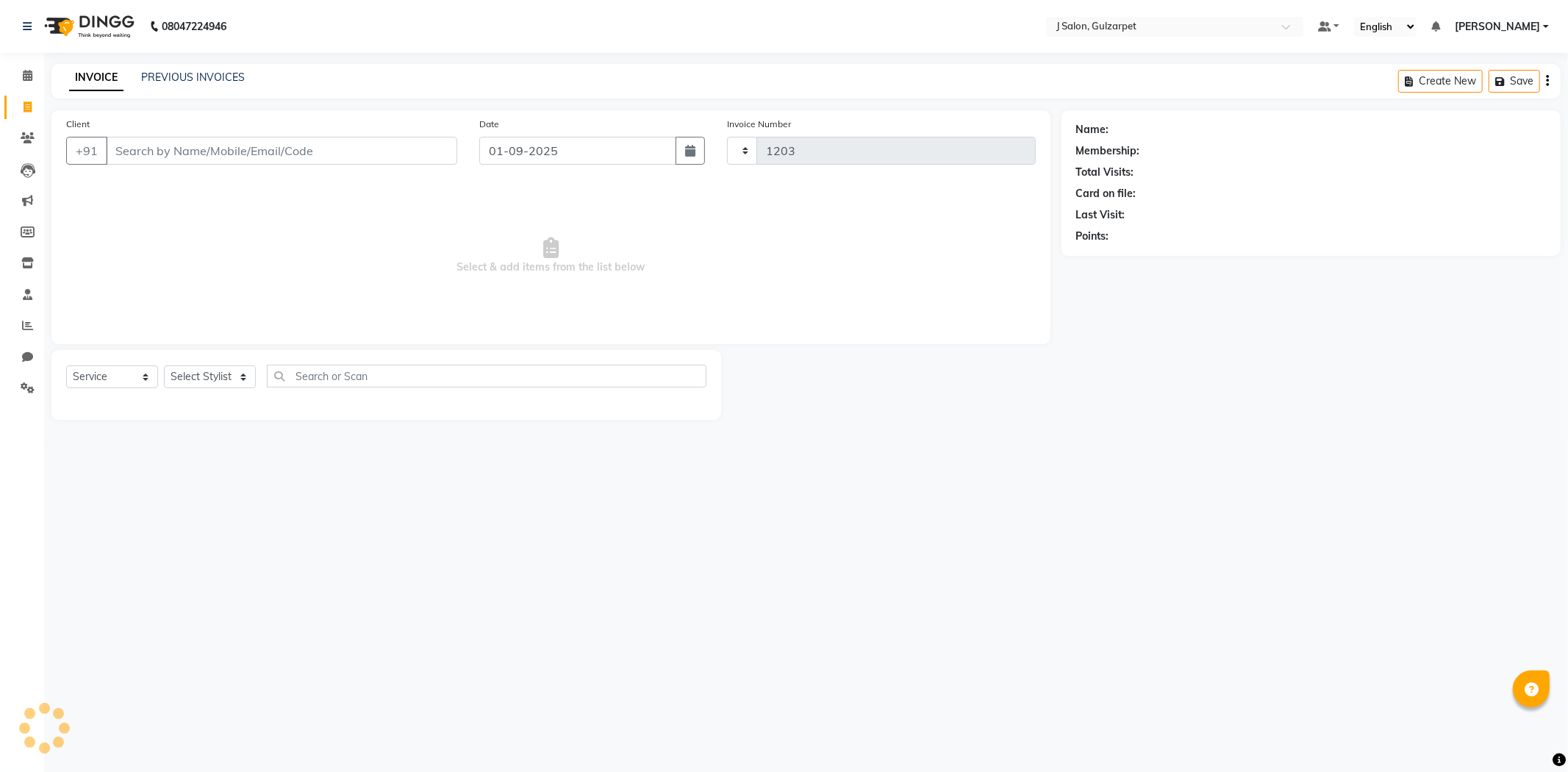
select select "8558"
click at [353, 160] on input "Client" at bounding box center [281, 150] width 351 height 28
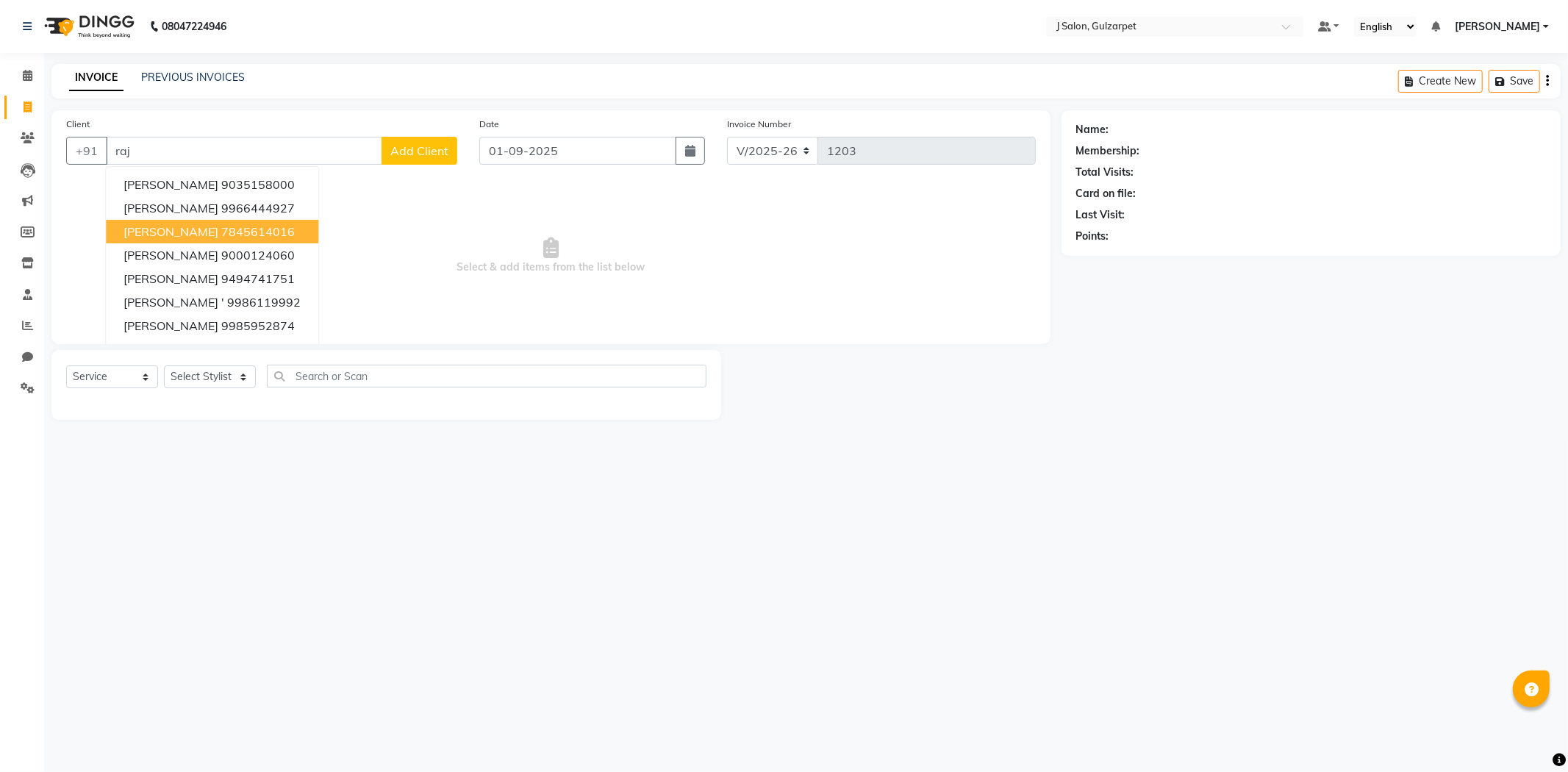
click at [221, 238] on ngb-highlight "7845614016" at bounding box center [258, 231] width 74 height 15
type input "7845614016"
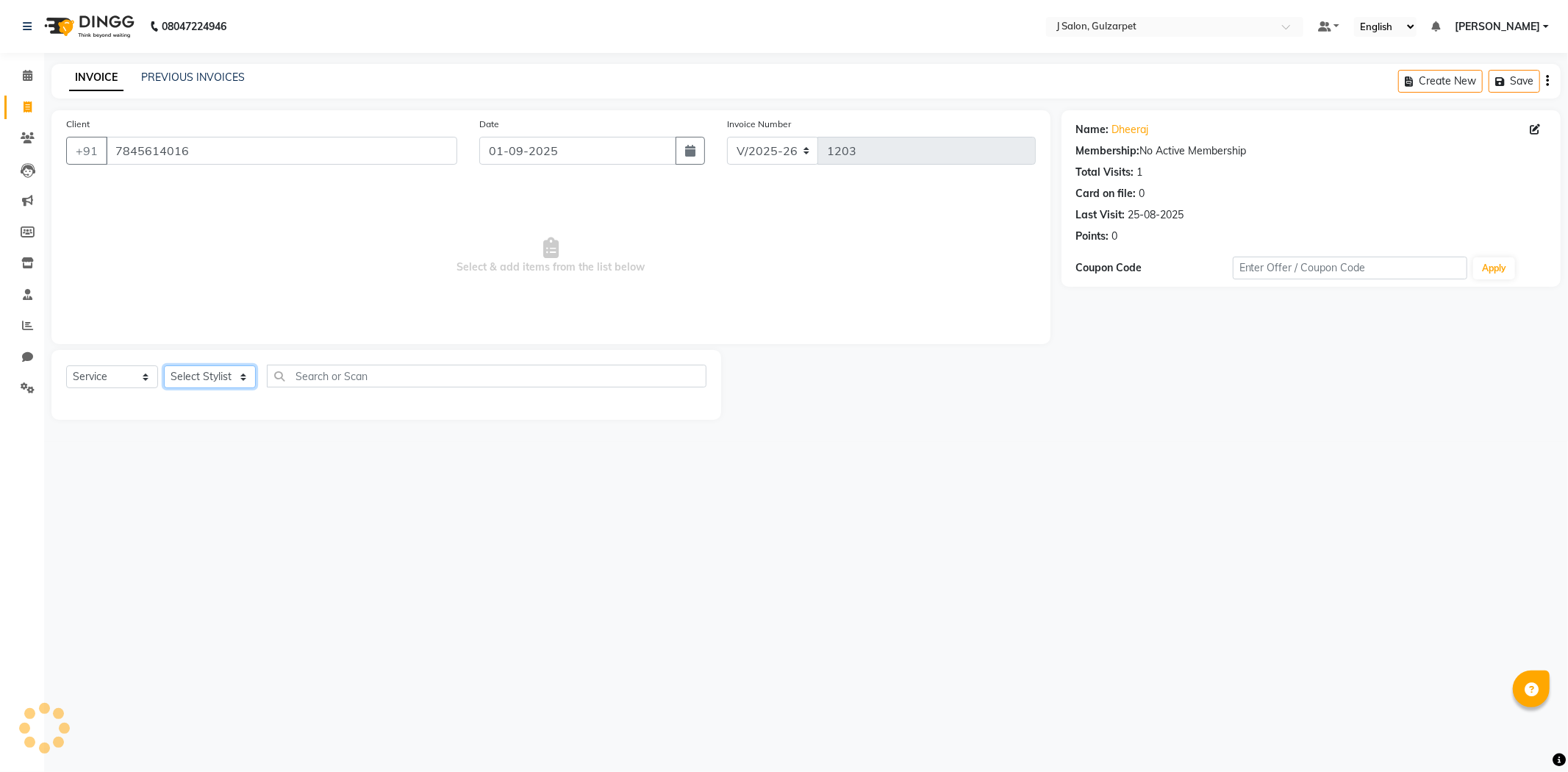
click at [200, 377] on select "Select Stylist Admin [PERSON_NAME] [PERSON_NAME] [PERSON_NAME] [PERSON_NAME] [P…" at bounding box center [210, 376] width 92 height 23
select select "84897"
click at [164, 366] on select "Select Stylist Admin [PERSON_NAME] [PERSON_NAME] [PERSON_NAME] [PERSON_NAME] [P…" at bounding box center [210, 376] width 92 height 23
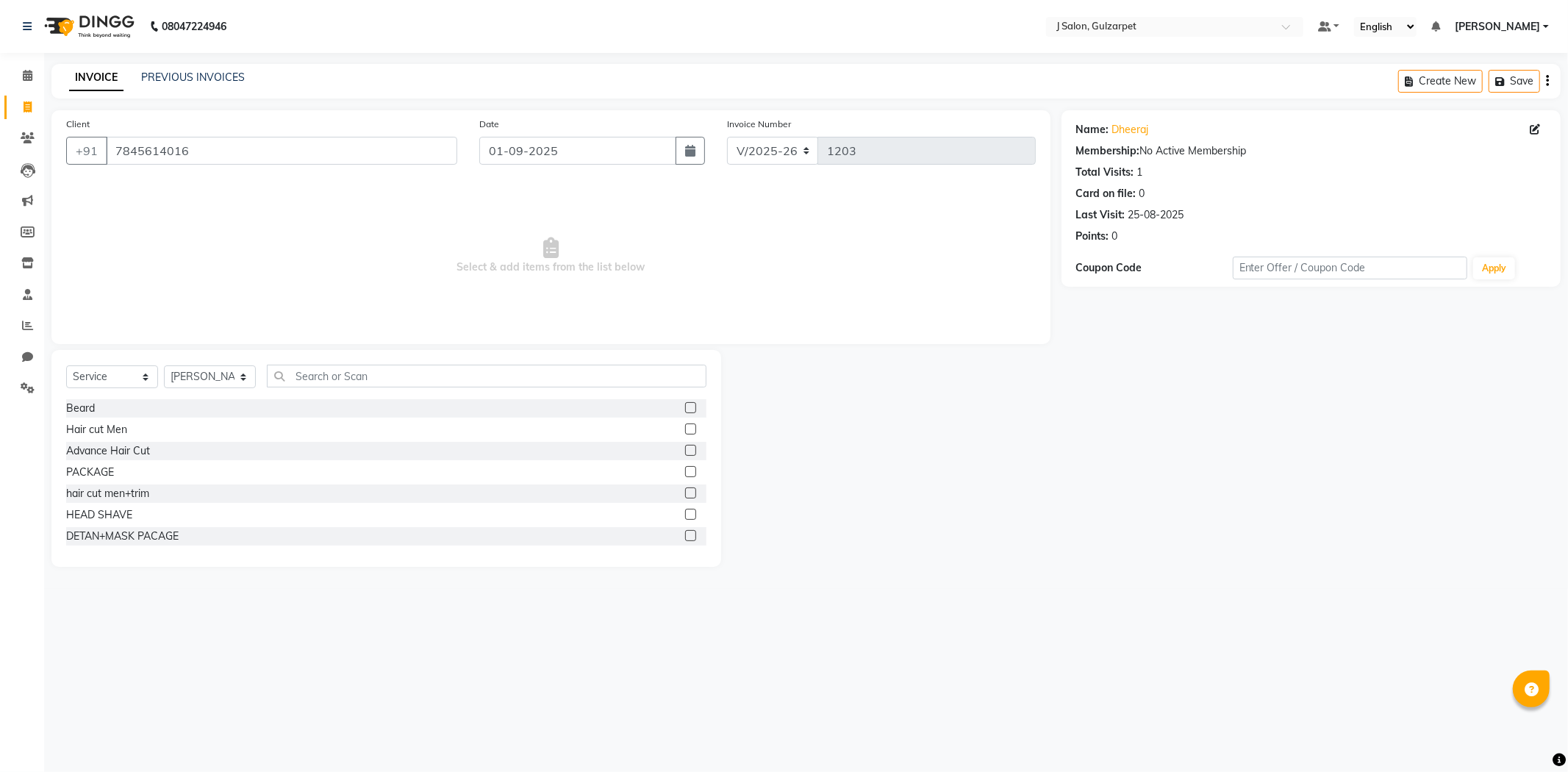
click at [685, 496] on label at bounding box center [690, 492] width 11 height 11
click at [685, 496] on input "checkbox" at bounding box center [689, 493] width 9 height 9
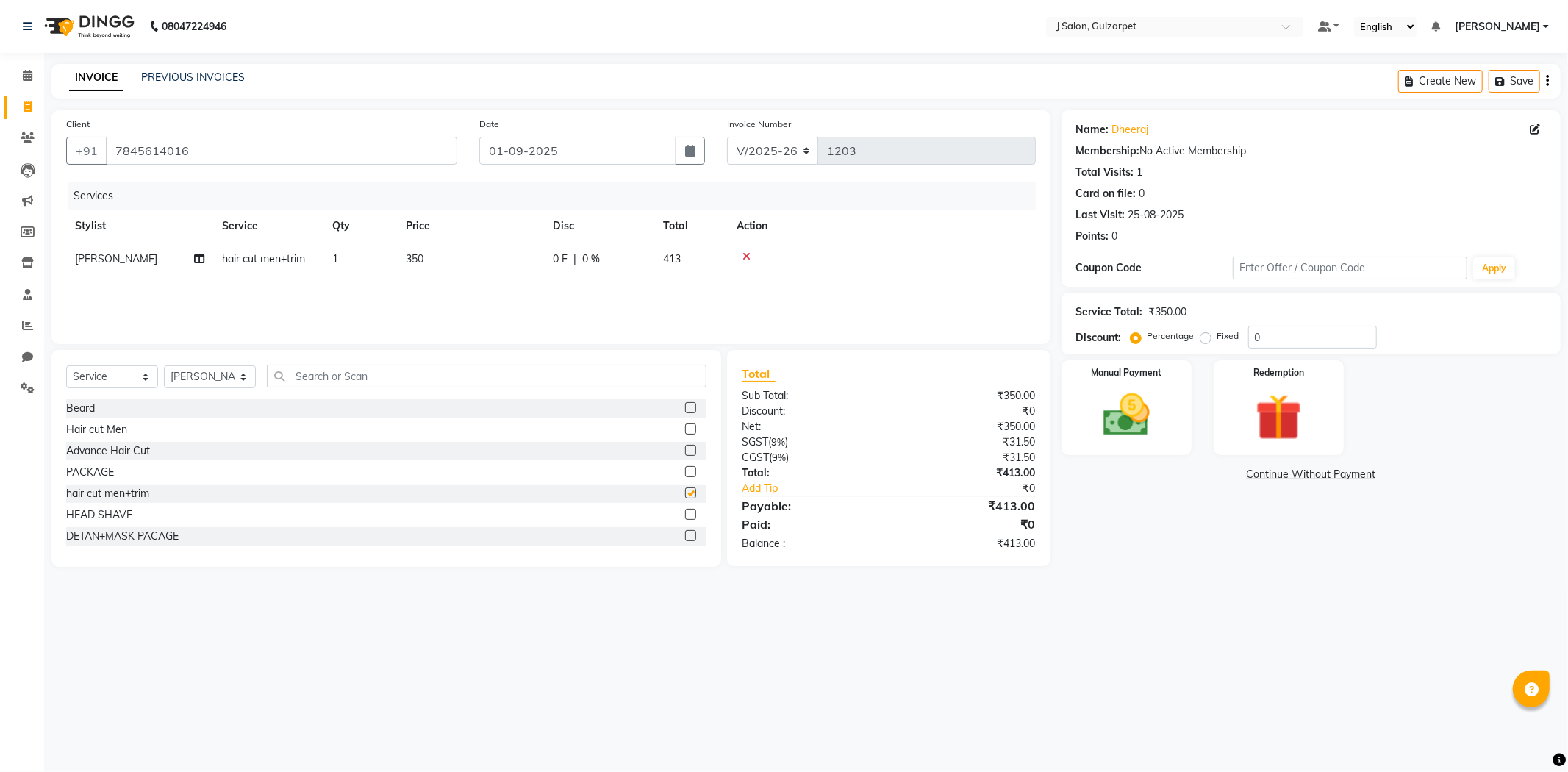
checkbox input "false"
click at [206, 376] on select "Select Stylist Admin [PERSON_NAME] [PERSON_NAME] [PERSON_NAME] [PERSON_NAME] [P…" at bounding box center [210, 376] width 92 height 23
select select "84900"
click at [164, 366] on select "Select Stylist Admin [PERSON_NAME] [PERSON_NAME] [PERSON_NAME] [PERSON_NAME] [P…" at bounding box center [210, 376] width 92 height 23
drag, startPoint x: 432, startPoint y: 379, endPoint x: 427, endPoint y: 391, distance: 13.0
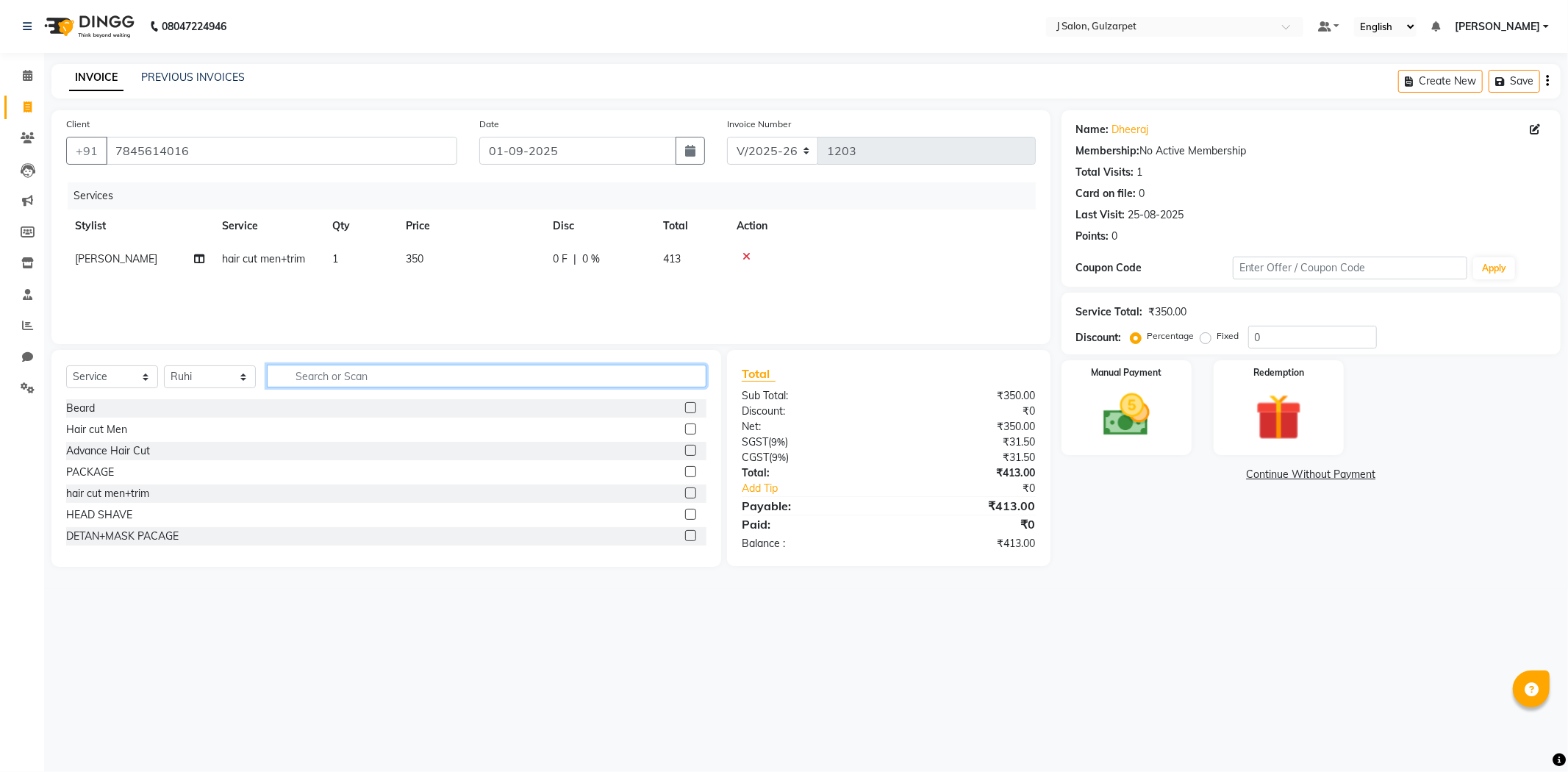
click at [427, 388] on div "Select Service Product Membership Package Voucher Prepaid Gift Card Select Styl…" at bounding box center [386, 381] width 640 height 34
type input "bab"
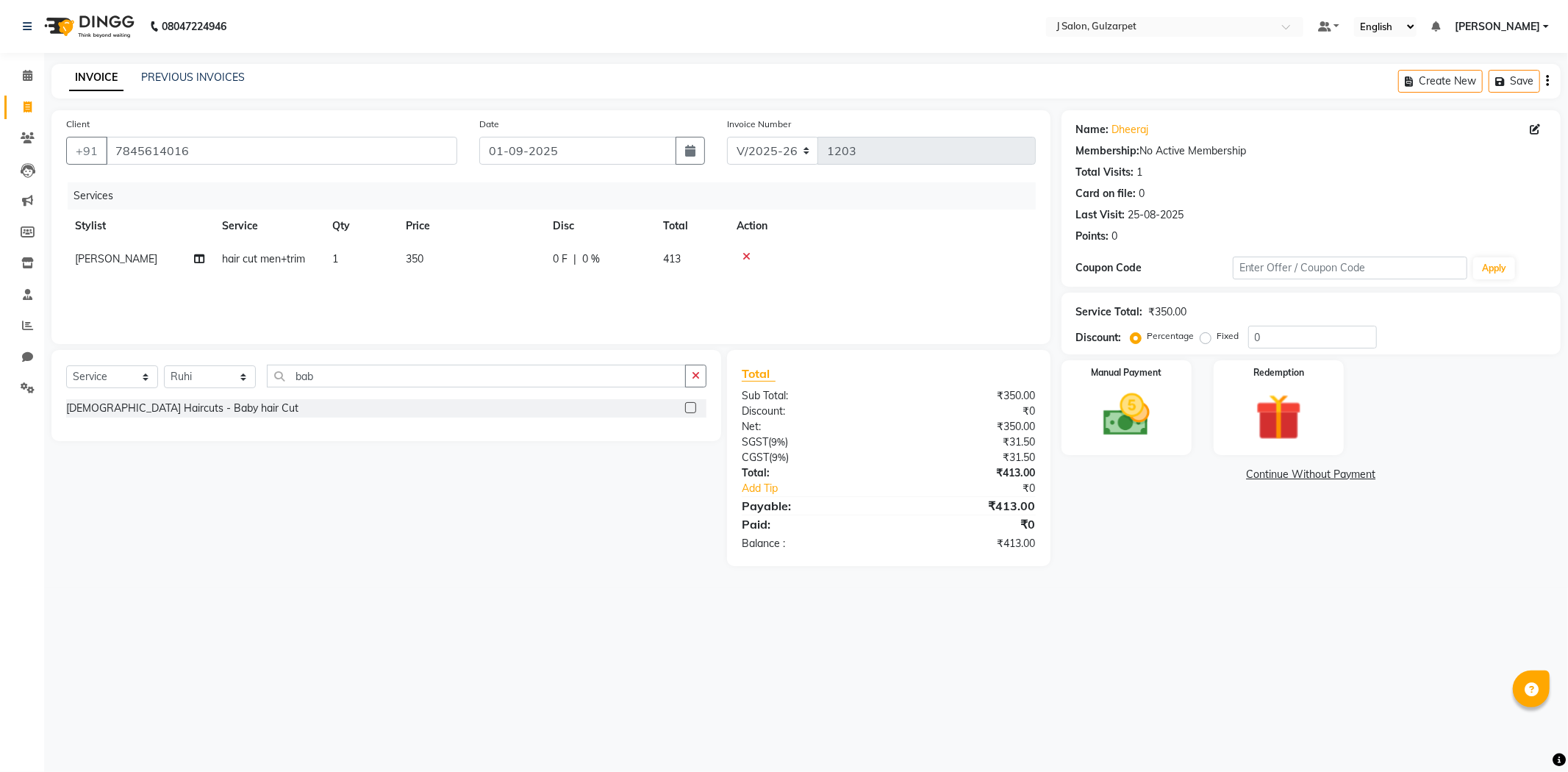
click at [686, 408] on label at bounding box center [690, 407] width 11 height 11
click at [686, 408] on input "checkbox" at bounding box center [689, 407] width 9 height 9
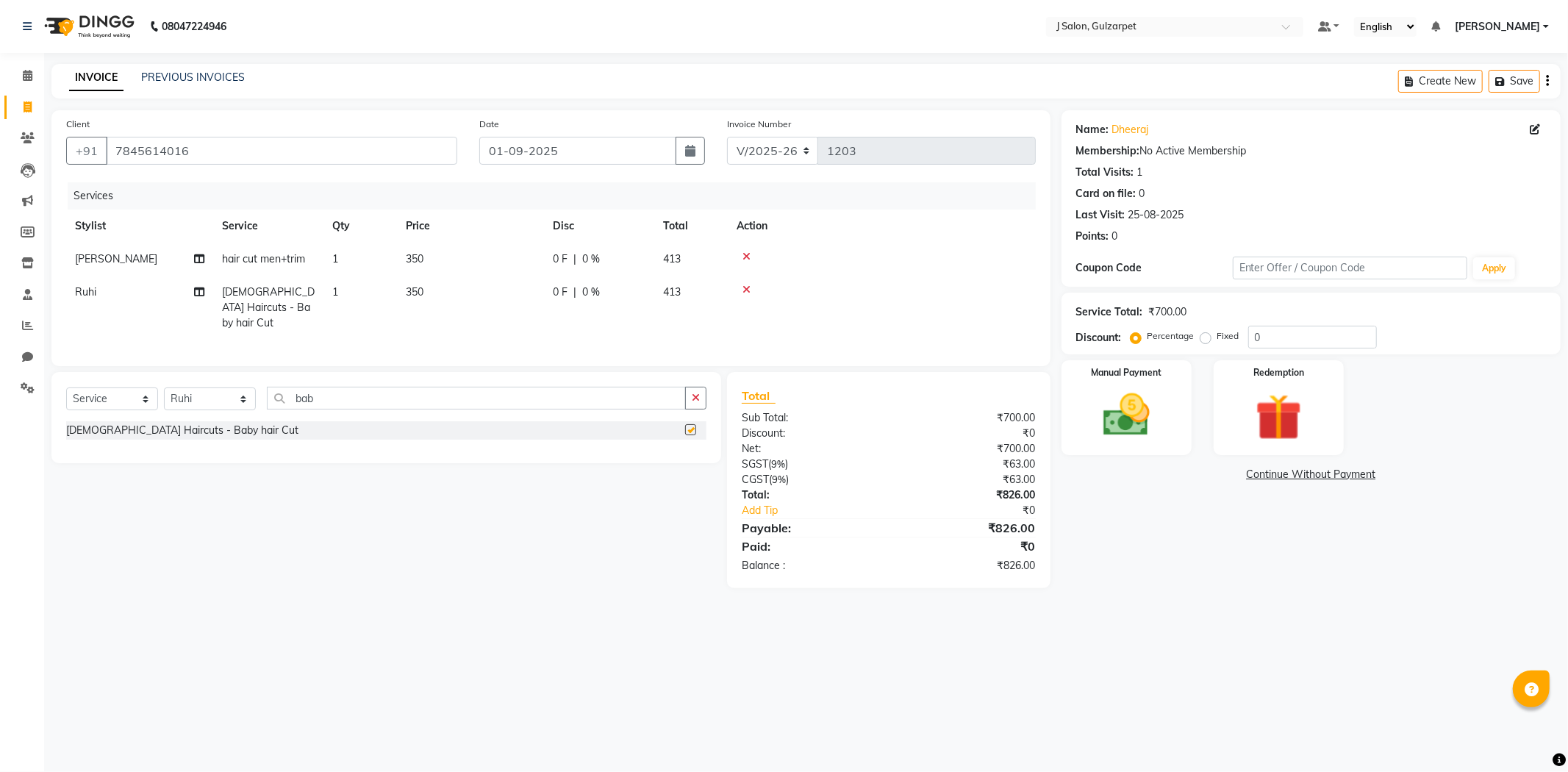
checkbox input "false"
click at [433, 293] on td "350" at bounding box center [470, 308] width 147 height 64
select select "84900"
click at [1150, 420] on img at bounding box center [1126, 415] width 79 height 56
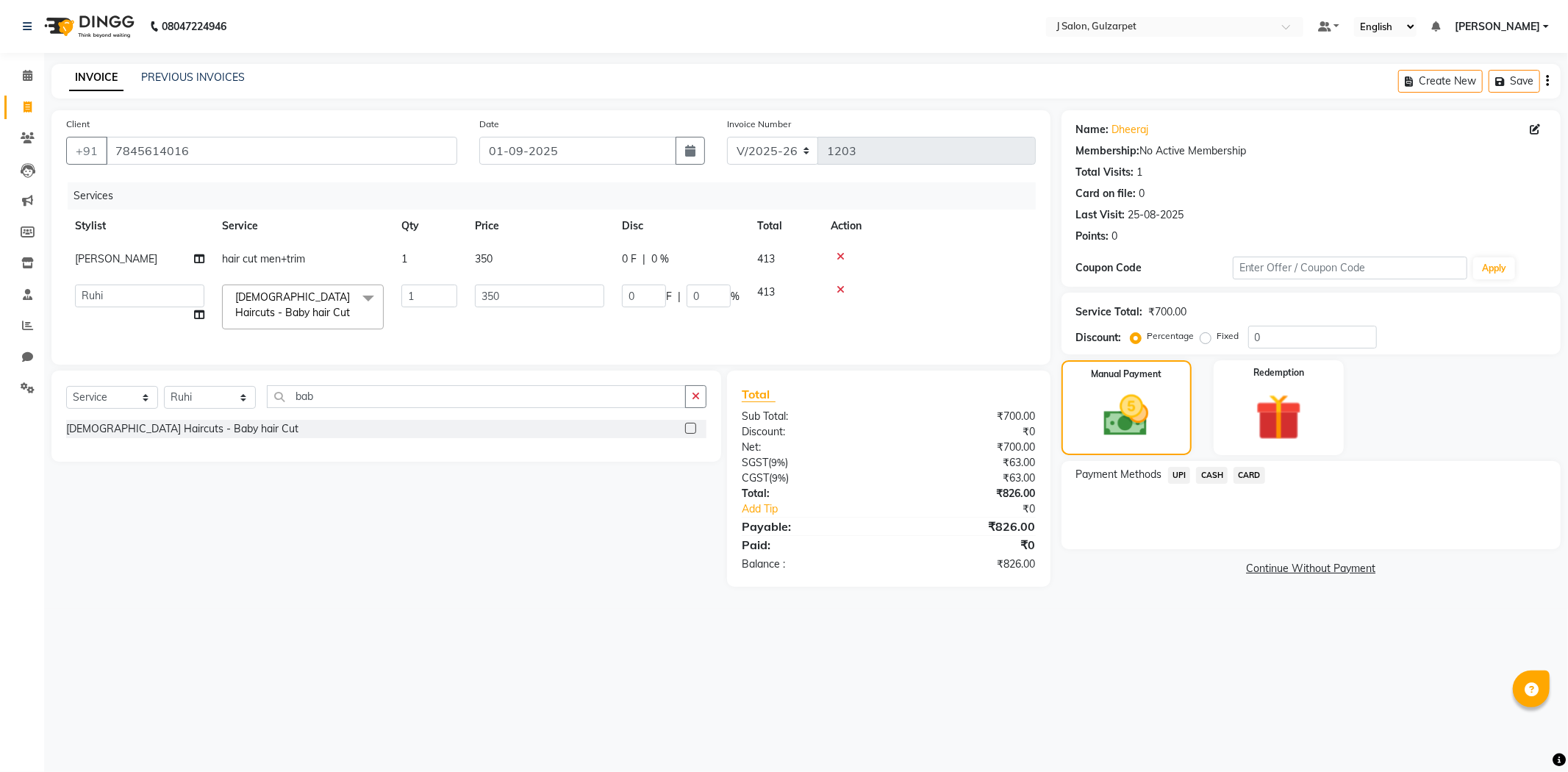
click at [1211, 472] on span "CASH" at bounding box center [1212, 475] width 32 height 17
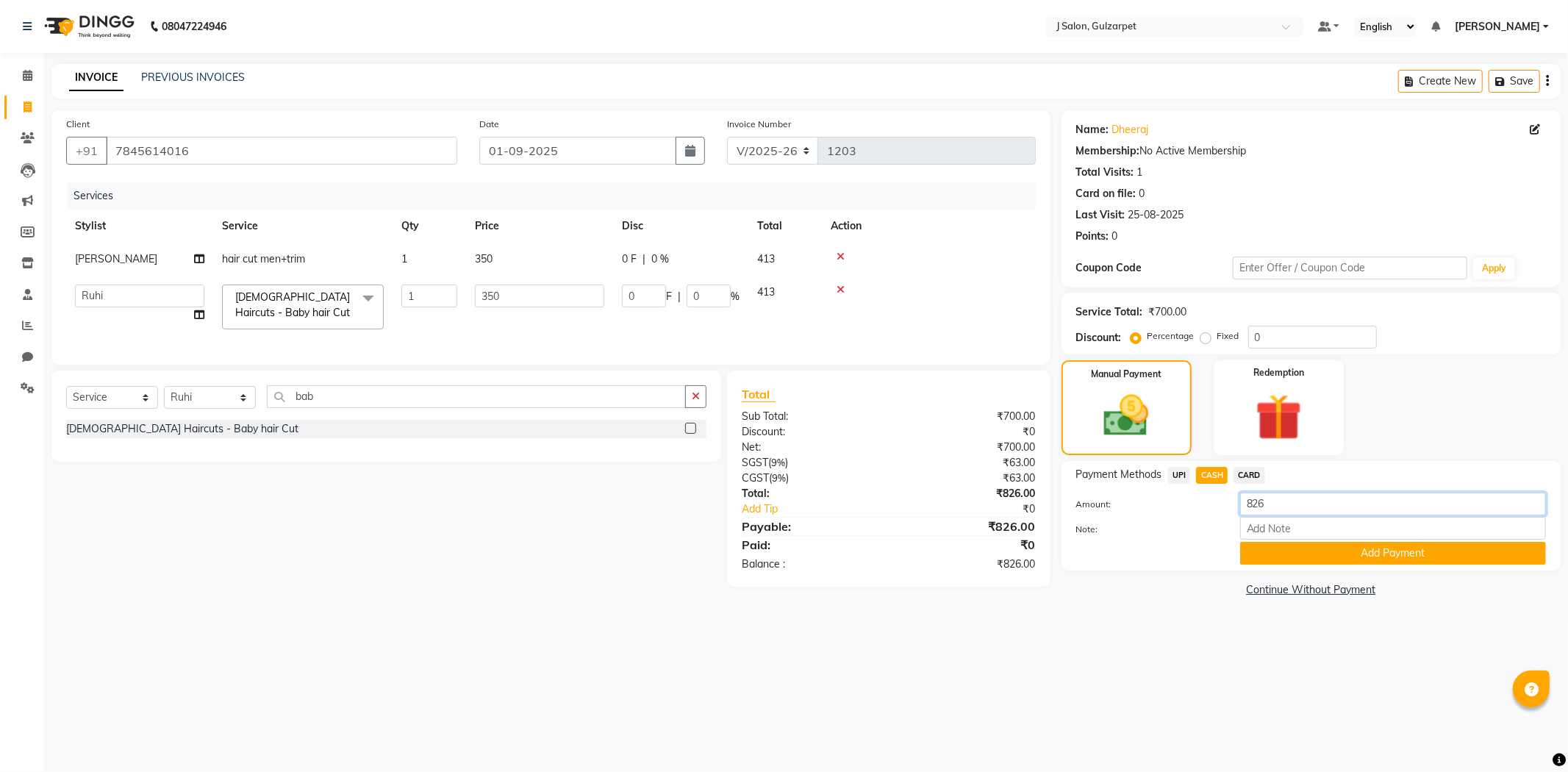
click at [1292, 502] on input "826" at bounding box center [1392, 504] width 306 height 23
type input "8"
type input "350"
click at [1416, 561] on button "Add Payment" at bounding box center [1392, 552] width 306 height 23
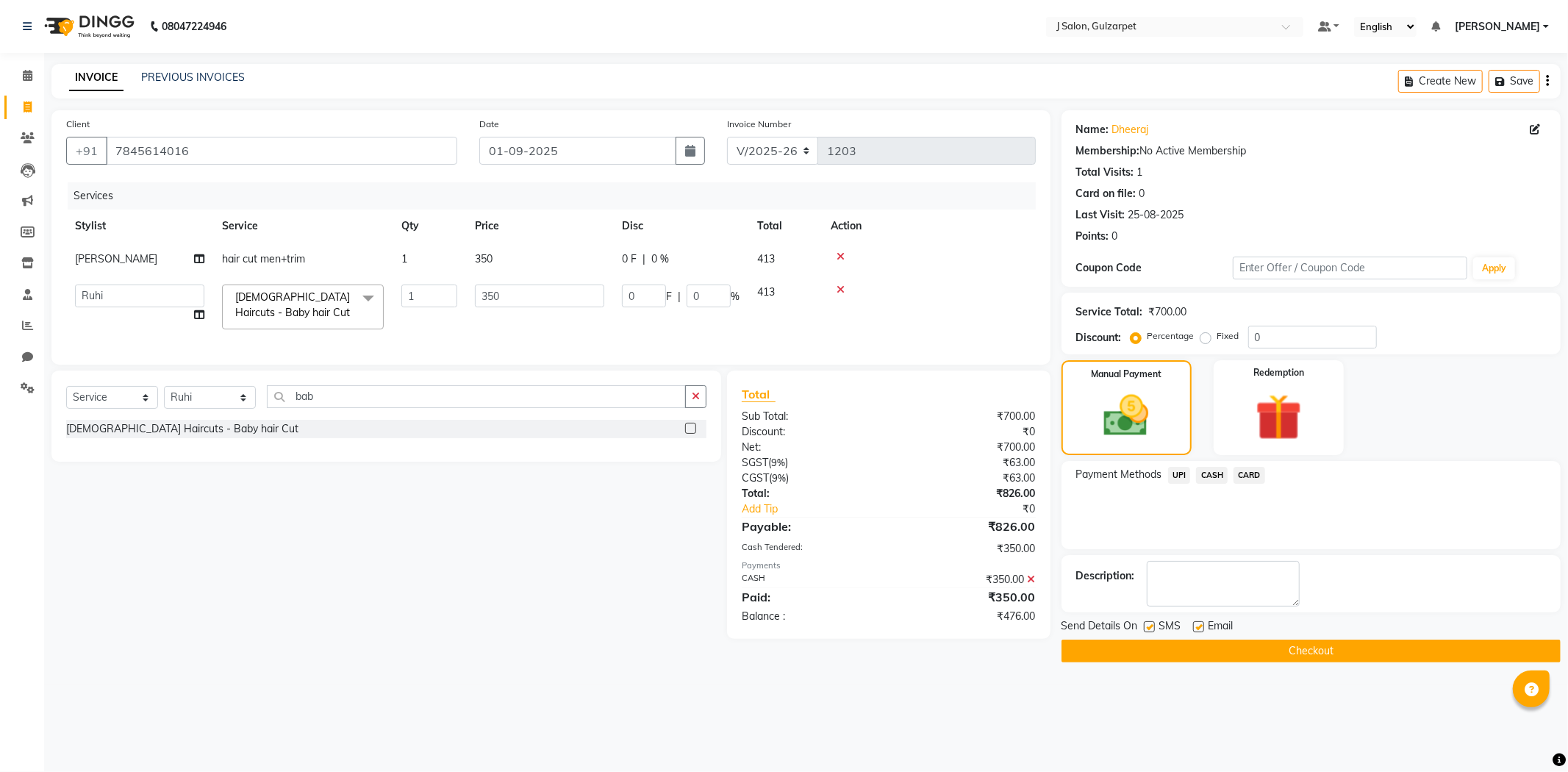
click at [1174, 475] on span "UPI" at bounding box center [1178, 475] width 23 height 17
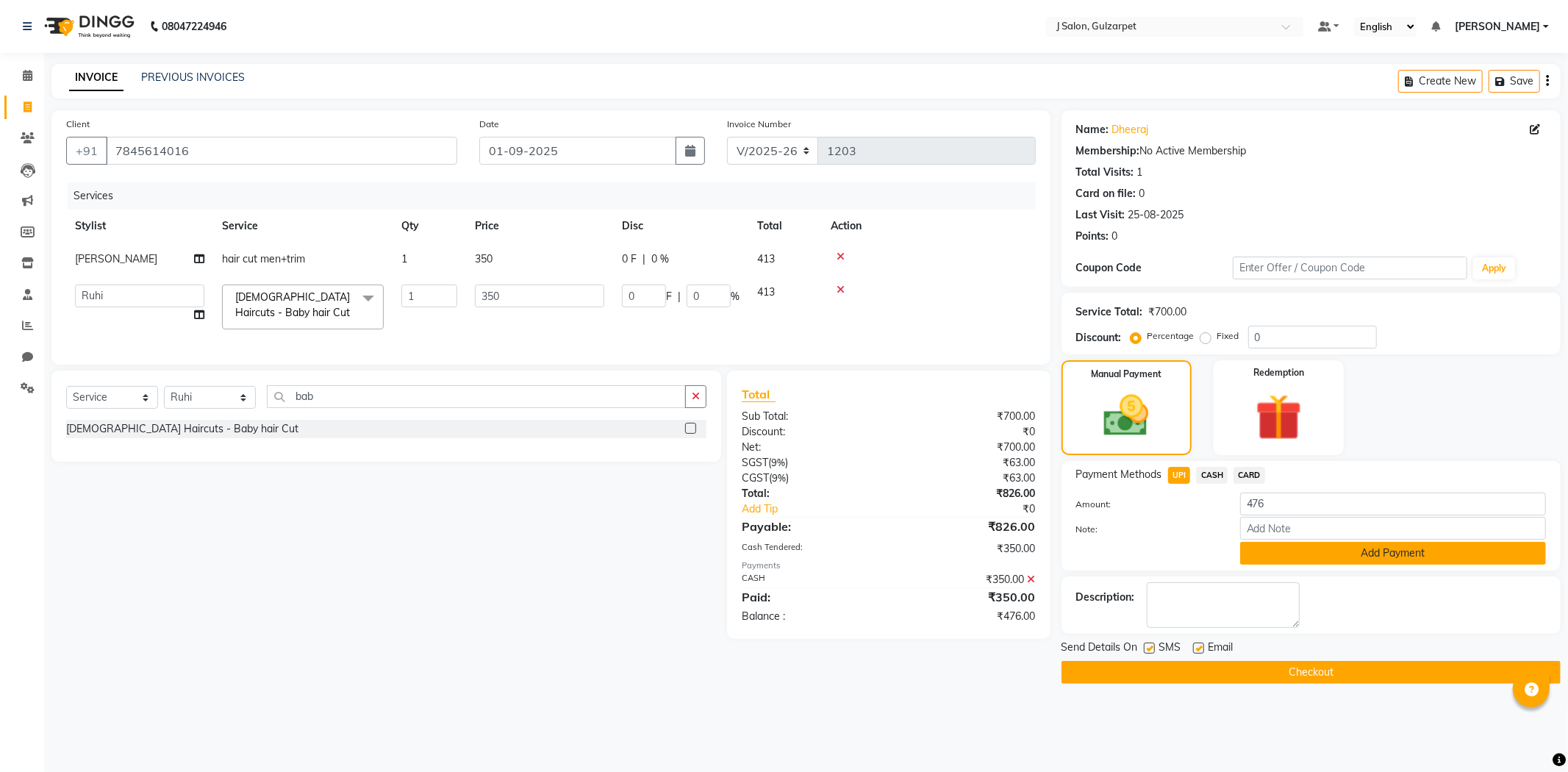
click at [1303, 550] on button "Add Payment" at bounding box center [1392, 552] width 306 height 23
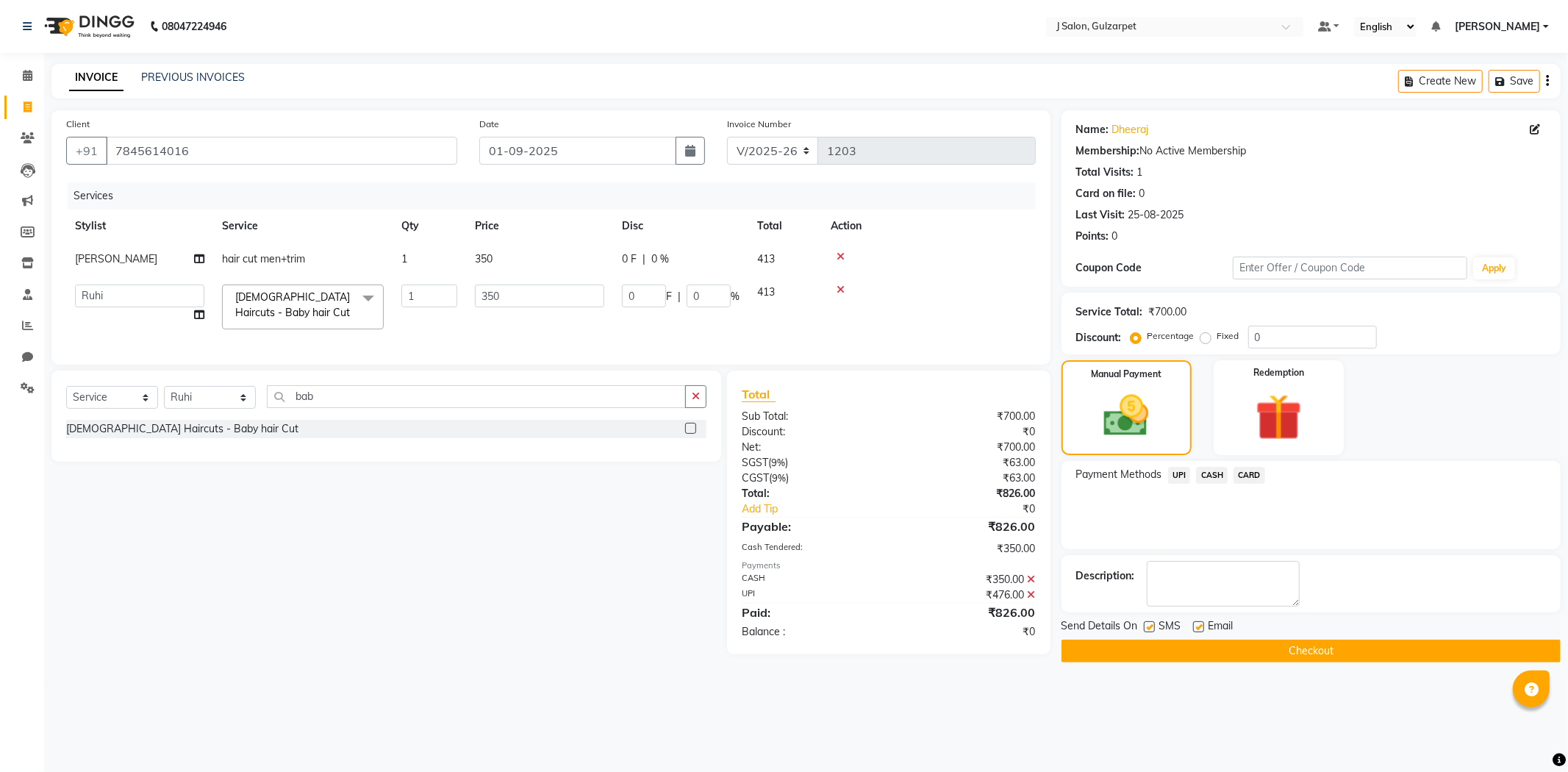
click at [1373, 651] on button "Checkout" at bounding box center [1310, 650] width 499 height 23
